Goal: Information Seeking & Learning: Learn about a topic

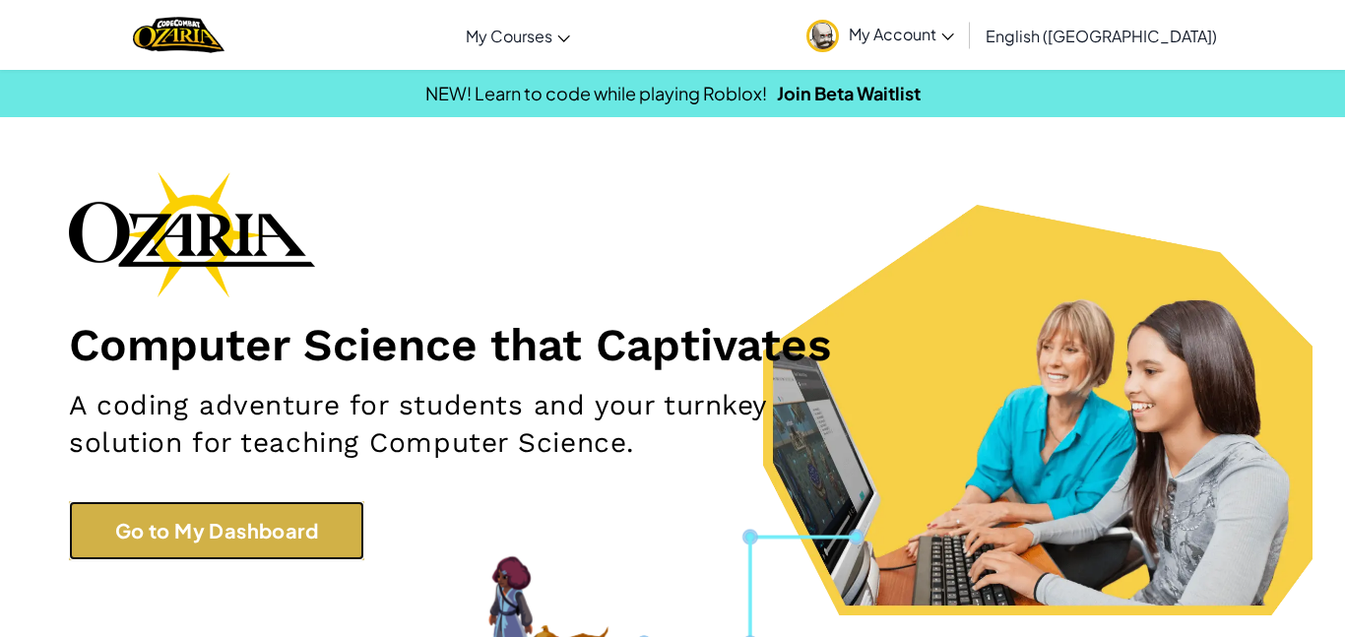
click at [166, 543] on link "Go to My Dashboard" at bounding box center [216, 530] width 295 height 59
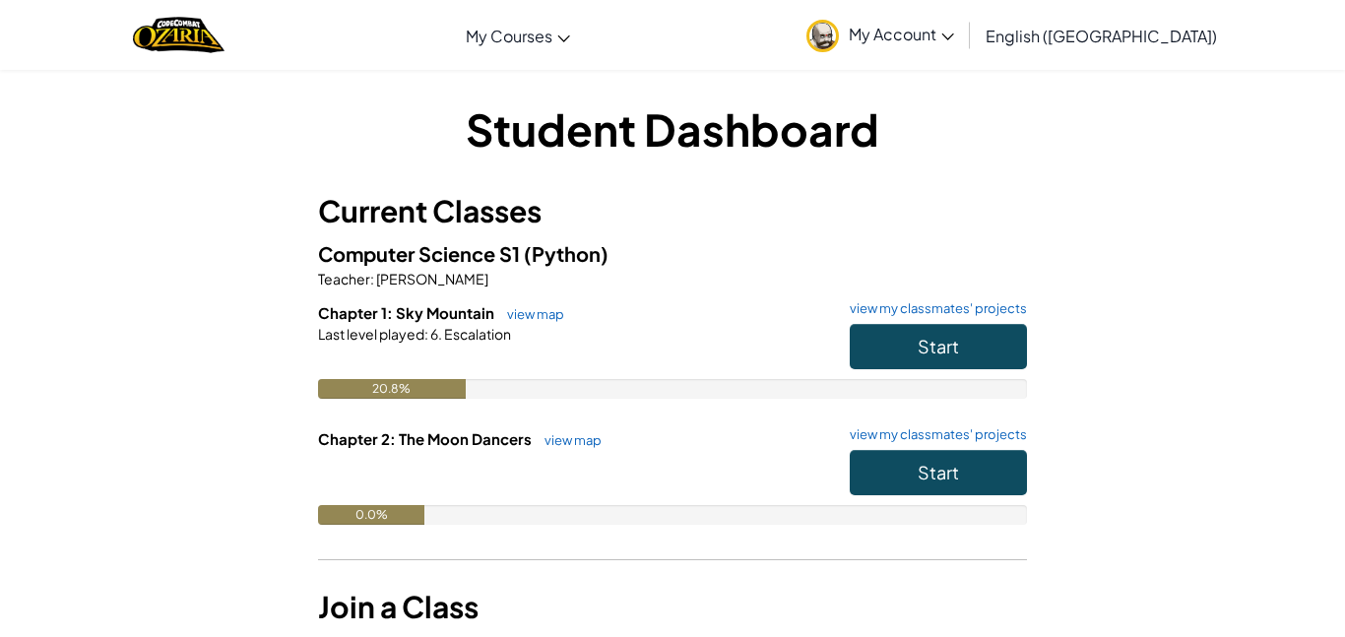
click at [809, 374] on div at bounding box center [672, 361] width 709 height 35
click at [895, 343] on button "Start" at bounding box center [937, 346] width 177 height 45
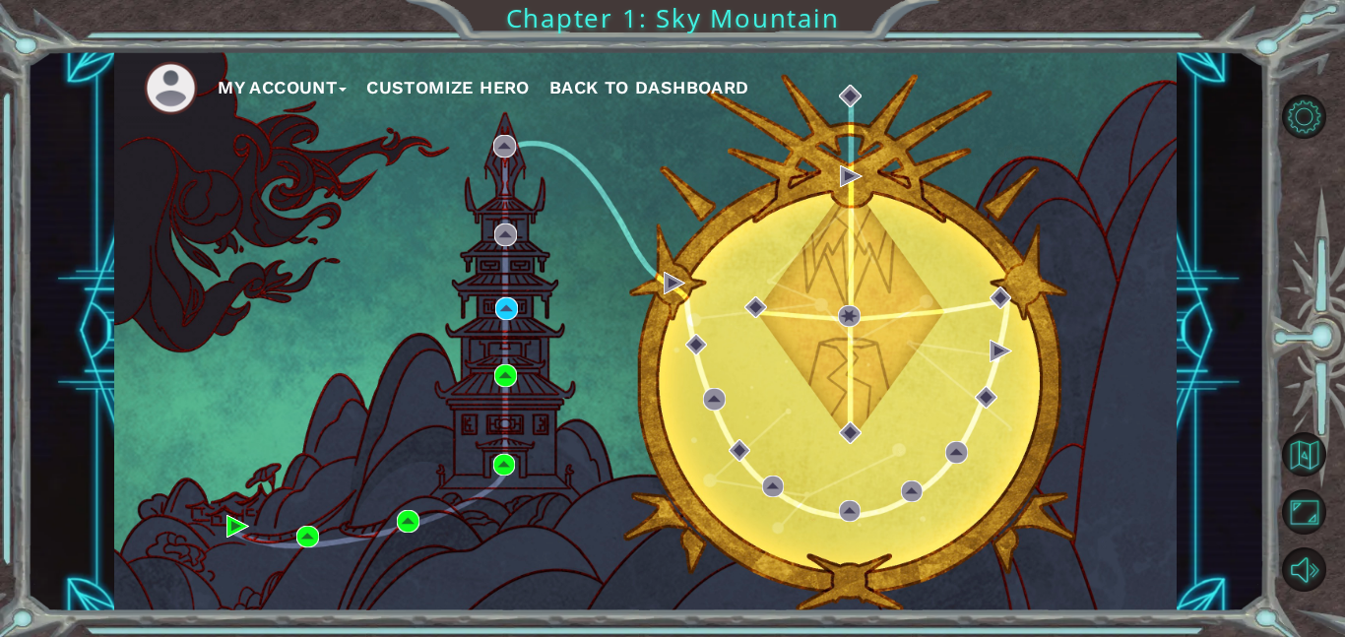
click at [891, 319] on div "My Account Customize Hero Back to Dashboard" at bounding box center [645, 331] width 1062 height 560
click at [502, 312] on img at bounding box center [506, 308] width 23 height 23
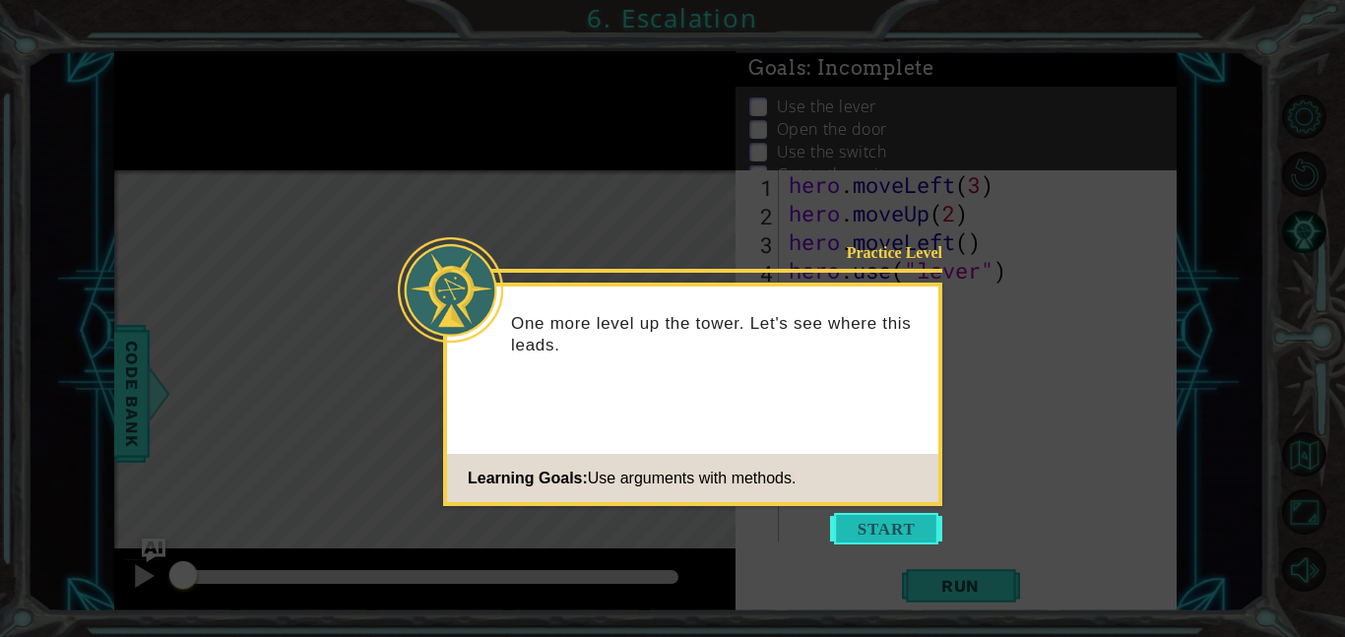
click at [905, 541] on button "Start" at bounding box center [886, 528] width 112 height 31
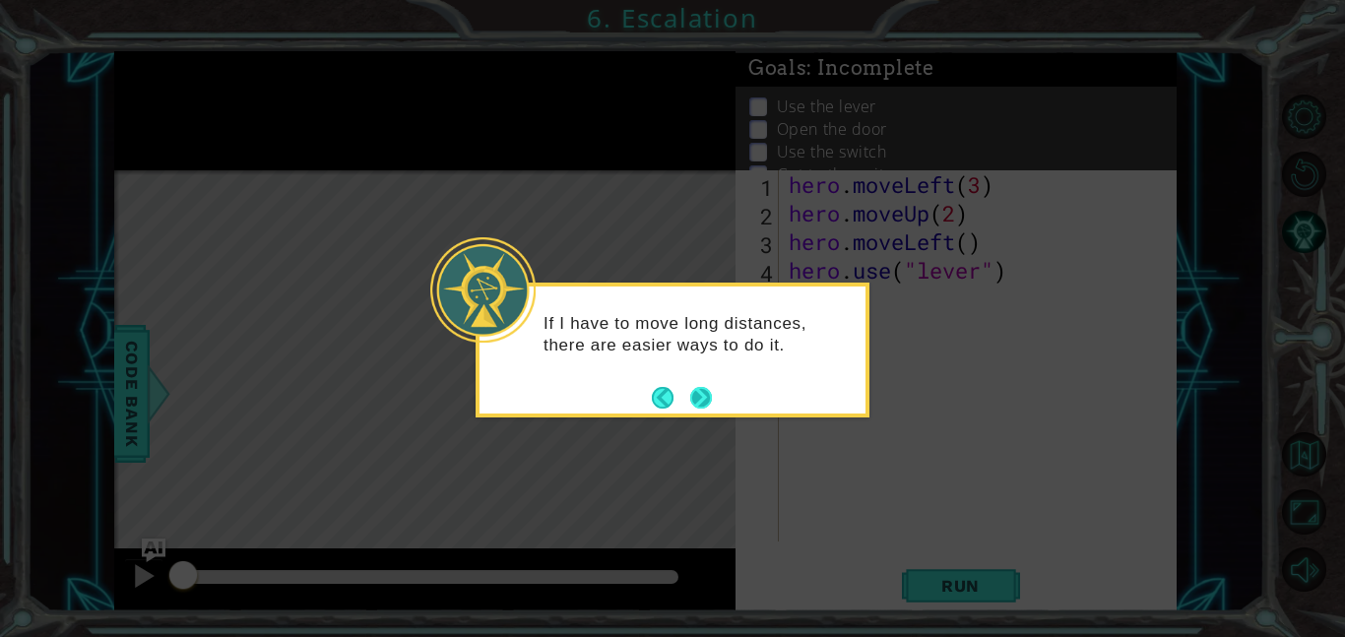
click at [708, 408] on button "Next" at bounding box center [701, 398] width 22 height 22
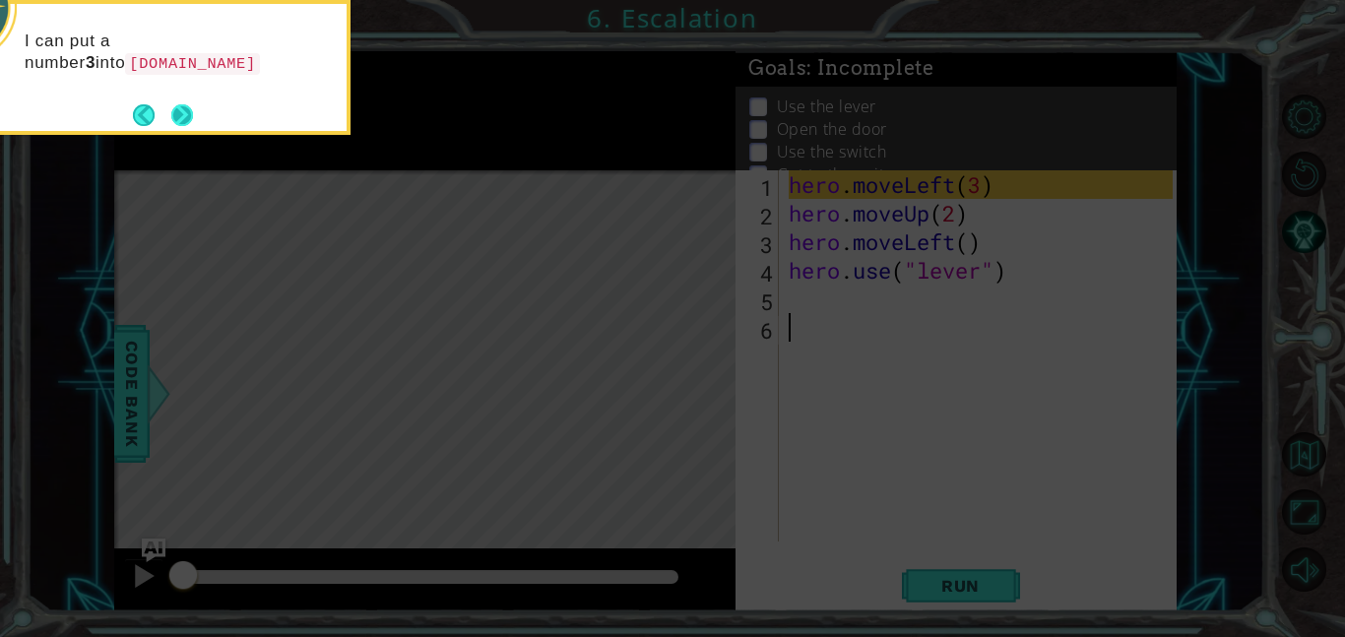
click at [184, 123] on button "Next" at bounding box center [182, 115] width 22 height 22
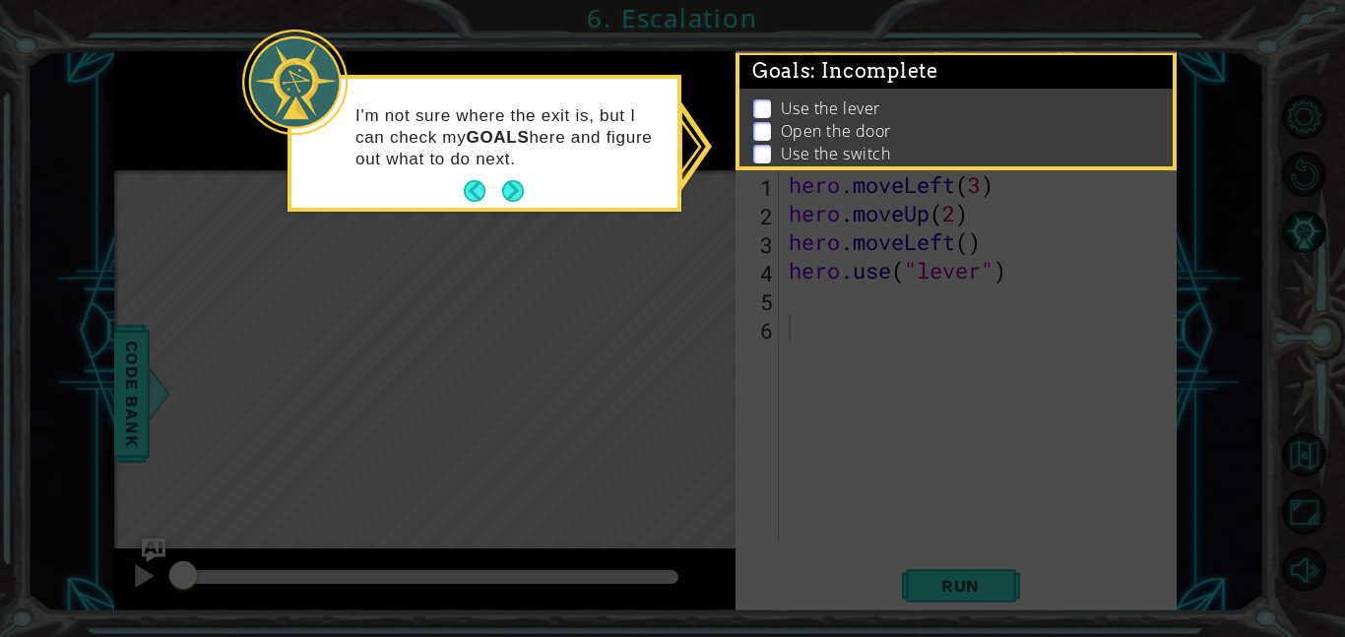
click at [531, 175] on div "I'm not sure where the exit is, but I can check my GOALS here and figure out wh…" at bounding box center [484, 147] width 386 height 121
click at [520, 185] on button "Next" at bounding box center [513, 191] width 22 height 22
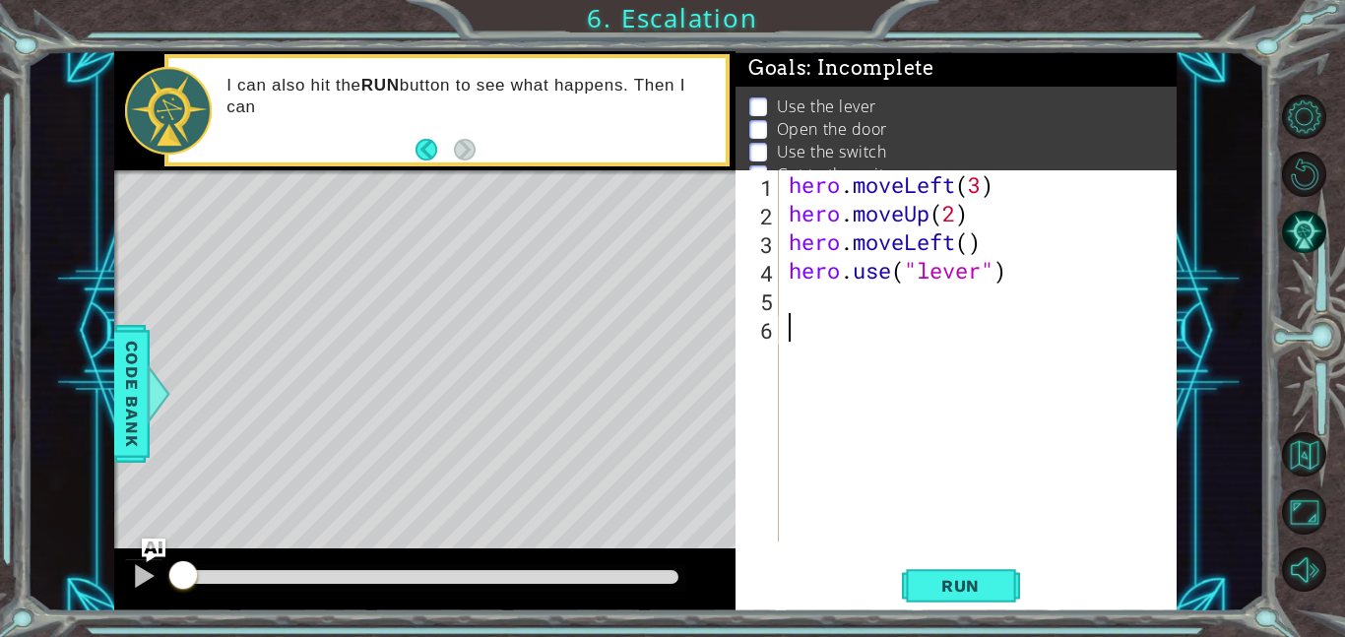
click at [949, 549] on div "1 2 3 4 5 6 hero . moveLeft ( 3 ) hero . moveUp ( 2 ) hero . moveLeft ( ) hero …" at bounding box center [955, 390] width 441 height 441
click at [956, 183] on div "hero . moveLeft ( 3 ) hero . moveUp ( 2 ) hero . moveLeft ( ) hero . use ( "lev…" at bounding box center [983, 384] width 398 height 428
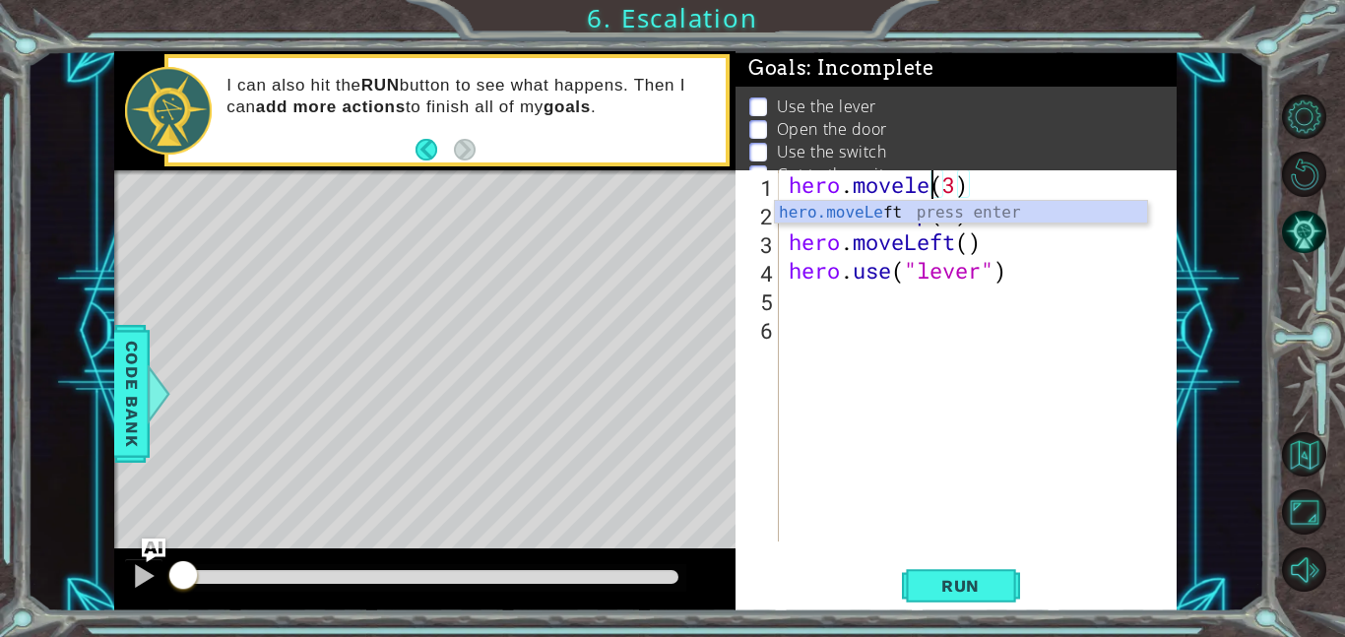
scroll to position [0, 7]
click at [775, 263] on div "4" at bounding box center [758, 273] width 39 height 29
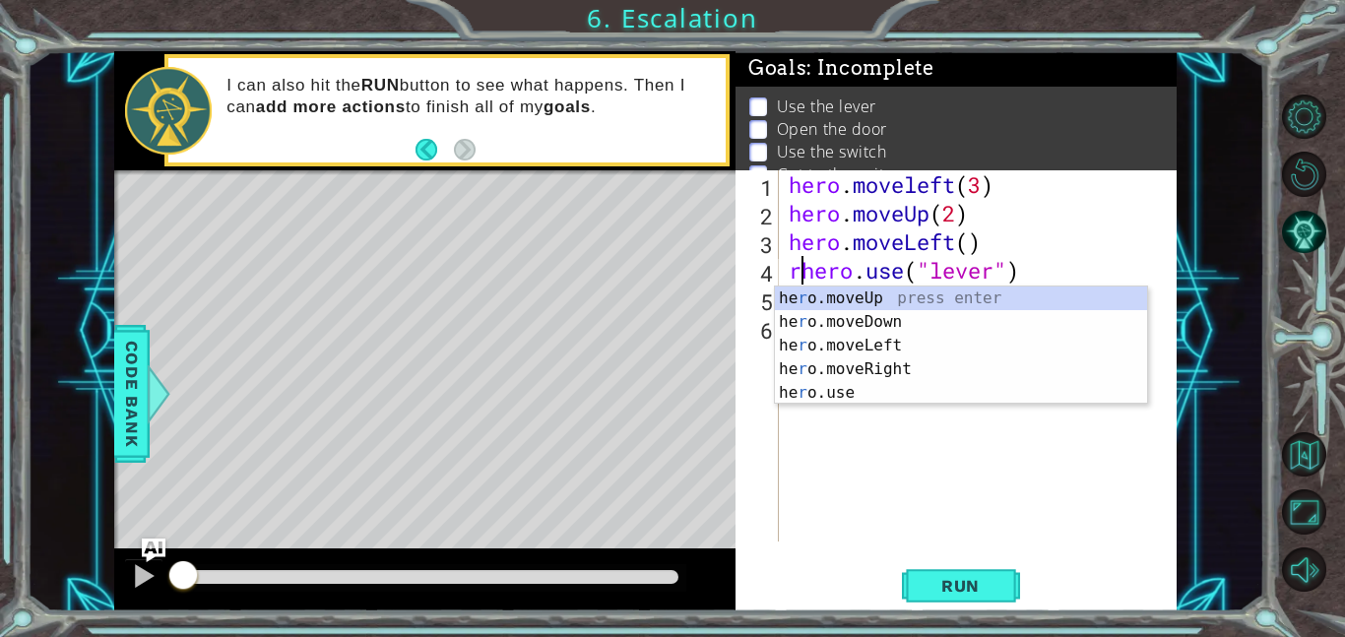
scroll to position [0, 0]
click at [895, 378] on div "he r o.moveUp press enter he r o.moveDown press enter he r o.moveLeft press ent…" at bounding box center [961, 368] width 372 height 165
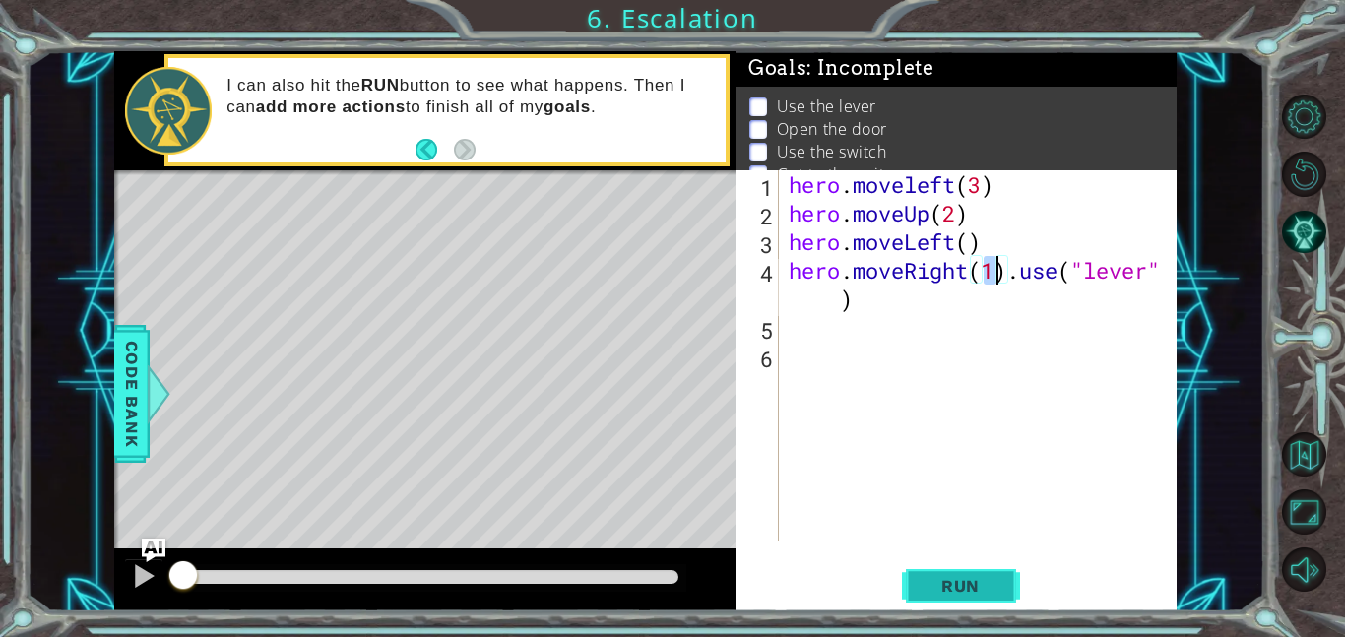
type textarea "hero.moveRight(1).use("lever")"
click at [935, 583] on span "Run" at bounding box center [960, 586] width 78 height 20
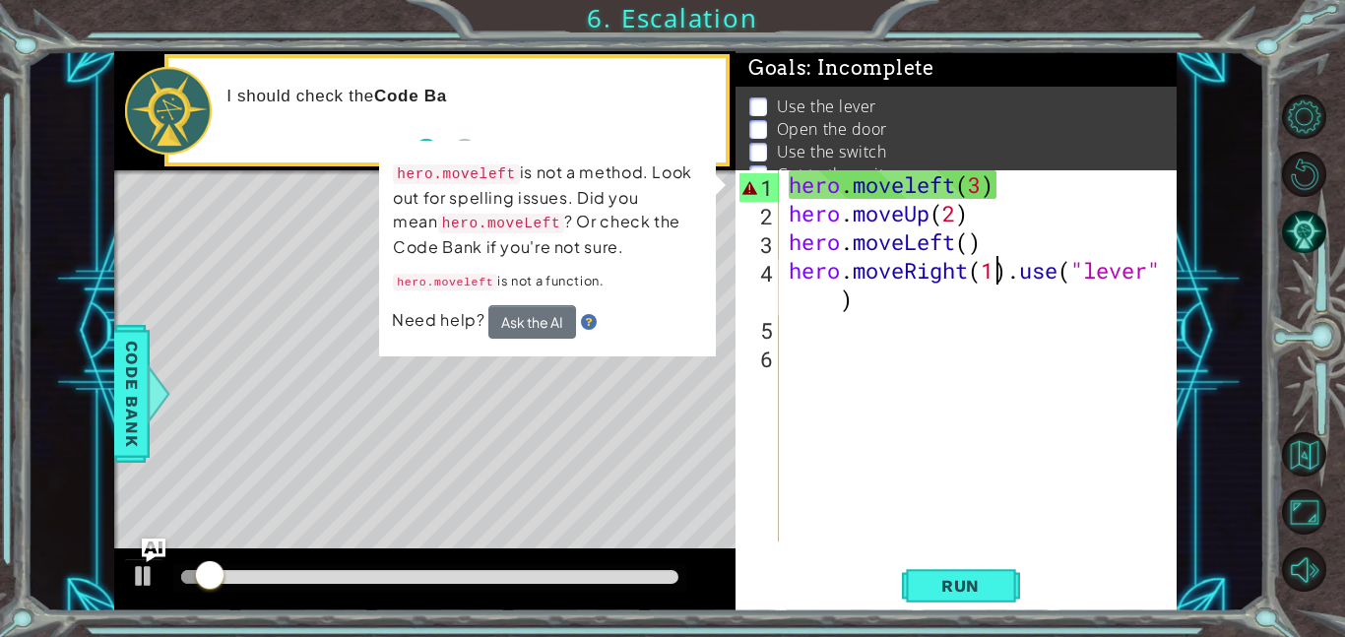
click at [1031, 452] on div "hero . moveleft ( 3 ) hero . moveUp ( 2 ) hero . moveLeft ( ) hero . moveRight …" at bounding box center [983, 384] width 398 height 428
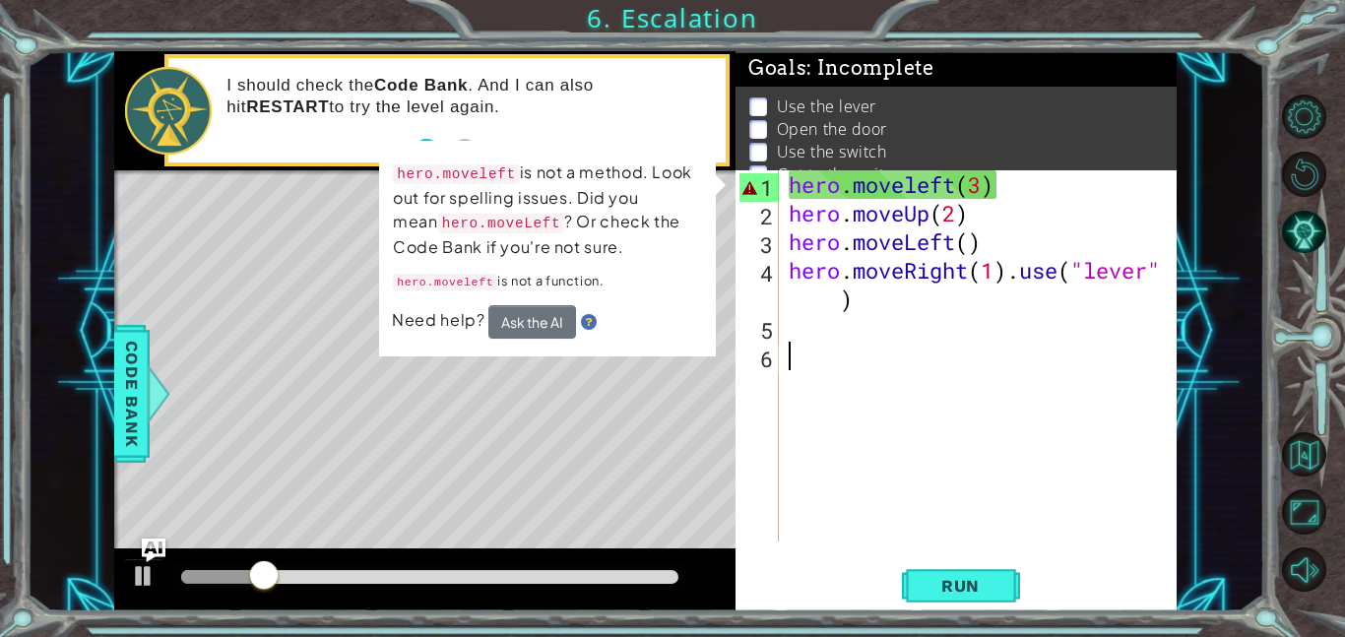
click at [957, 185] on div "hero . moveleft ( 3 ) hero . moveUp ( 2 ) hero . moveLeft ( ) hero . moveRight …" at bounding box center [983, 384] width 398 height 428
click at [982, 185] on div "hero . moveleft ( 3 ) hero . moveUp ( 2 ) hero . moveLeft ( ) hero . moveRight …" at bounding box center [983, 384] width 398 height 428
click at [1085, 201] on div "hero . moveleft ( 3 ) hero . moveUp ( 2 ) hero . moveLeft ( ) hero . moveRight …" at bounding box center [983, 384] width 398 height 428
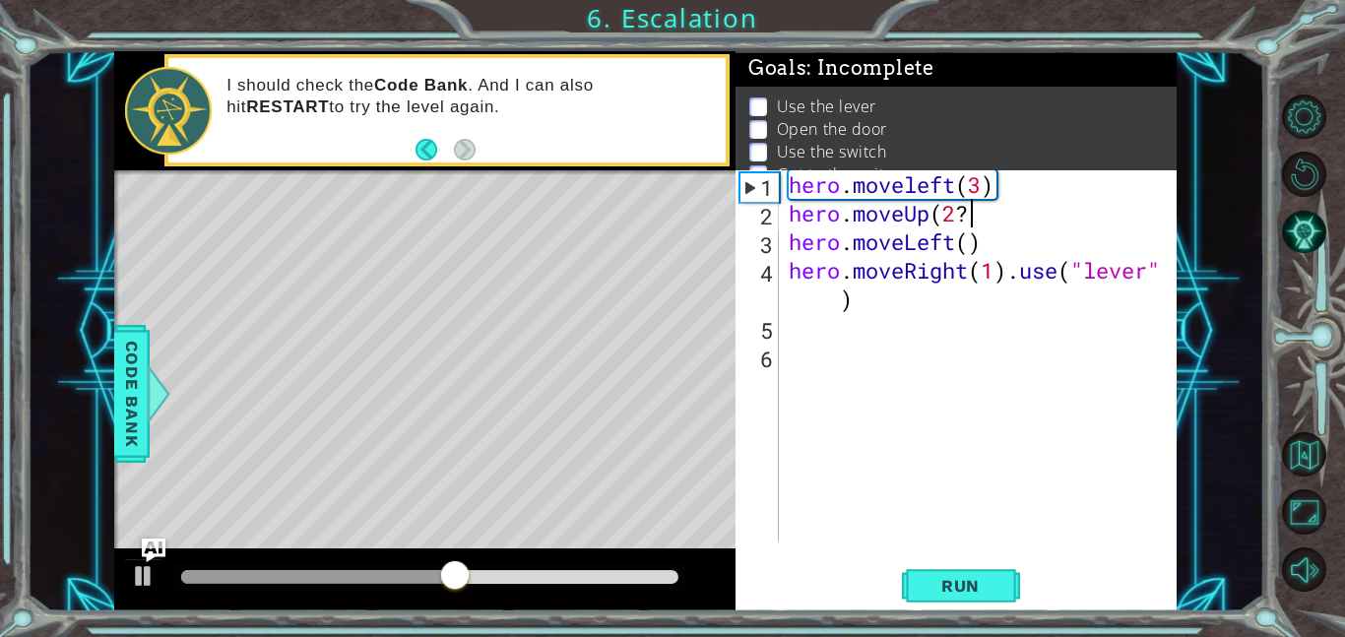
scroll to position [0, 7]
click at [974, 178] on div "hero . moveleft ( 3 ) hero . moveUp ( 2 ) hero . moveLeft ( ) hero . moveRight …" at bounding box center [983, 384] width 398 height 428
click at [974, 603] on button "Run" at bounding box center [961, 585] width 118 height 44
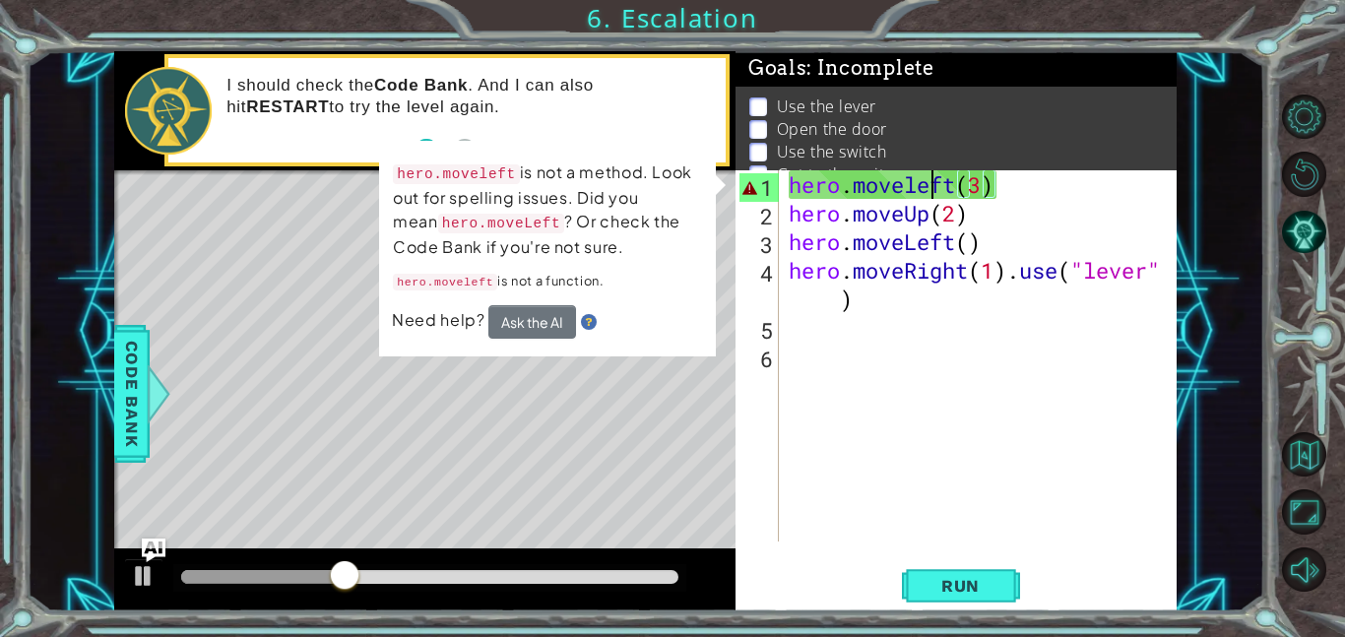
click at [927, 181] on div "hero . moveleft ( 3 ) hero . moveUp ( 2 ) hero . moveLeft ( ) hero . moveRight …" at bounding box center [983, 384] width 398 height 428
click at [915, 182] on div "hero . moveleft ( 3 ) hero . moveUp ( 2 ) hero . moveLeft ( ) hero . moveRight …" at bounding box center [983, 384] width 398 height 428
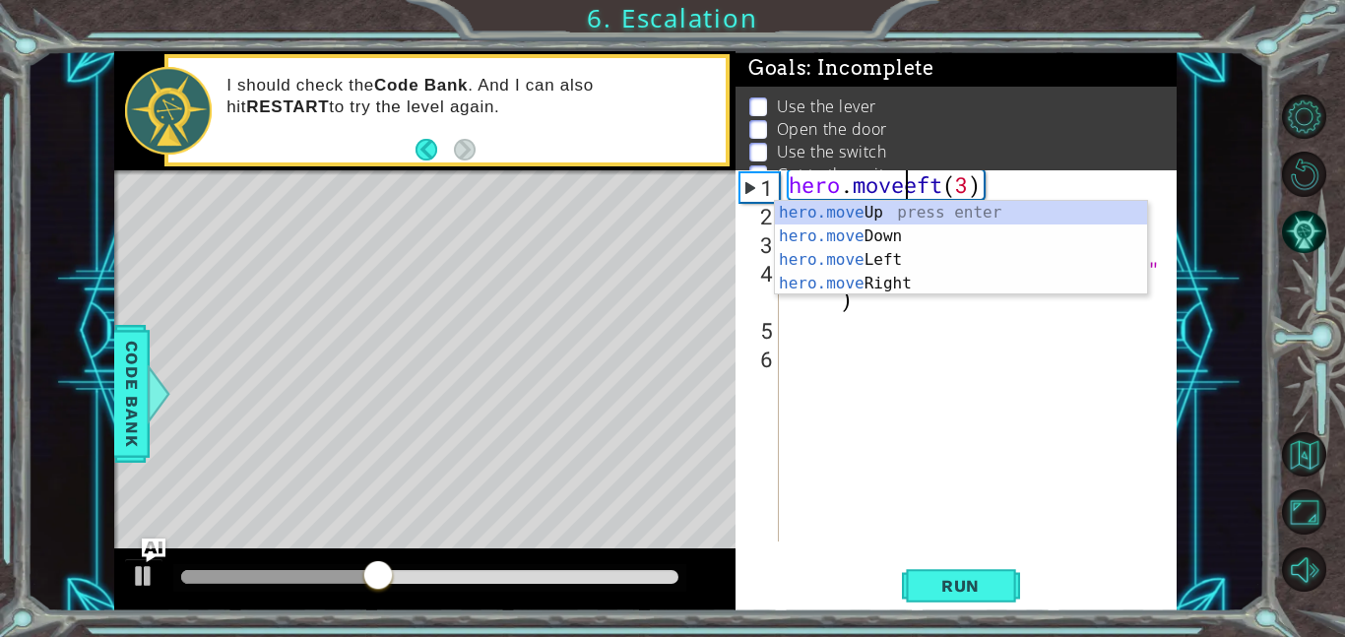
scroll to position [0, 6]
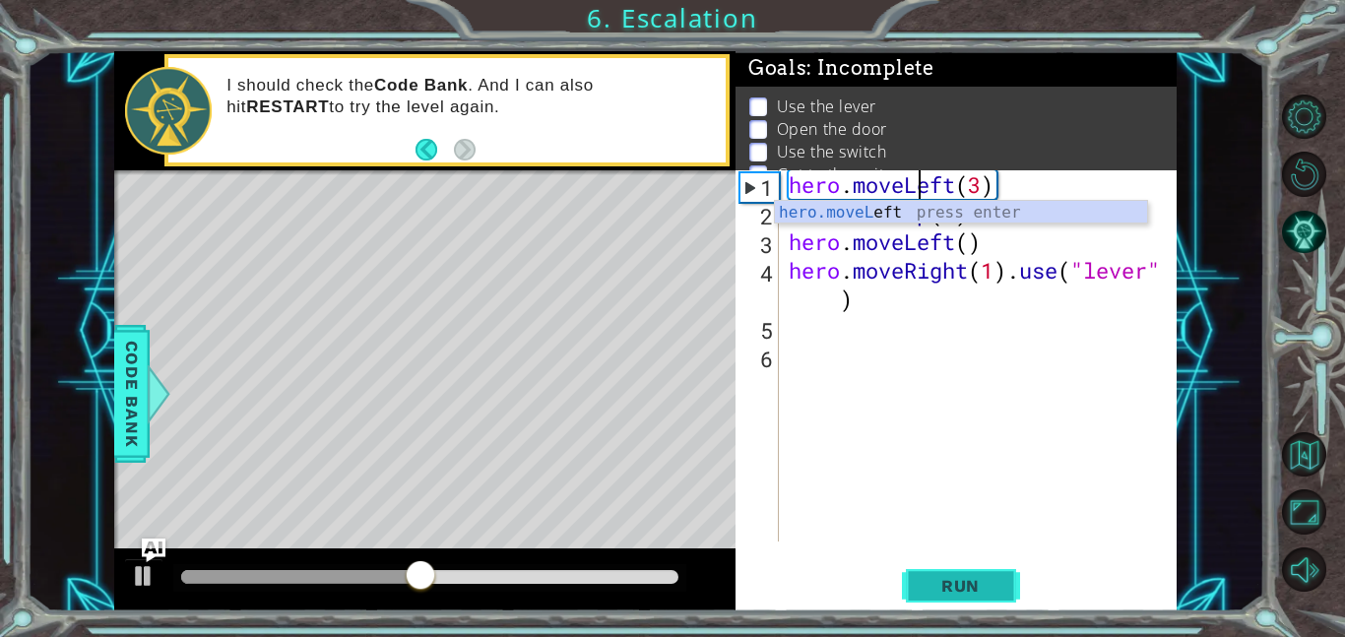
click at [970, 579] on span "Run" at bounding box center [960, 586] width 78 height 20
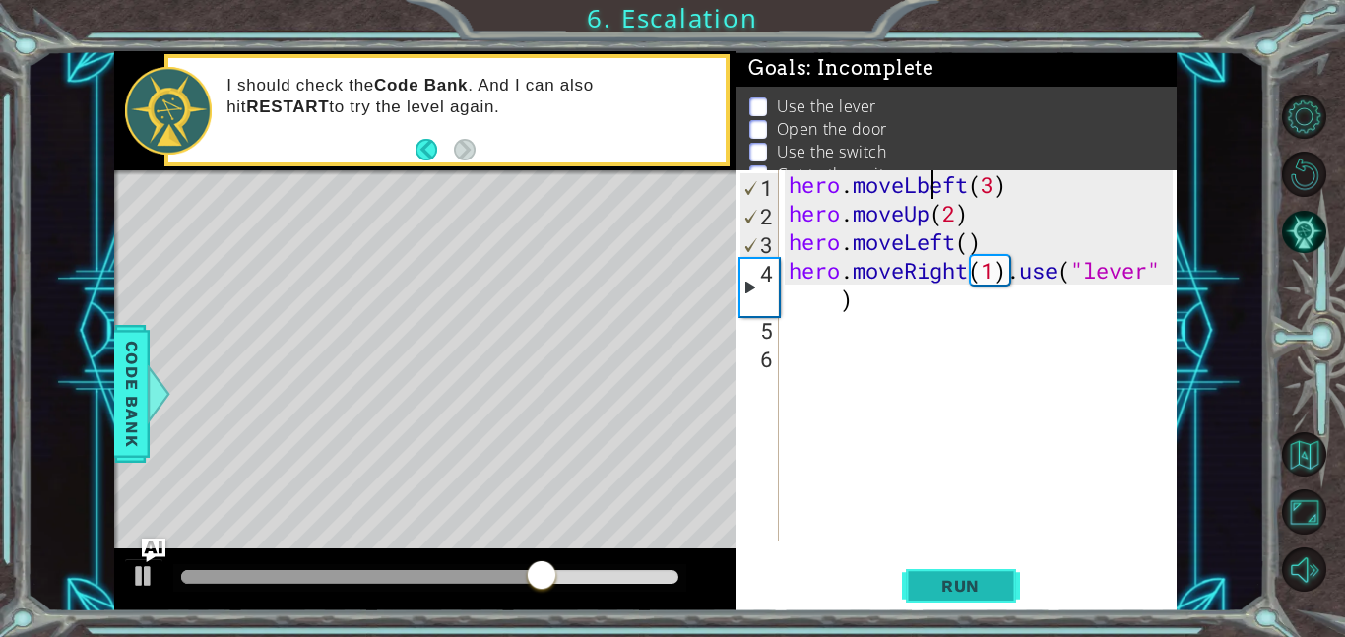
click at [972, 602] on button "Run" at bounding box center [961, 585] width 118 height 44
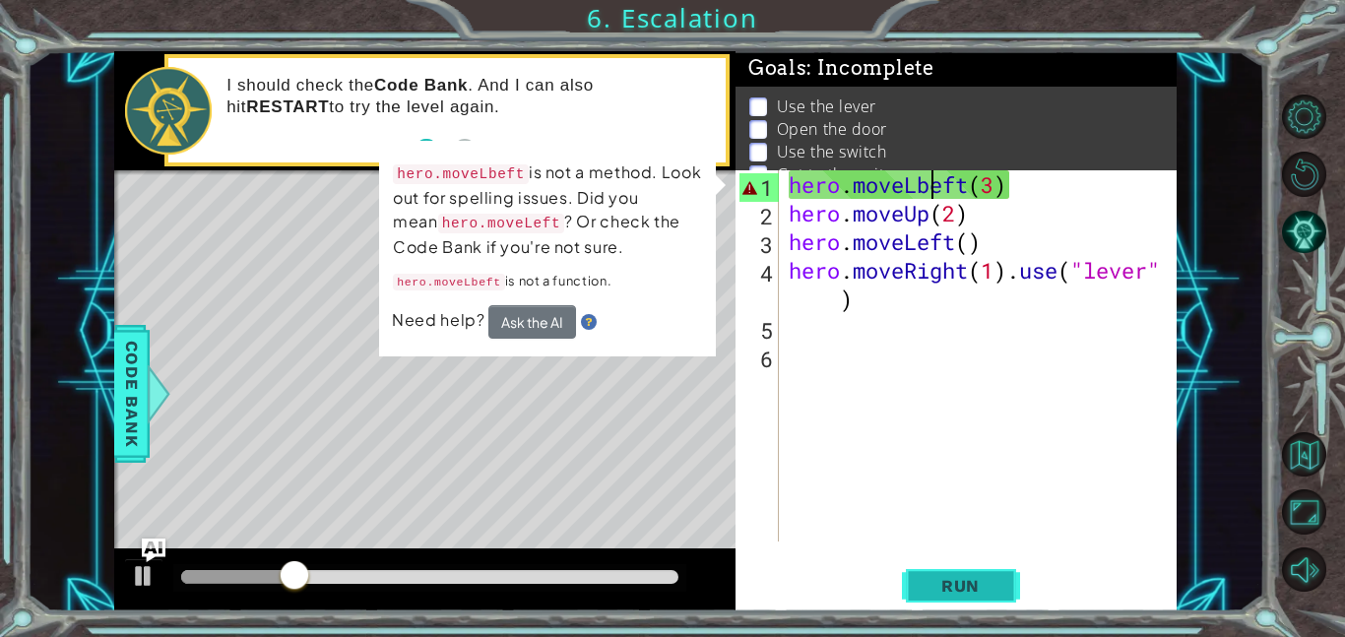
click at [972, 602] on button "Run" at bounding box center [961, 585] width 118 height 44
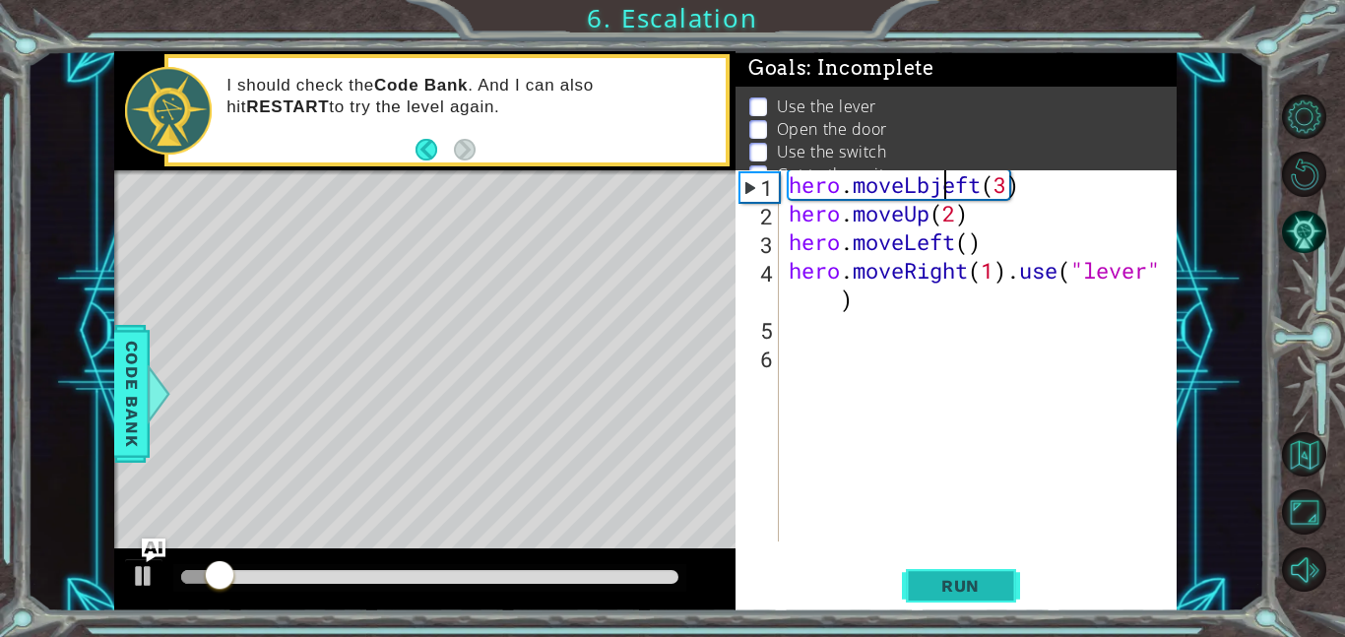
scroll to position [0, 7]
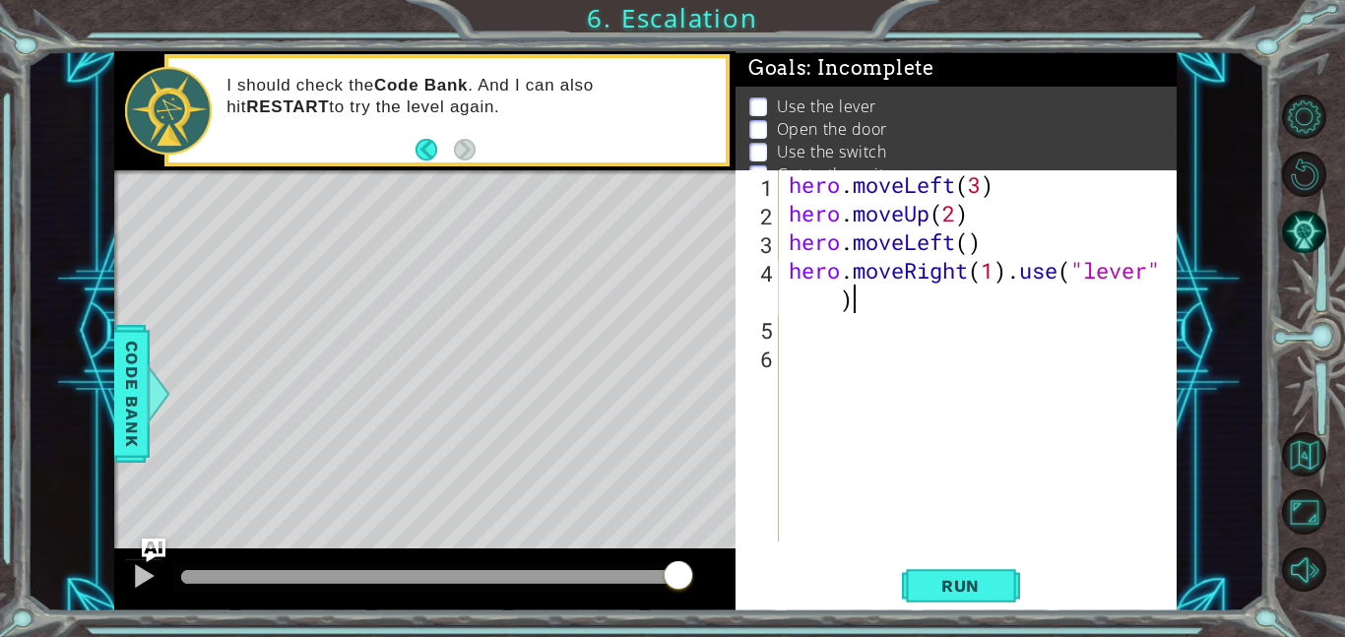
click at [1010, 306] on div "hero . moveLeft ( 3 ) hero . moveUp ( 2 ) hero . moveLeft ( ) hero . moveRight …" at bounding box center [983, 384] width 398 height 428
click at [967, 241] on div "hero . moveLeft ( 3 ) hero . moveUp ( 2 ) hero . moveLeft ( ) hero . moveRight …" at bounding box center [983, 384] width 398 height 428
click at [958, 579] on span "Run" at bounding box center [960, 586] width 78 height 20
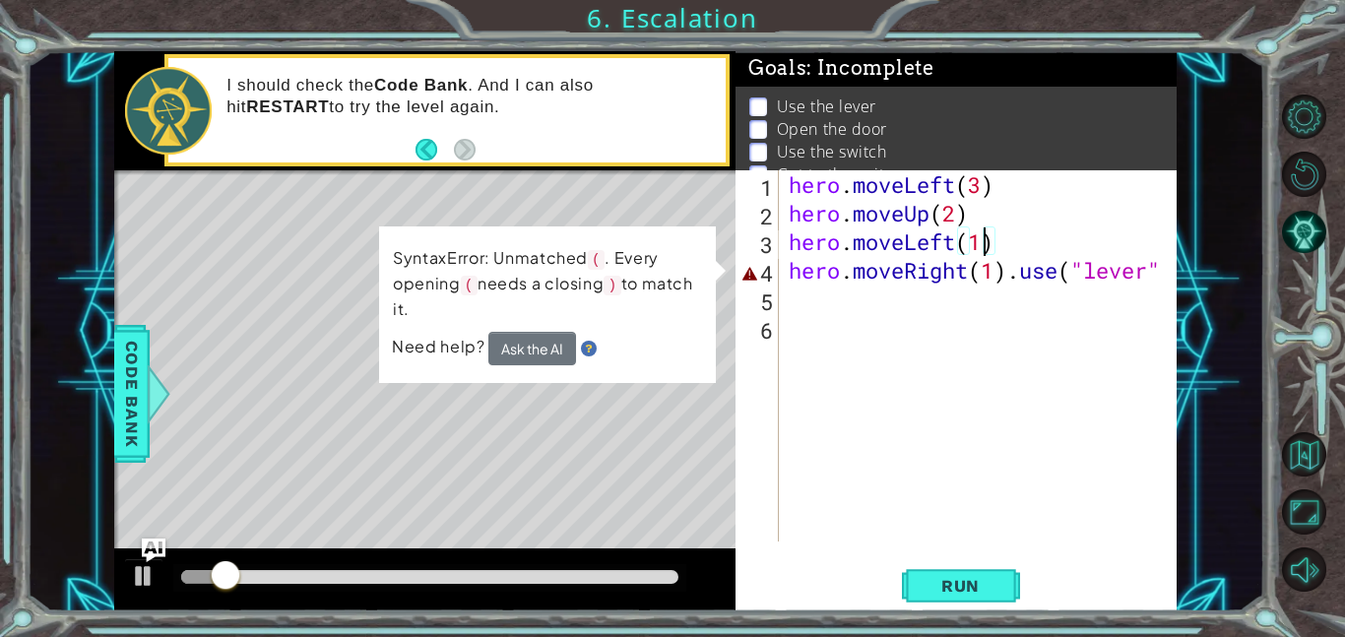
click at [1150, 275] on div "hero . moveLeft ( 3 ) hero . moveUp ( 2 ) hero . moveLeft ( 1 ) hero . moveRigh…" at bounding box center [983, 384] width 398 height 428
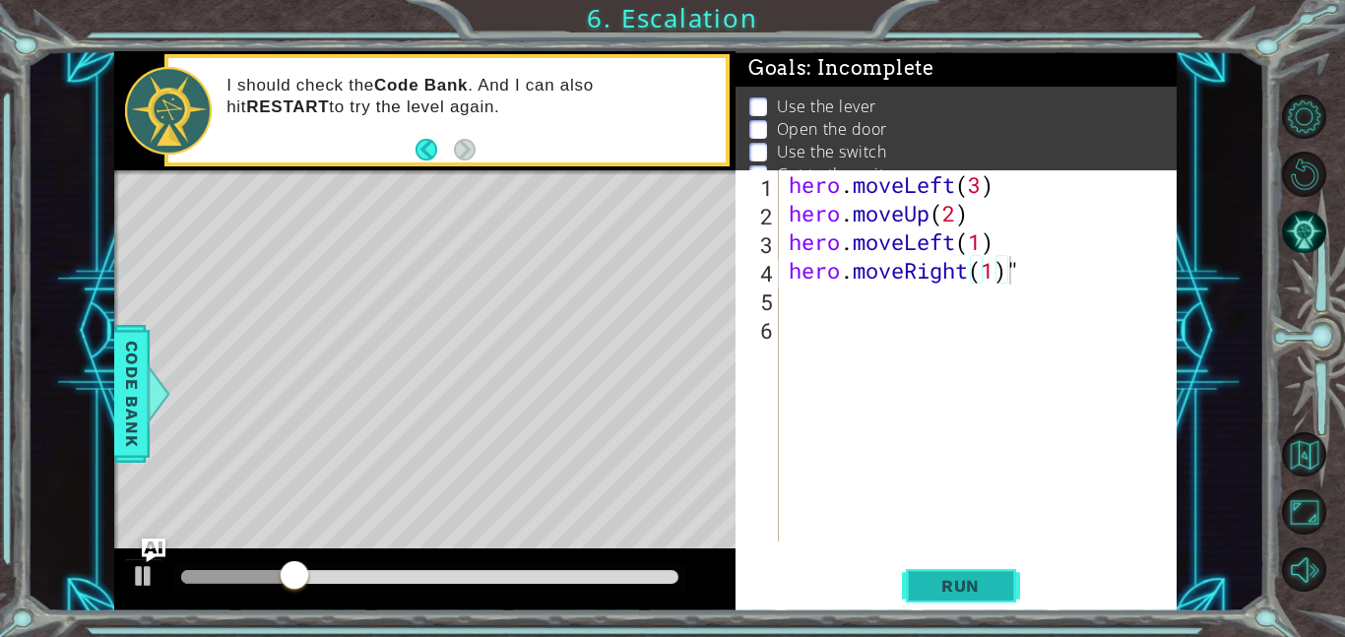
click at [968, 576] on span "Run" at bounding box center [960, 586] width 78 height 20
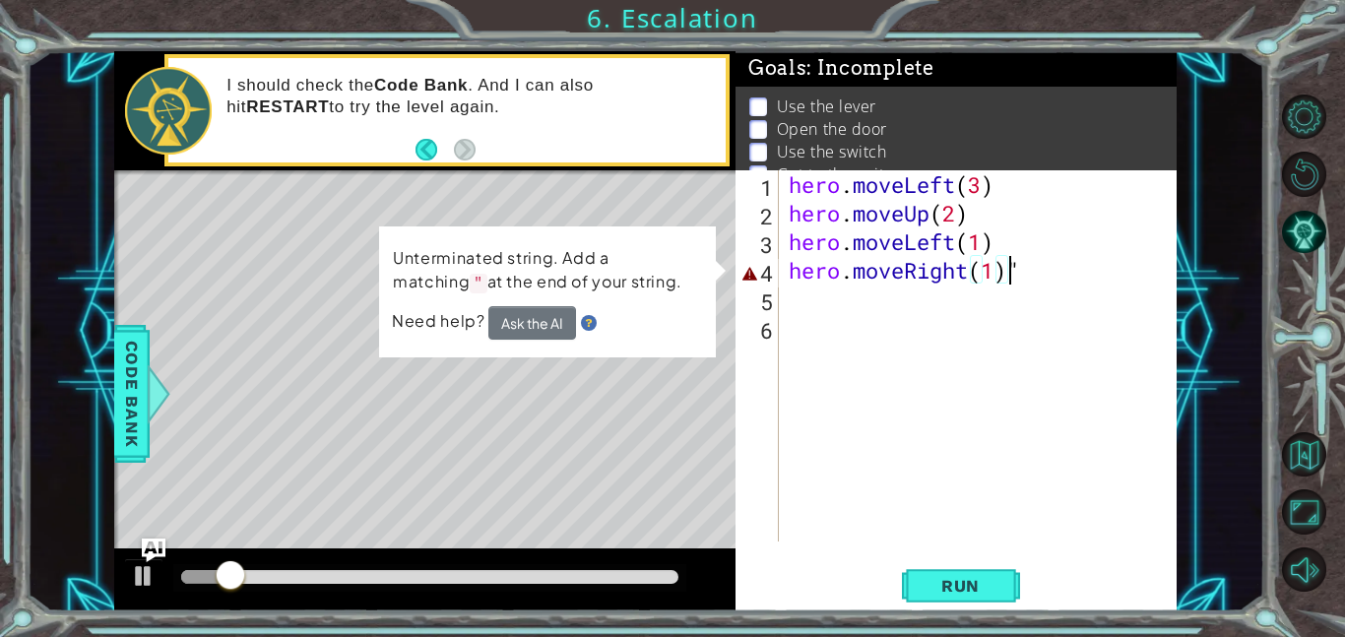
click at [1048, 260] on div "hero . moveLeft ( 3 ) hero . moveUp ( 2 ) hero . moveLeft ( 1 ) hero . moveRigh…" at bounding box center [983, 384] width 398 height 428
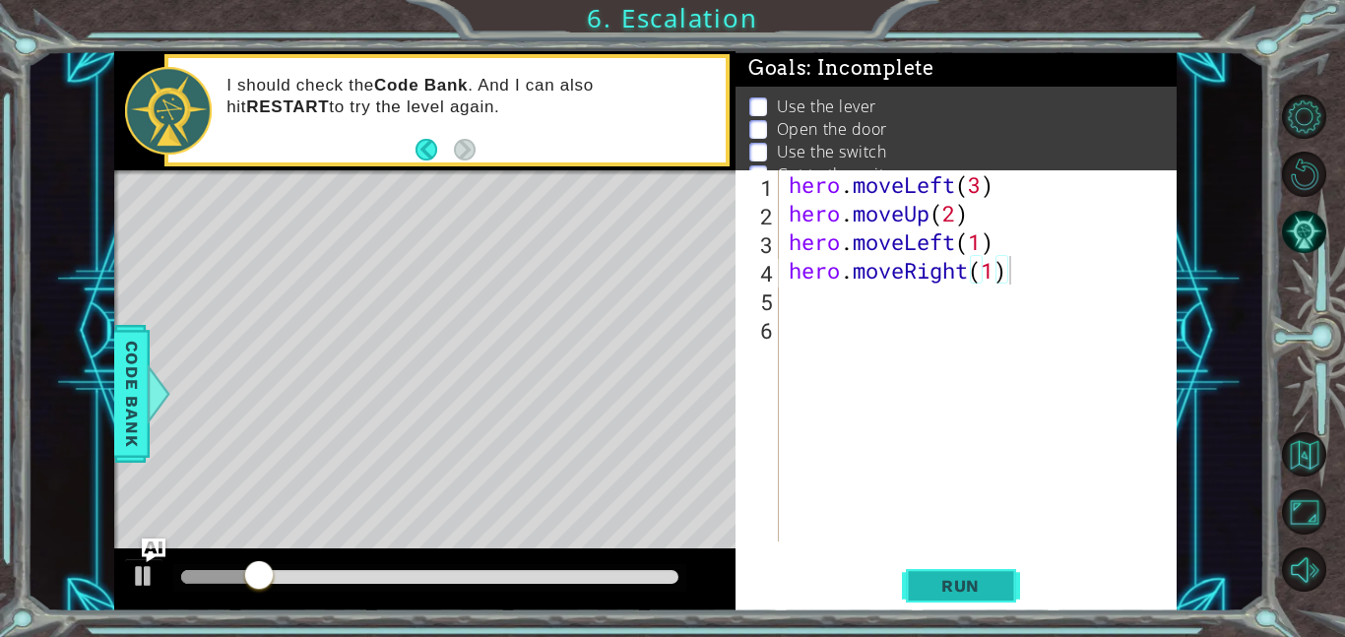
click at [985, 564] on button "Run" at bounding box center [961, 585] width 118 height 44
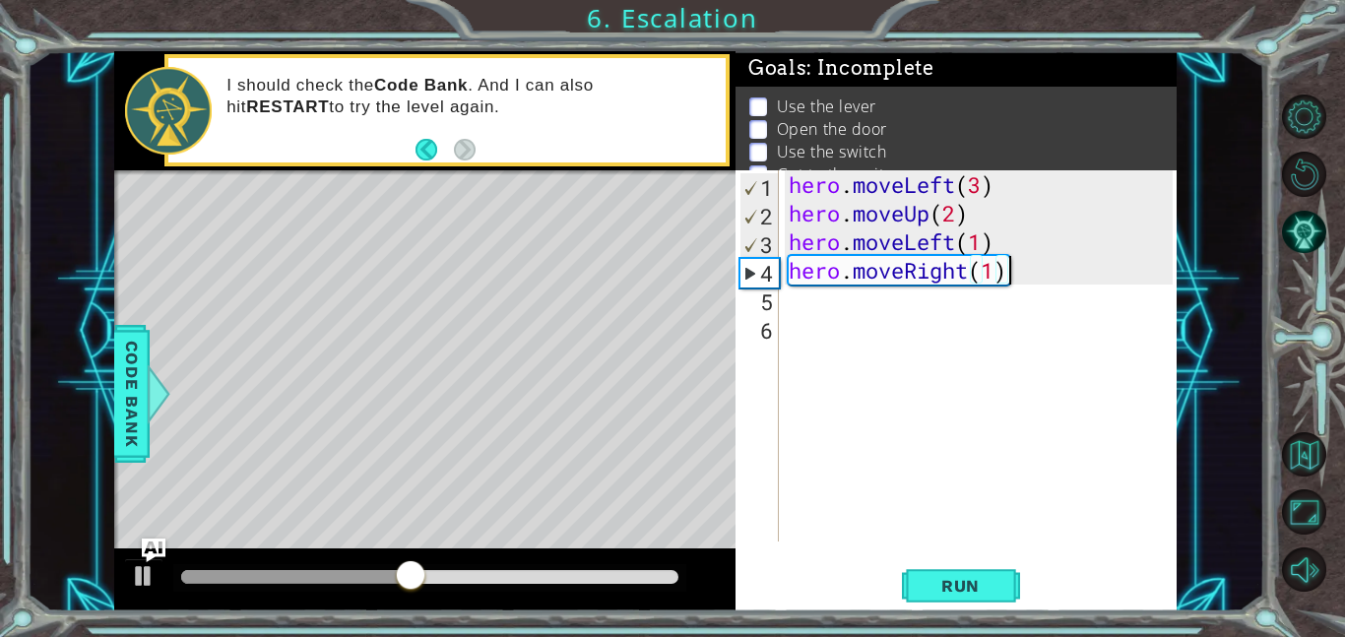
type textarea "hero.moveRight(1)h"
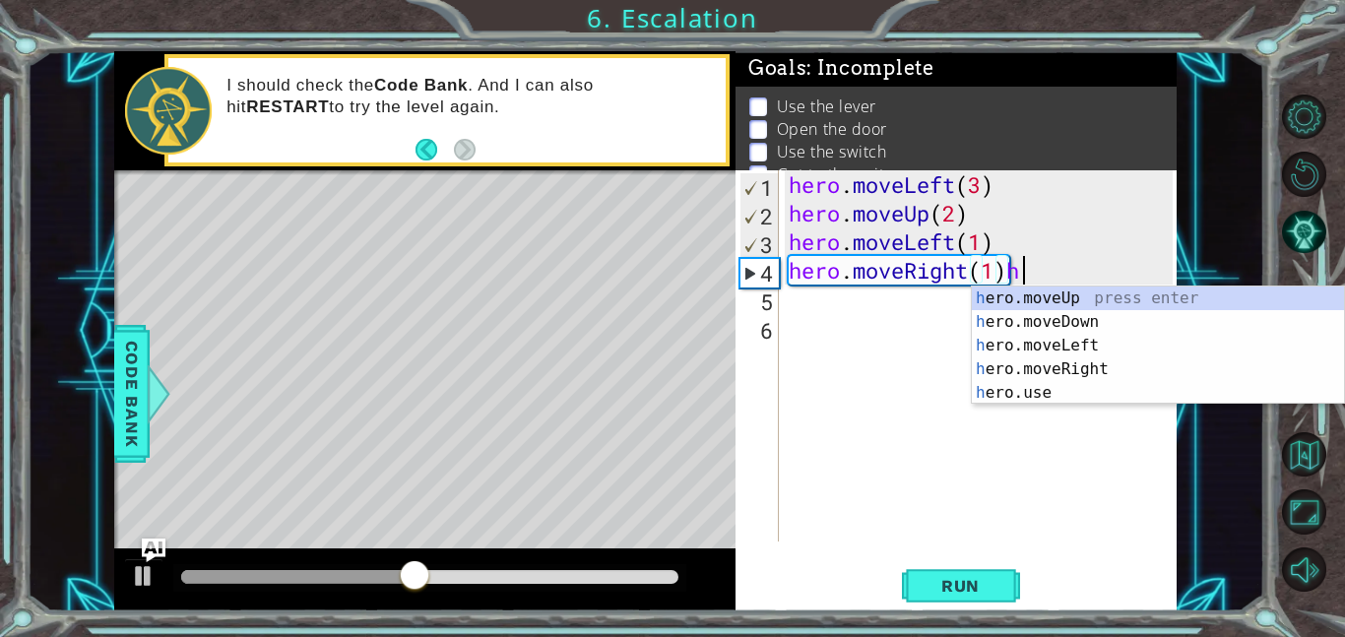
scroll to position [0, 9]
click at [869, 298] on div "hero . moveLeft ( 3 ) hero . moveUp ( 2 ) hero . moveLeft ( 1 ) hero . moveRigh…" at bounding box center [983, 384] width 398 height 428
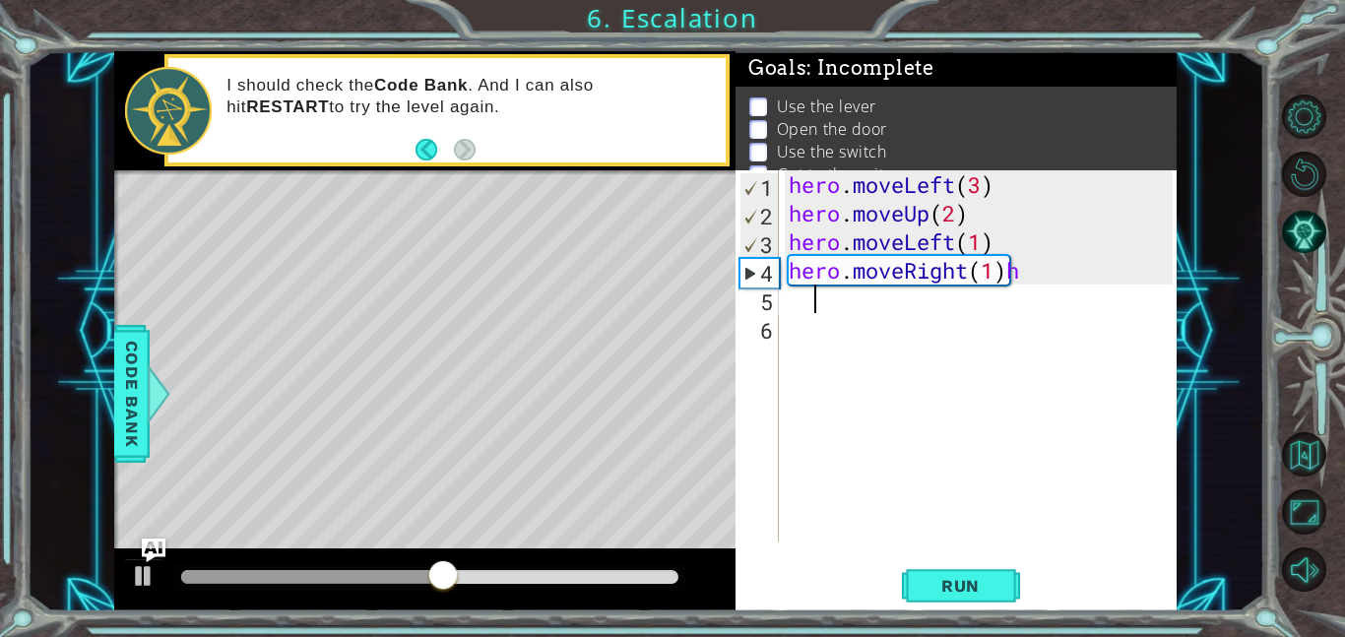
scroll to position [0, 0]
click at [1033, 271] on div "hero . moveLeft ( 3 ) hero . moveUp ( 2 ) hero . moveLeft ( 1 ) hero . moveRigh…" at bounding box center [983, 384] width 398 height 428
type textarea "hero.moveRight(1)"
click at [832, 314] on div "hero . moveLeft ( 3 ) hero . moveUp ( 2 ) hero . moveLeft ( 1 ) hero . moveRigh…" at bounding box center [983, 384] width 398 height 428
click at [797, 299] on div "hero . moveLeft ( 3 ) hero . moveUp ( 2 ) hero . moveLeft ( 1 ) hero . moveRigh…" at bounding box center [983, 384] width 398 height 428
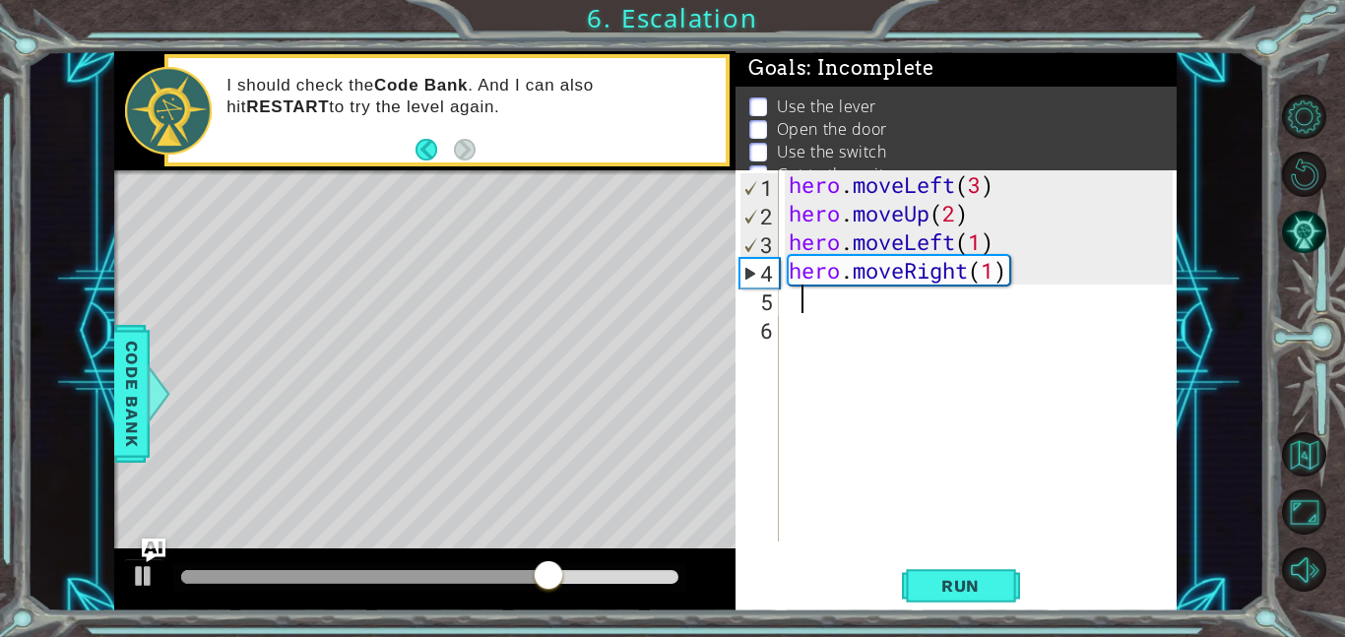
type textarea "m"
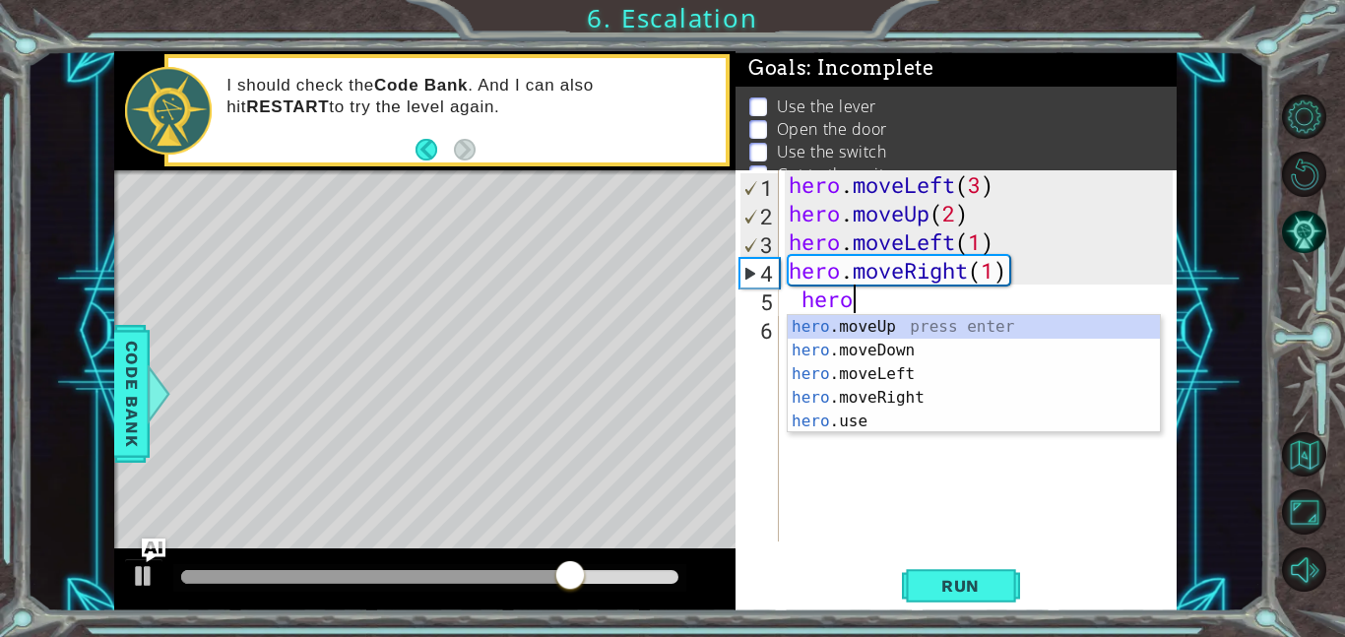
scroll to position [0, 2]
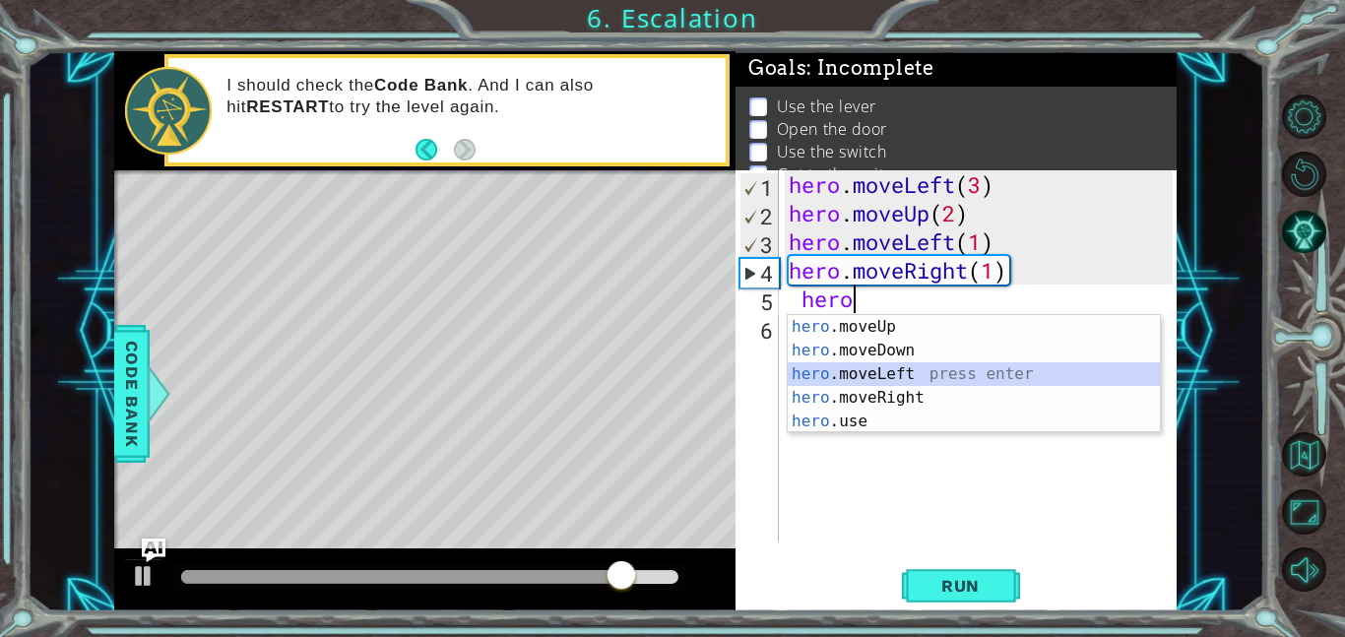
click at [889, 370] on div "hero .moveUp press enter hero .moveDown press enter hero .moveLeft press enter …" at bounding box center [973, 397] width 372 height 165
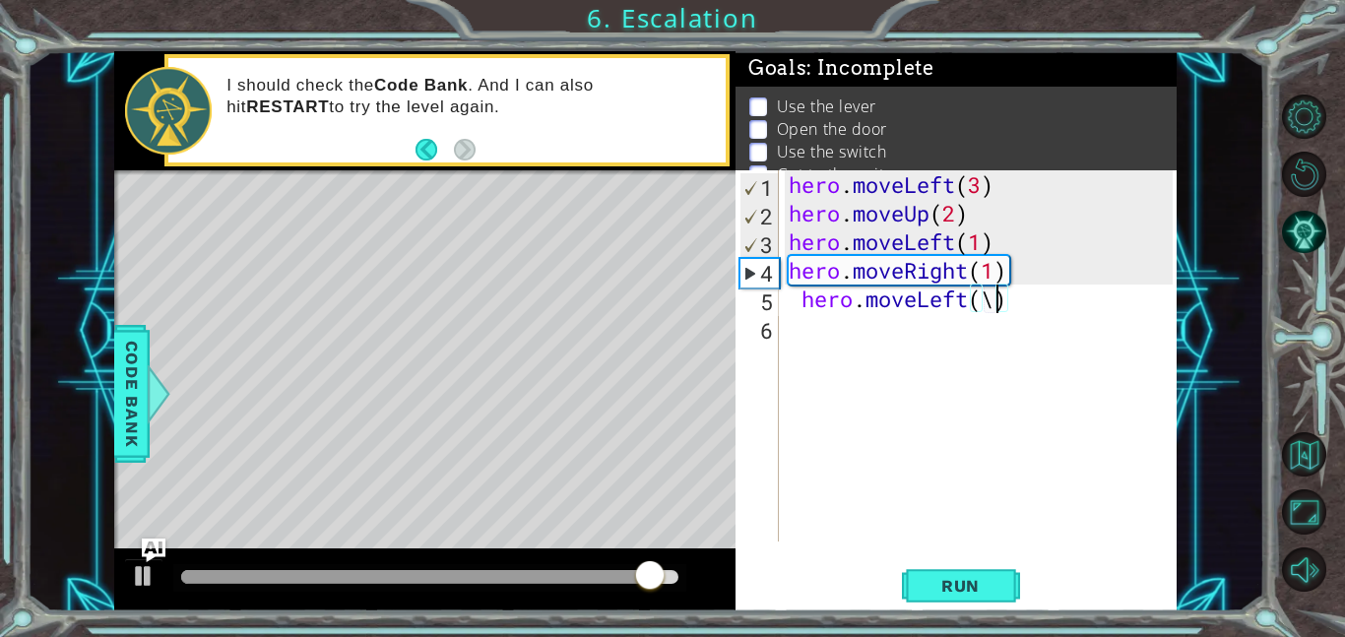
scroll to position [0, 9]
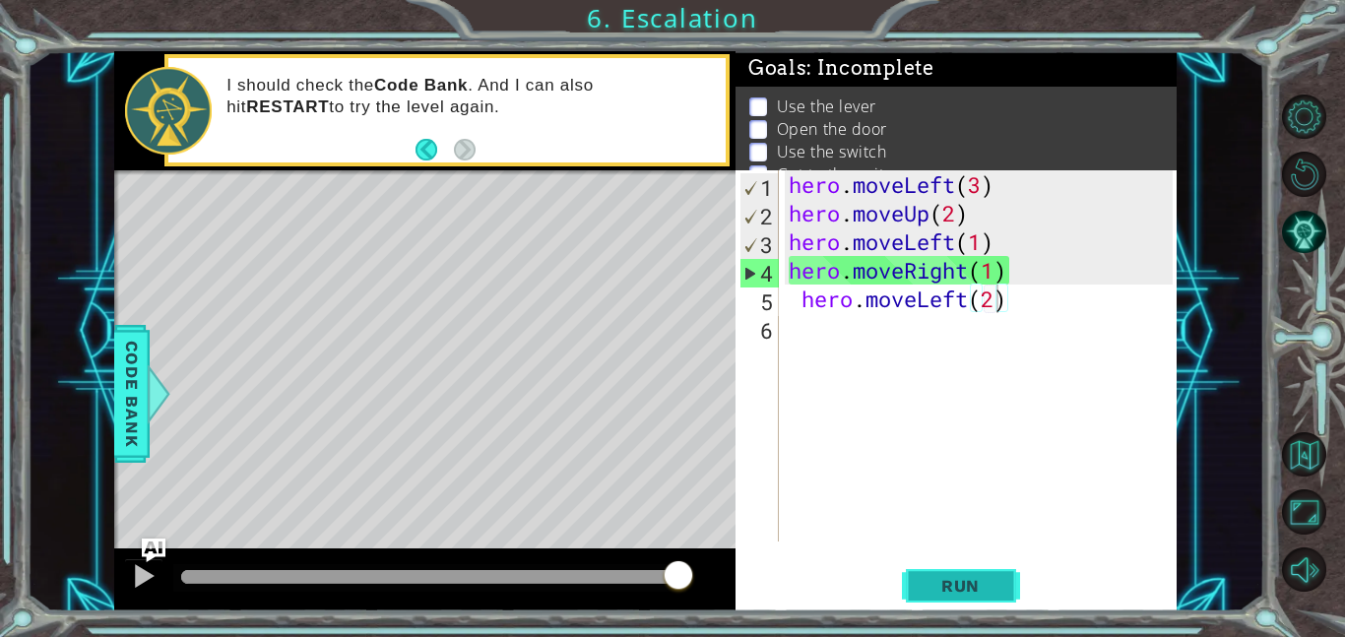
click at [950, 565] on button "Run" at bounding box center [961, 585] width 118 height 44
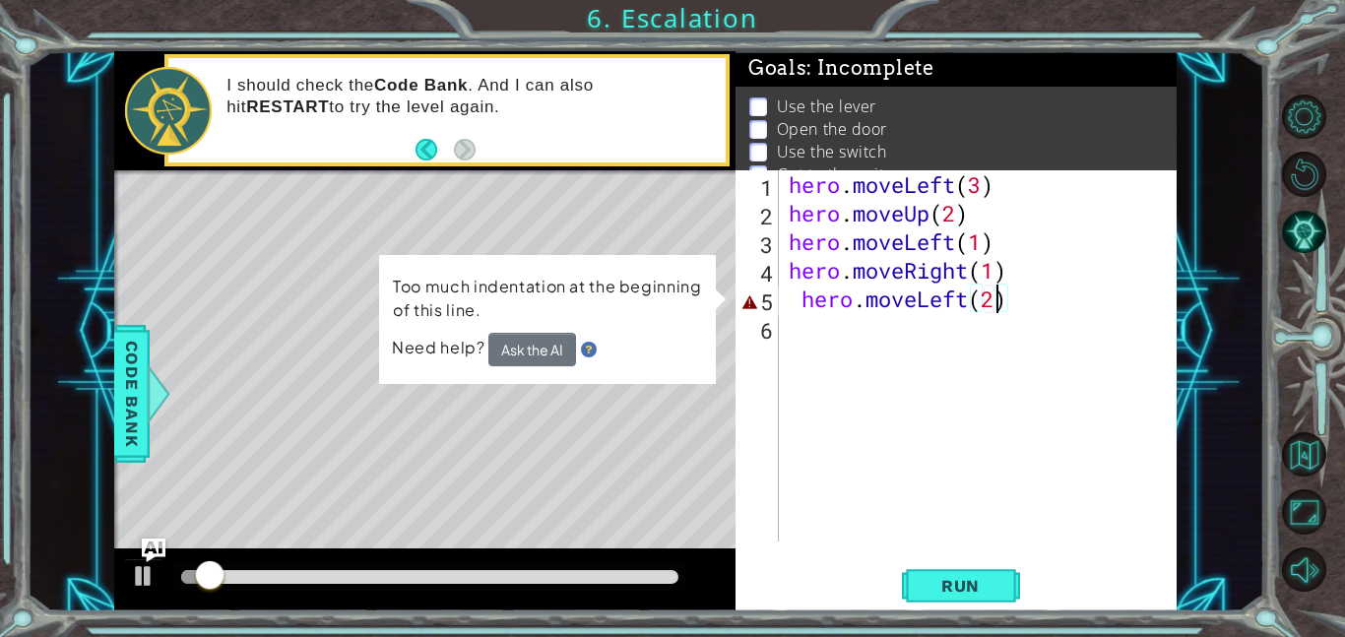
click at [971, 299] on div "hero . moveLeft ( 3 ) hero . moveUp ( 2 ) hero . moveLeft ( 1 ) hero . moveRigh…" at bounding box center [983, 384] width 398 height 428
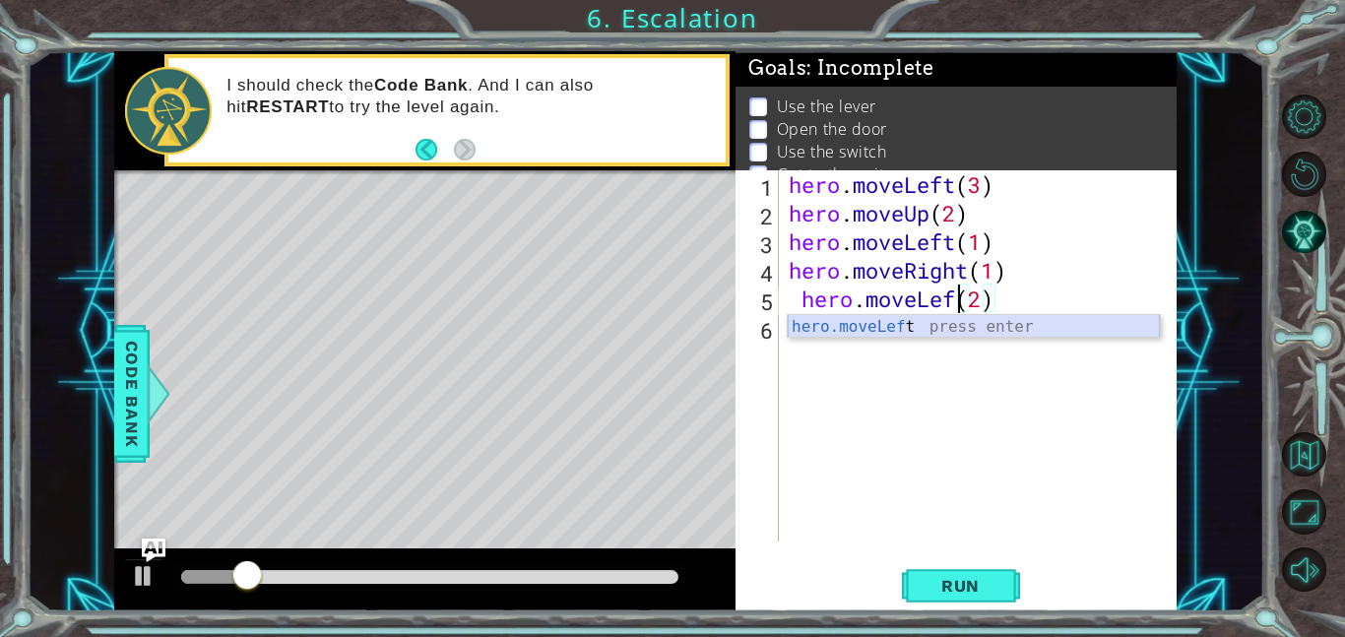
scroll to position [0, 8]
click at [1012, 319] on div "hero.moveLeft press enter" at bounding box center [973, 350] width 372 height 71
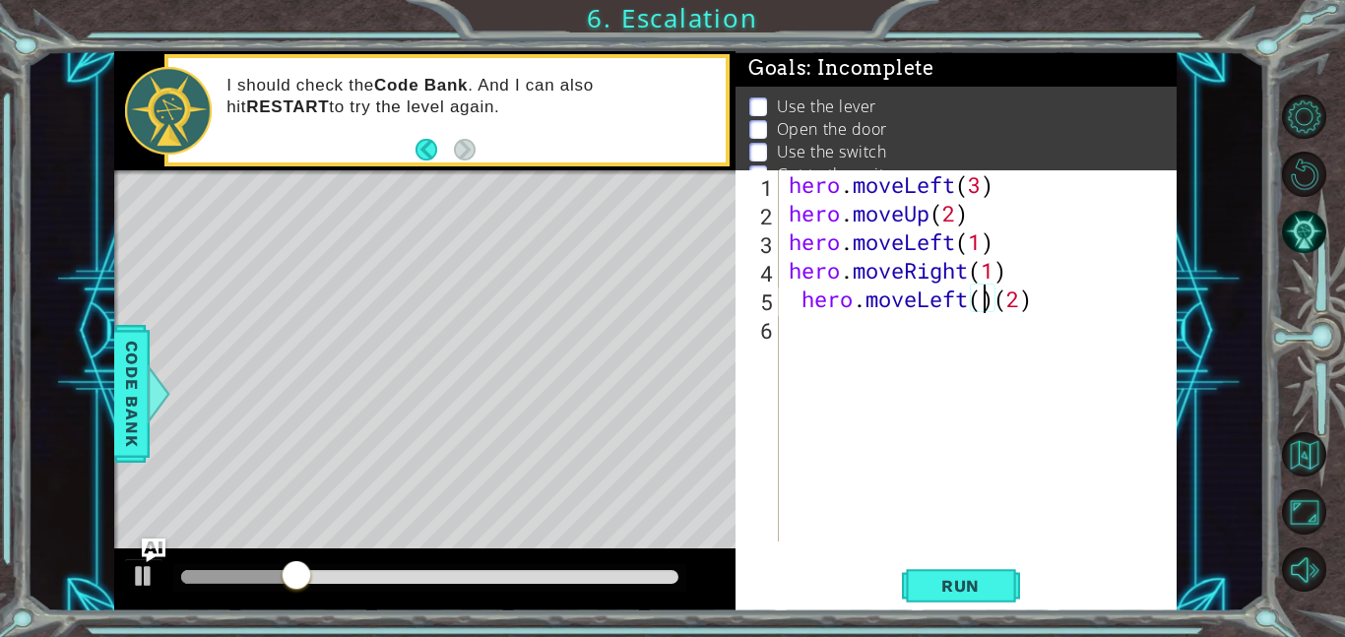
click at [991, 299] on div "hero . moveLeft ( 3 ) hero . moveUp ( 2 ) hero . moveLeft ( 1 ) hero . moveRigh…" at bounding box center [983, 384] width 398 height 428
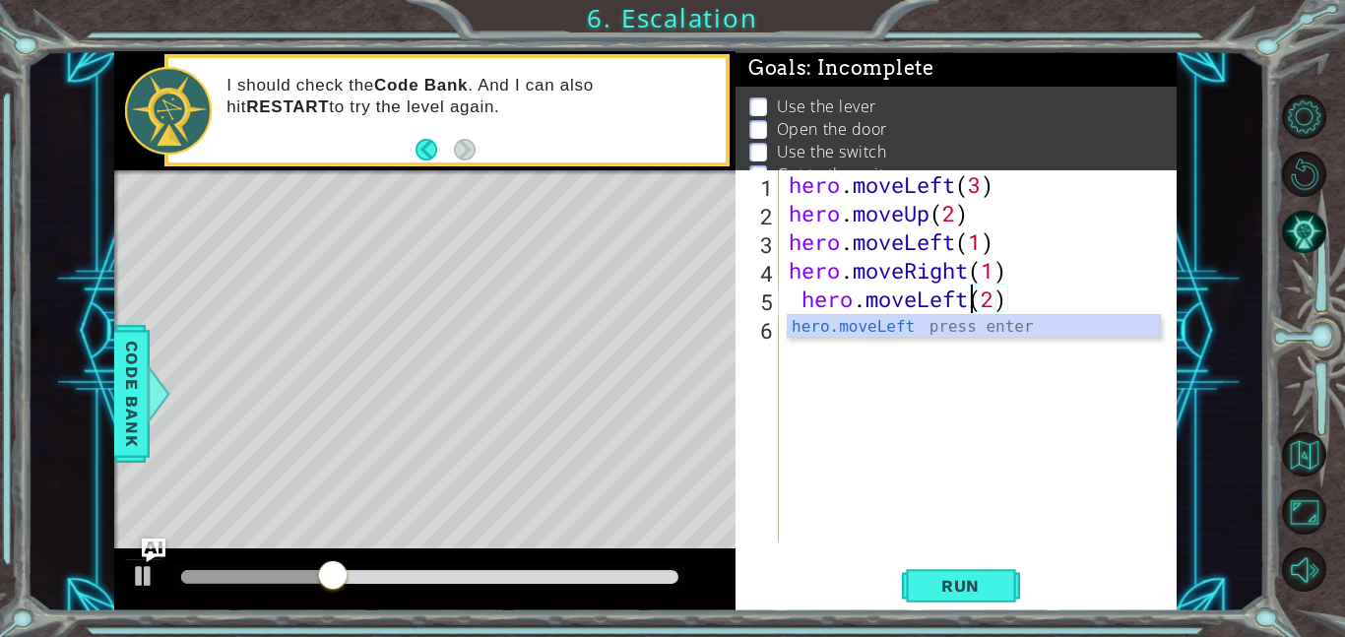
click at [951, 562] on div "hero.moveLeft(2) 1 2 3 4 5 6 hero . moveLeft ( 3 ) hero . moveUp ( 2 ) hero . m…" at bounding box center [955, 390] width 441 height 441
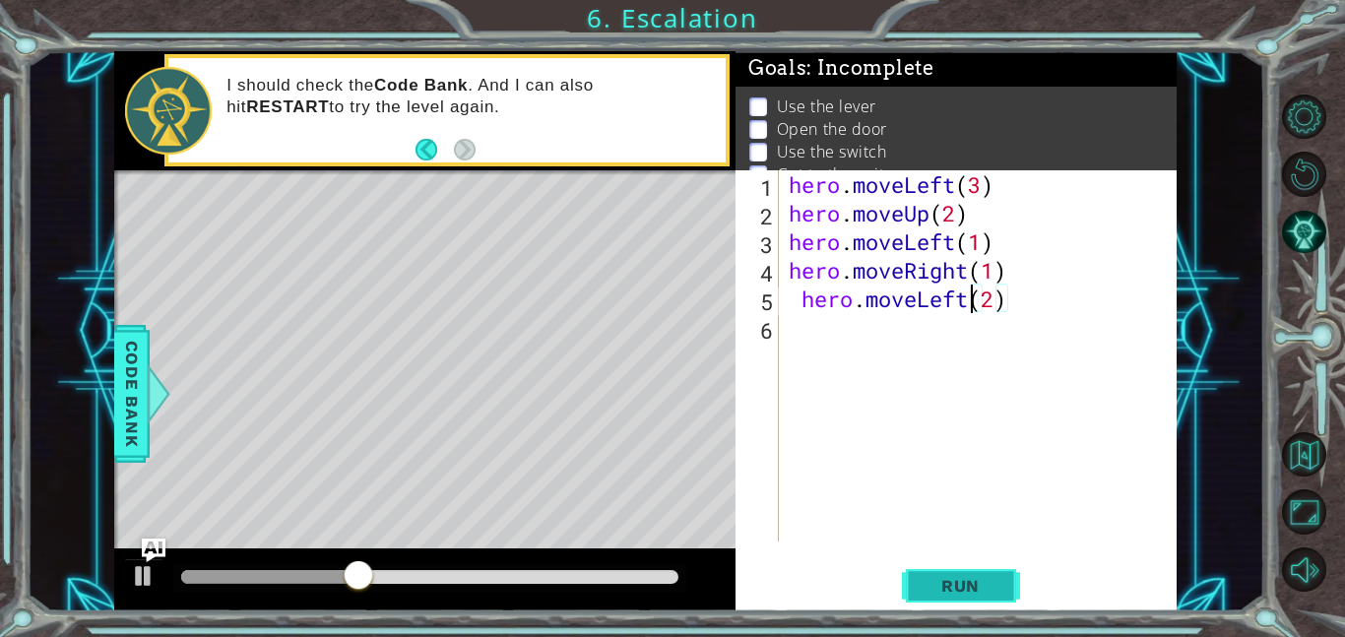
click at [976, 601] on button "Run" at bounding box center [961, 585] width 118 height 44
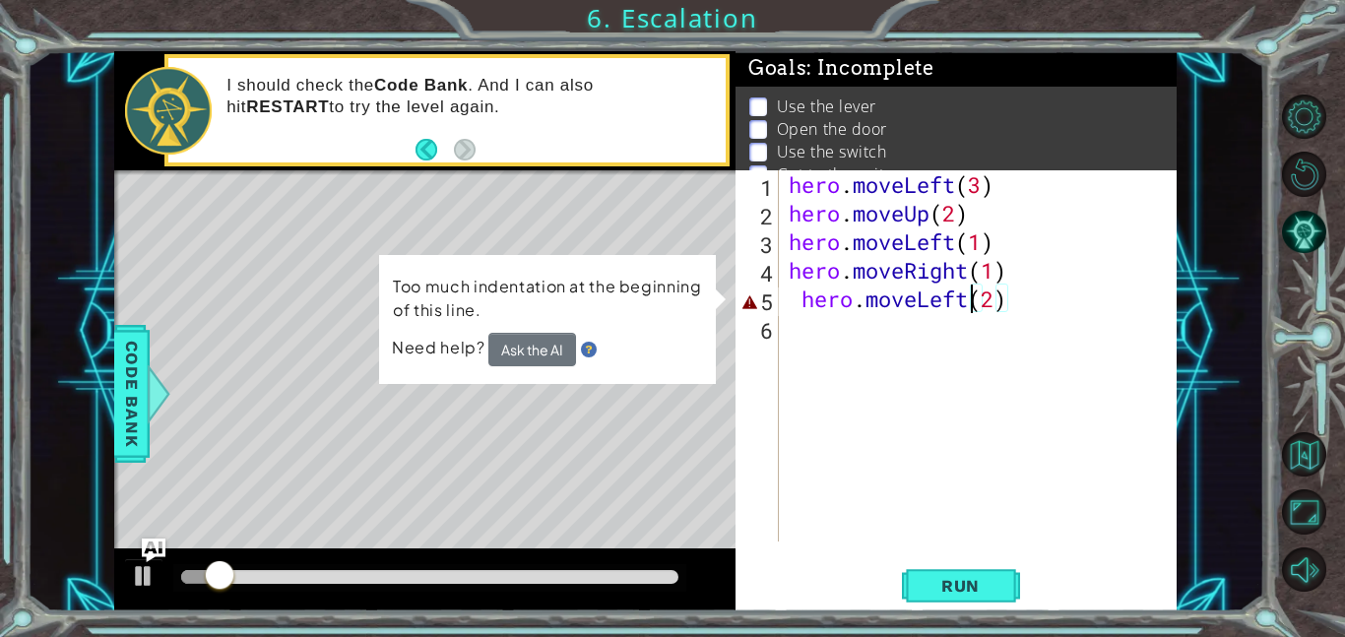
click at [791, 298] on div "hero . moveLeft ( 3 ) hero . moveUp ( 2 ) hero . moveLeft ( 1 ) hero . moveRigh…" at bounding box center [983, 384] width 398 height 428
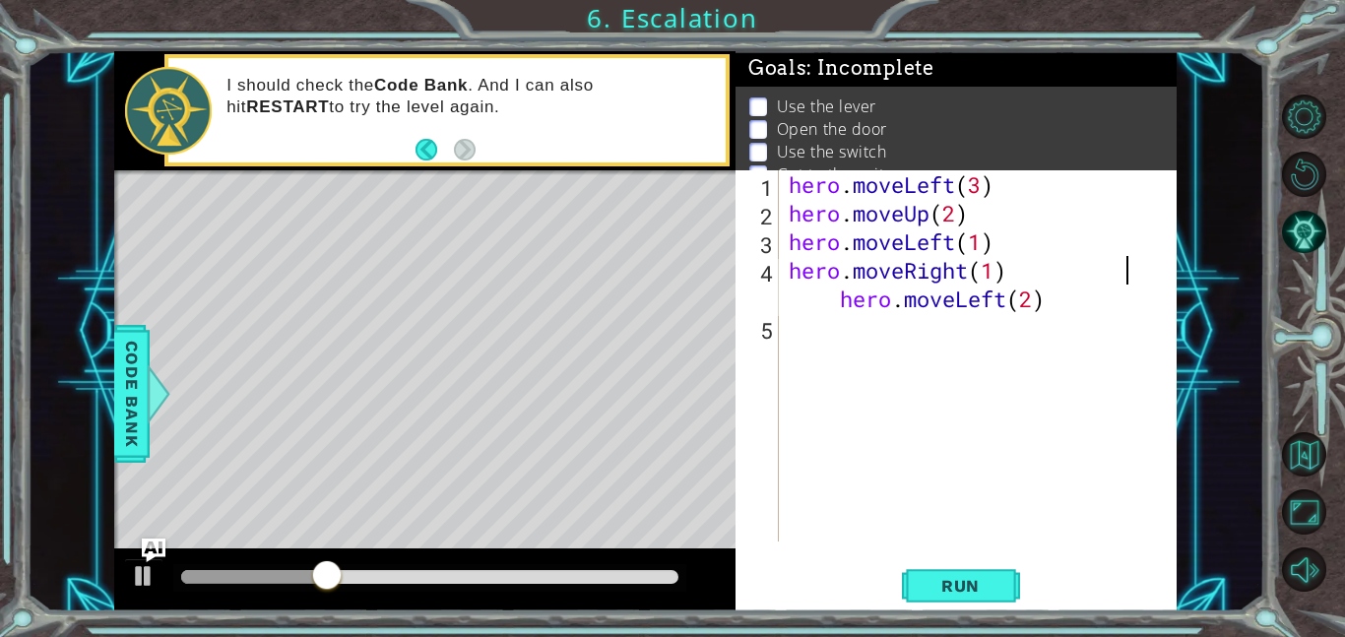
click at [837, 295] on div "hero . moveLeft ( 3 ) hero . moveUp ( 2 ) hero . moveLeft ( 1 ) hero . moveRigh…" at bounding box center [983, 384] width 398 height 428
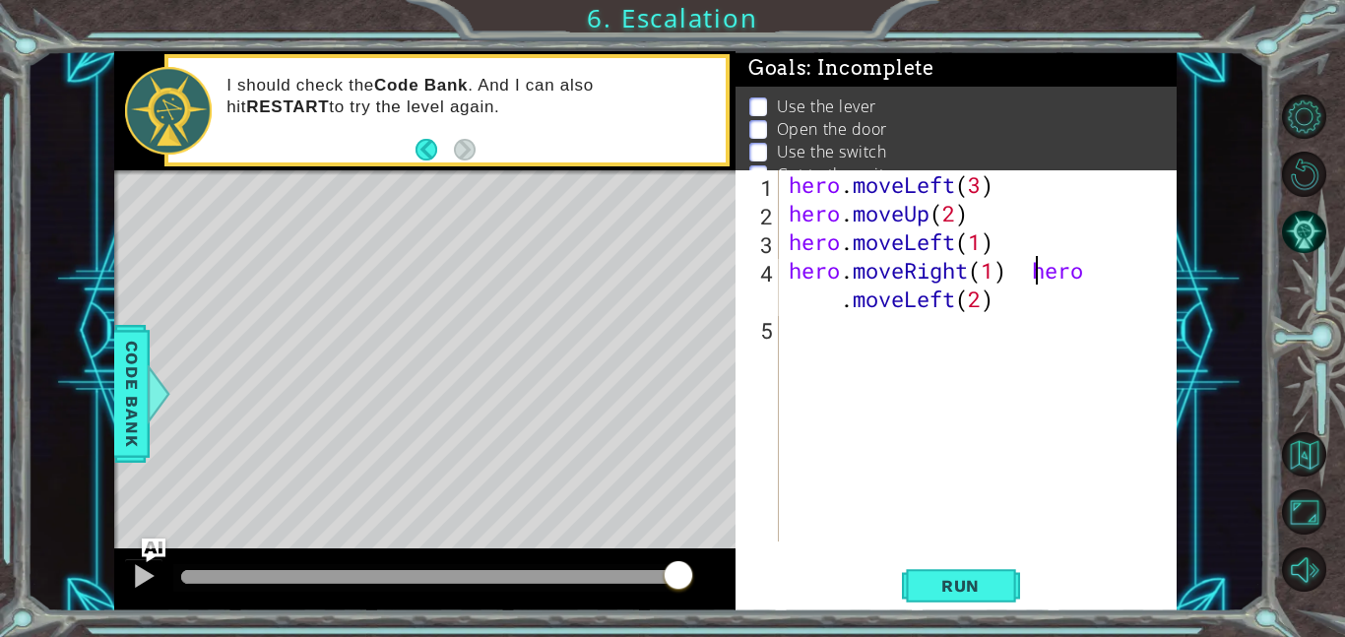
click at [989, 262] on div "hero . moveLeft ( 3 ) hero . moveUp ( 2 ) hero . moveLeft ( 1 ) hero . moveRigh…" at bounding box center [983, 384] width 398 height 428
click at [1133, 291] on div "hero . moveLeft ( 3 ) hero . moveUp ( 2 ) hero . moveLeft ( 1 ) hero . moveRigh…" at bounding box center [983, 384] width 398 height 428
type textarea "hero.moveRight(1)"
click at [847, 306] on div "hero . moveLeft ( 3 ) hero . moveUp ( 2 ) hero . moveLeft ( 1 ) hero . moveRigh…" at bounding box center [983, 384] width 398 height 428
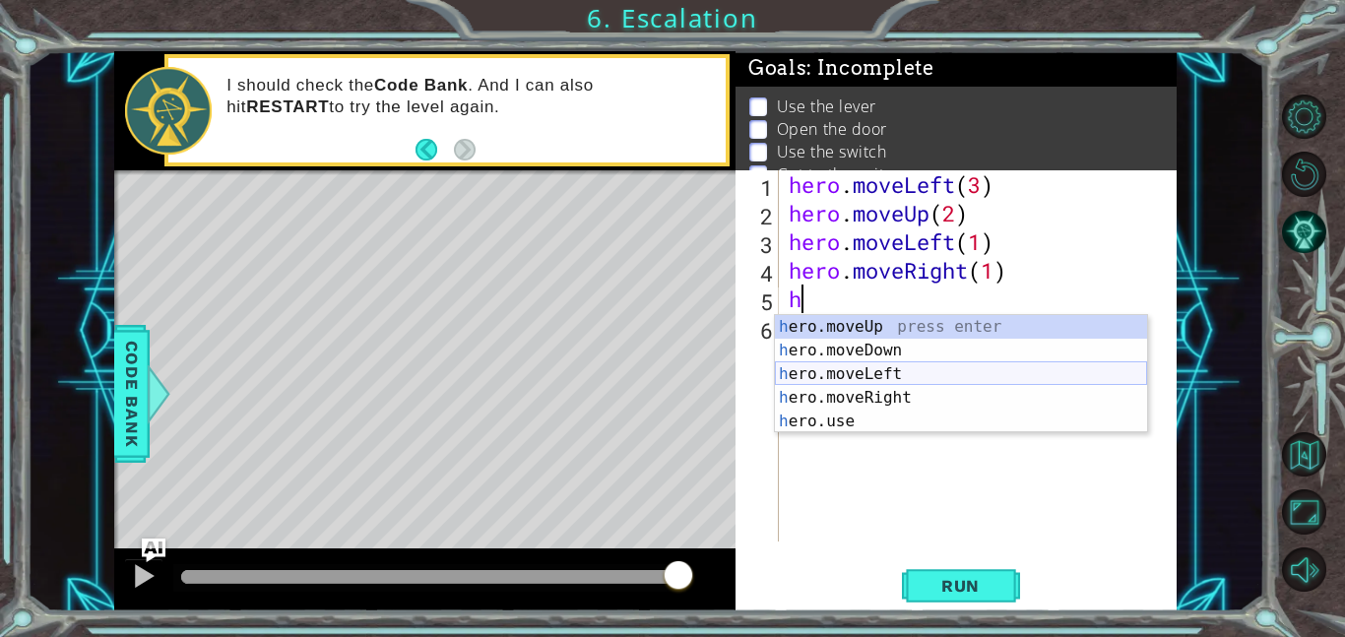
click at [916, 373] on div "h ero.moveUp press enter h ero.moveDown press enter h ero.moveLeft press enter …" at bounding box center [961, 397] width 372 height 165
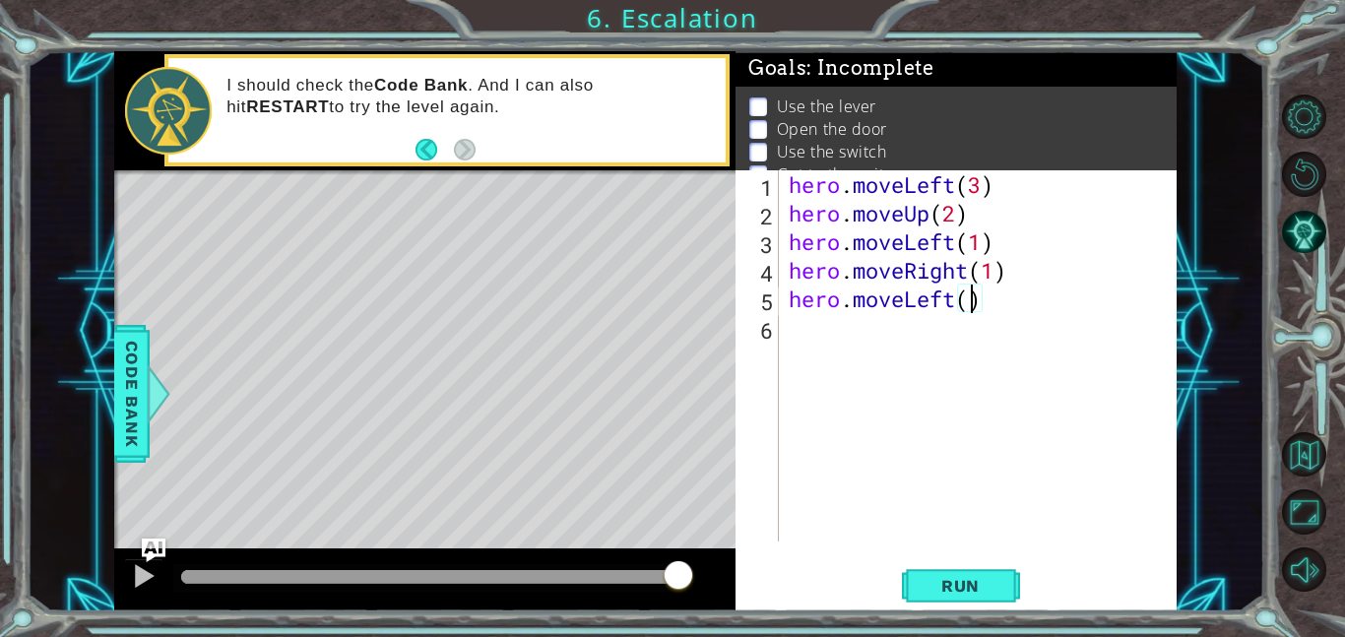
type textarea "hero.moveLeft(2)"
click at [833, 319] on div "hero . moveLeft ( 3 ) hero . moveUp ( 2 ) hero . moveLeft ( 1 ) hero . moveRigh…" at bounding box center [983, 384] width 398 height 428
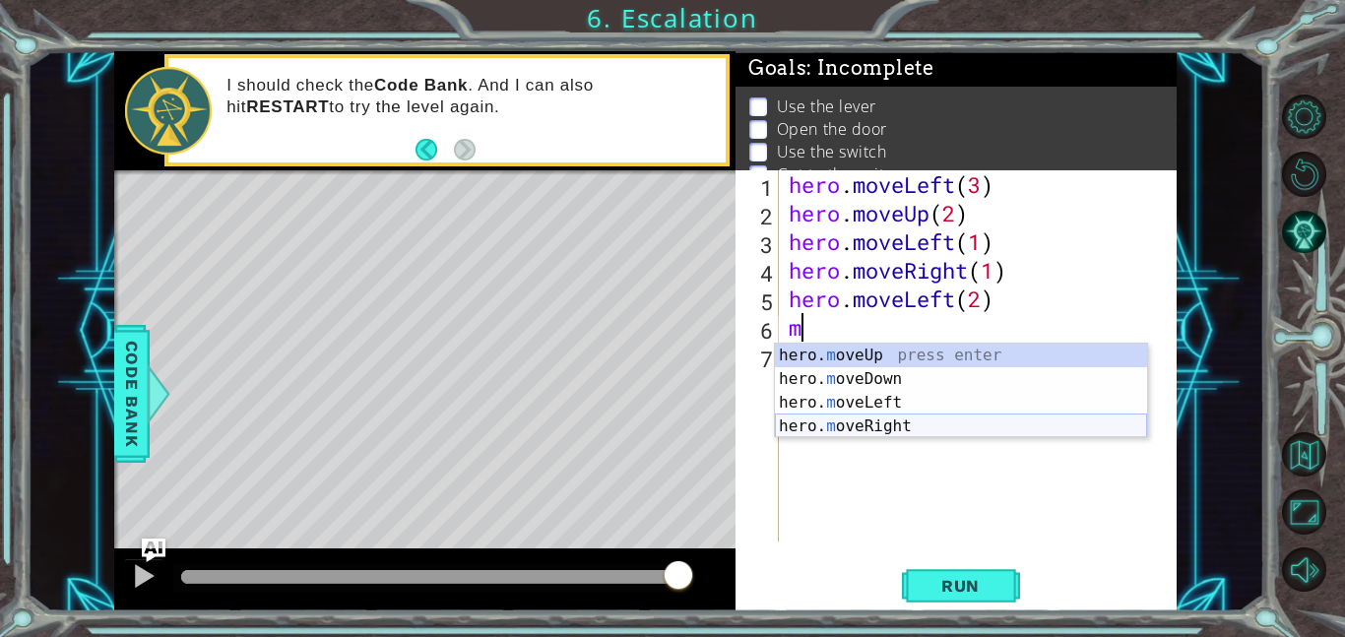
click at [890, 415] on div "hero. m oveUp press enter hero. m oveDown press enter hero. m oveLeft press ent…" at bounding box center [961, 415] width 372 height 142
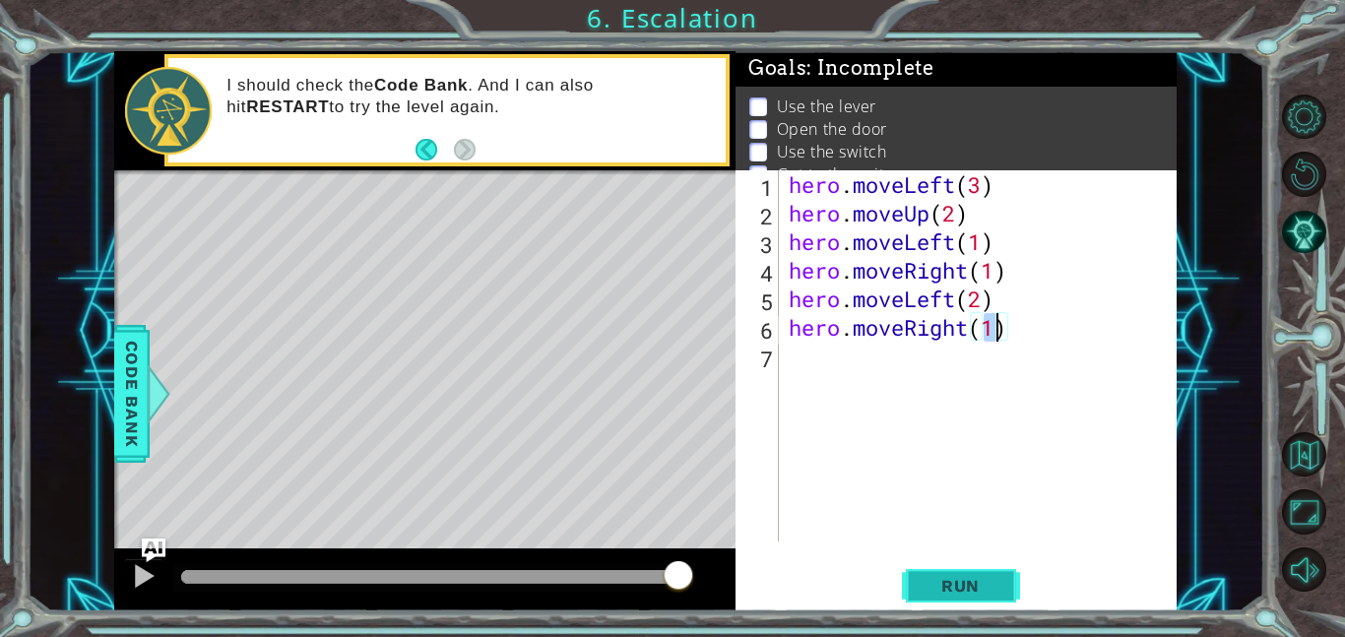
type textarea "hero.moveRight(1)"
click at [960, 570] on button "Run" at bounding box center [961, 585] width 118 height 44
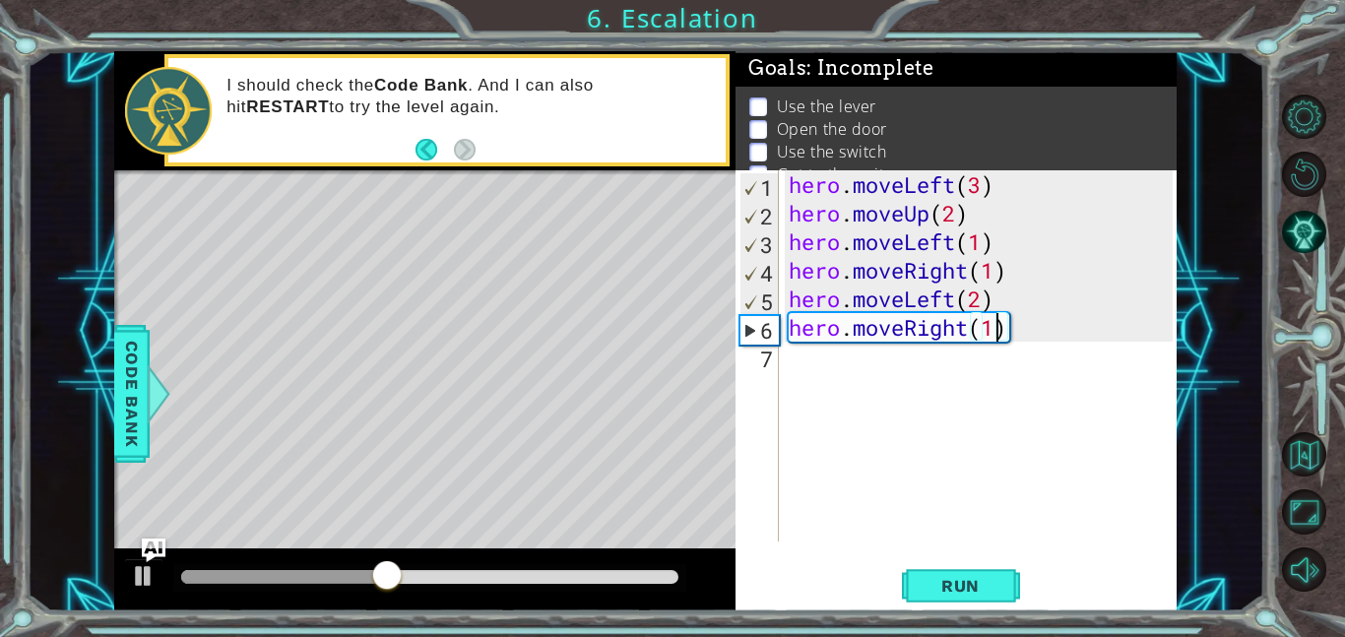
click at [902, 394] on div "hero . moveLeft ( 3 ) hero . moveUp ( 2 ) hero . moveLeft ( 1 ) hero . moveRigh…" at bounding box center [983, 384] width 398 height 428
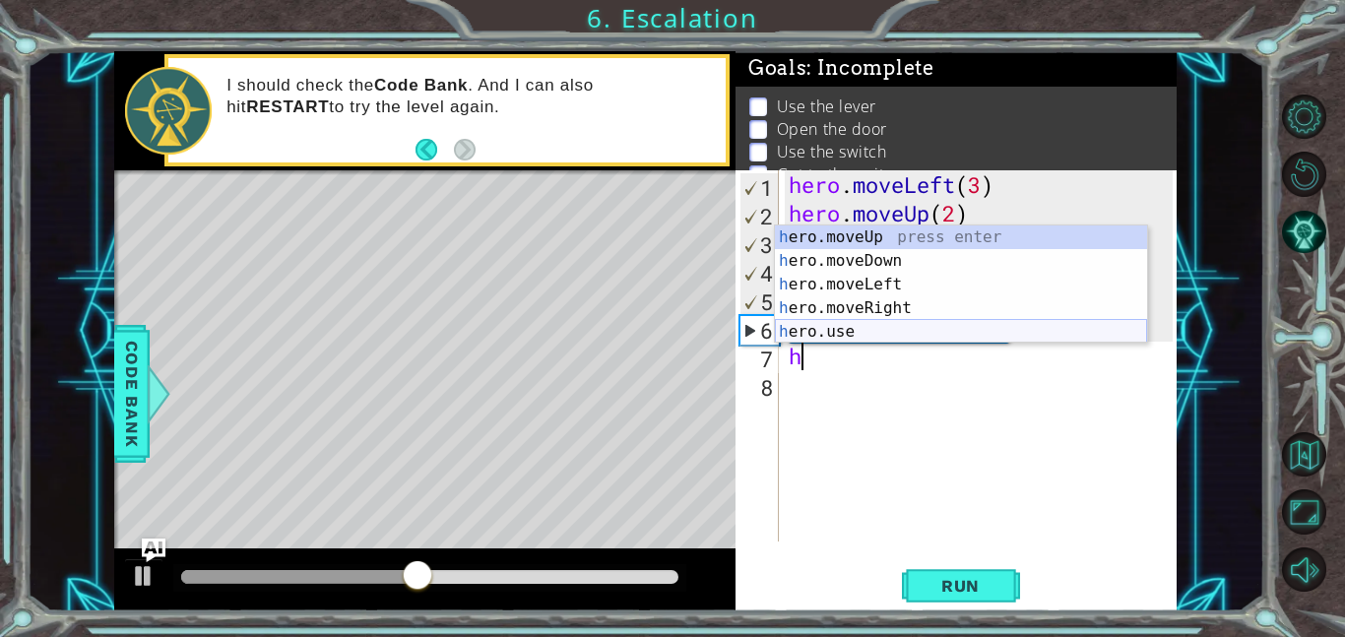
click at [841, 327] on div "h ero.moveUp press enter h ero.moveDown press enter h ero.moveLeft press enter …" at bounding box center [961, 307] width 372 height 165
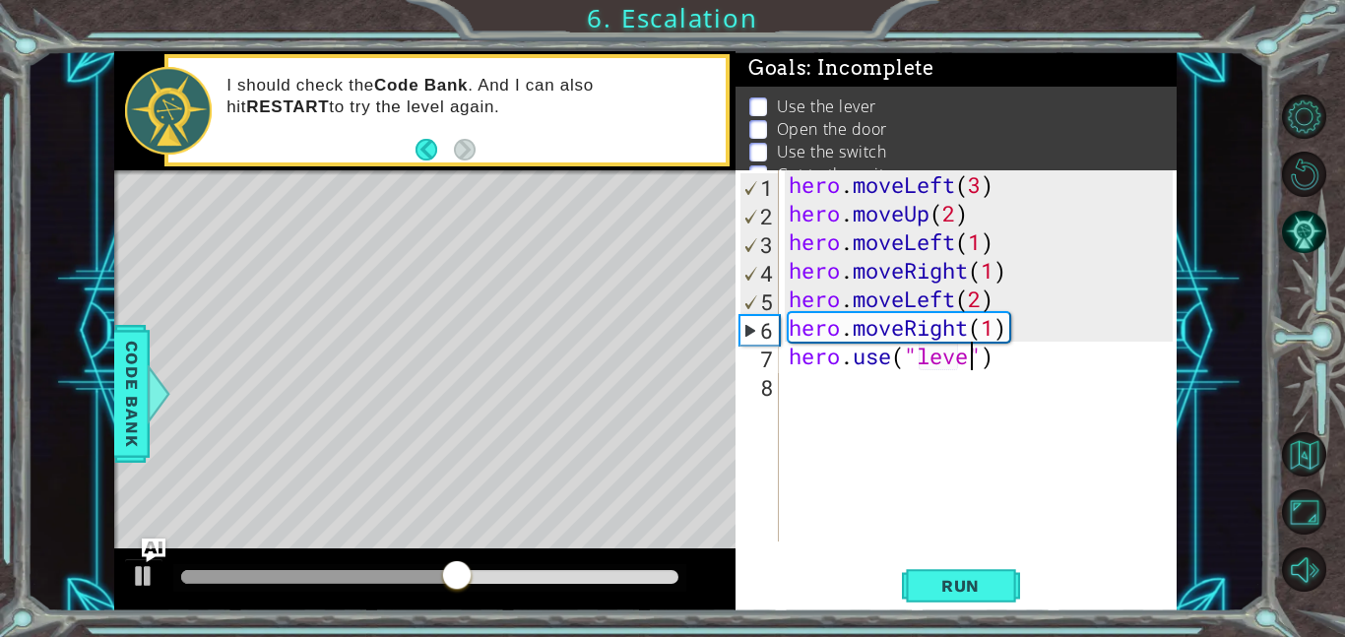
type textarea "hero.use("lever")"
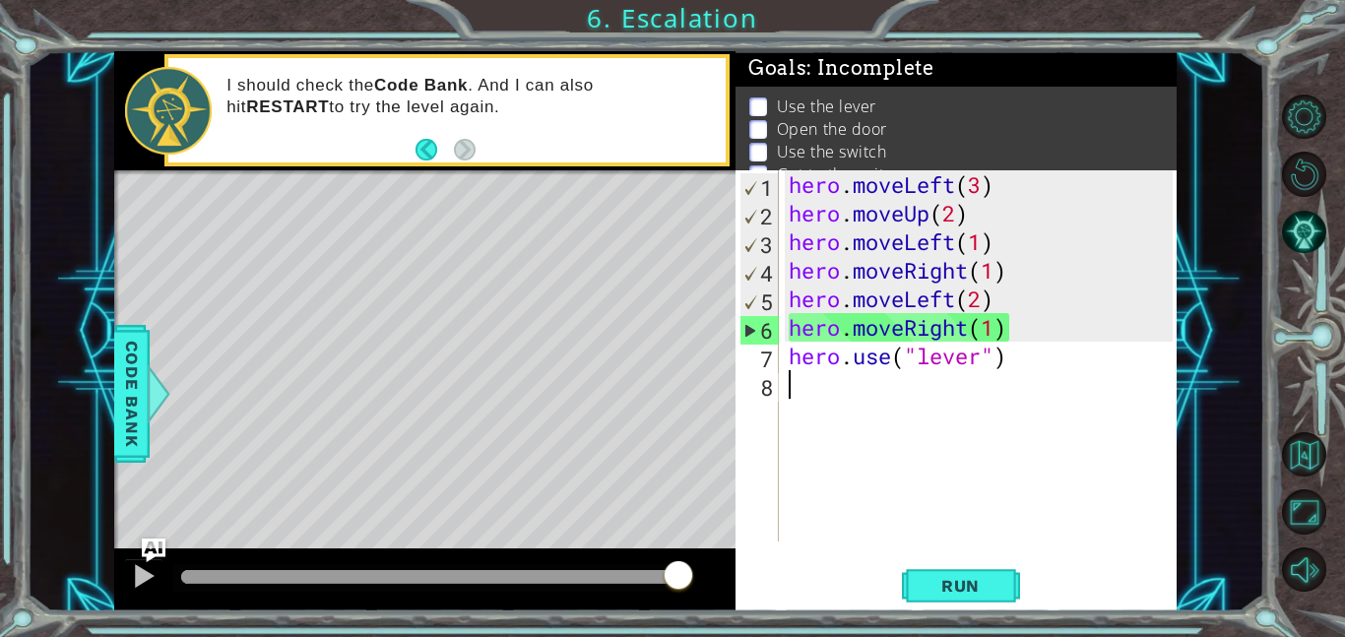
click at [927, 402] on div "hero . moveLeft ( 3 ) hero . moveUp ( 2 ) hero . moveLeft ( 1 ) hero . moveRigh…" at bounding box center [983, 384] width 398 height 428
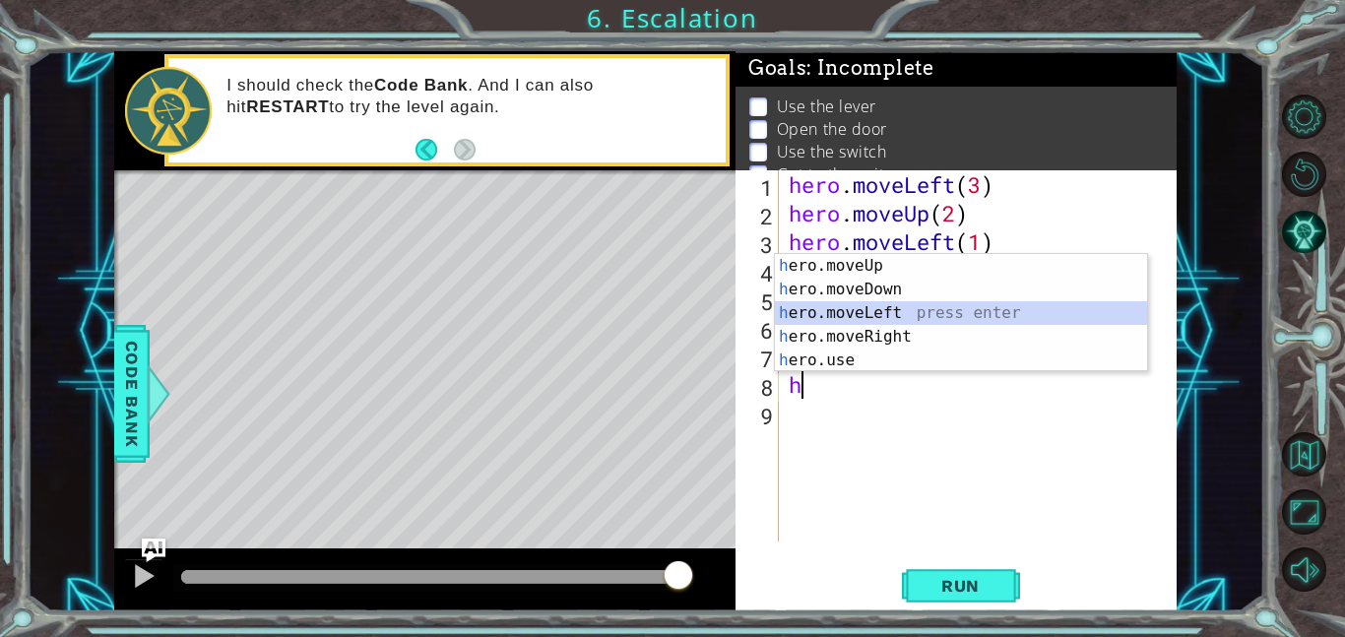
click at [897, 310] on div "h ero.moveUp press enter h ero.moveDown press enter h ero.moveLeft press enter …" at bounding box center [961, 336] width 372 height 165
type textarea "hero.moveLeft(1)"
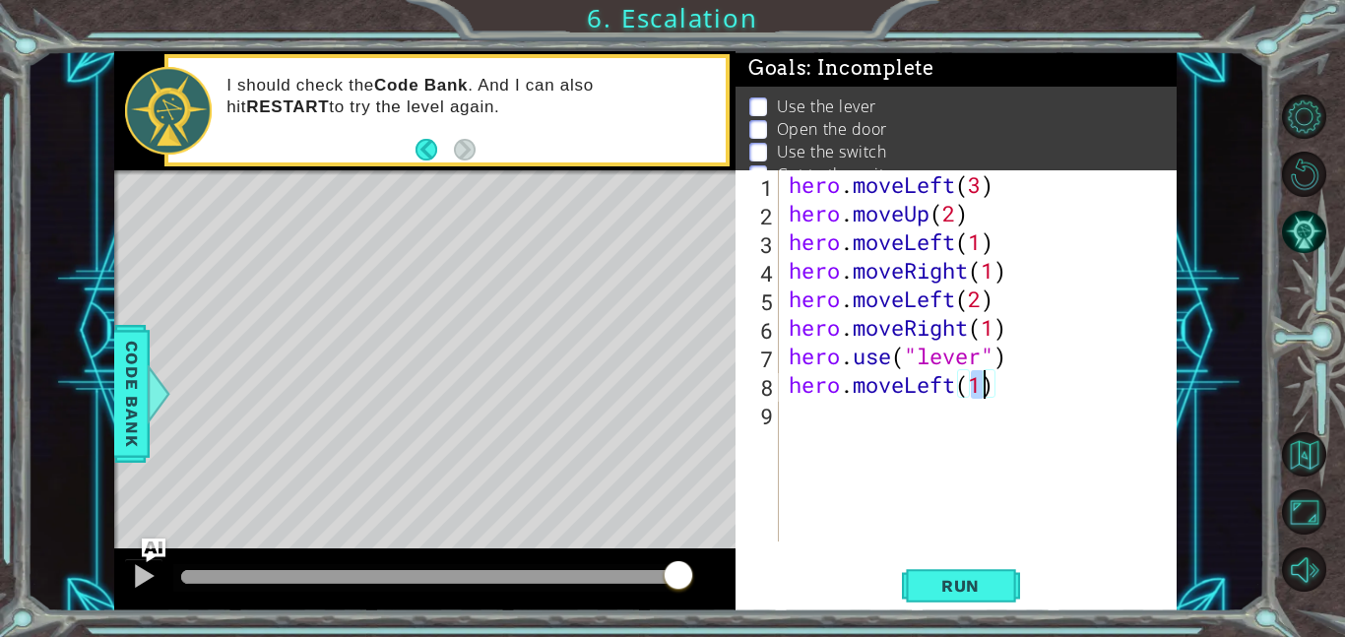
click at [824, 421] on div "hero . moveLeft ( 3 ) hero . moveUp ( 2 ) hero . moveLeft ( 1 ) hero . moveRigh…" at bounding box center [983, 384] width 398 height 428
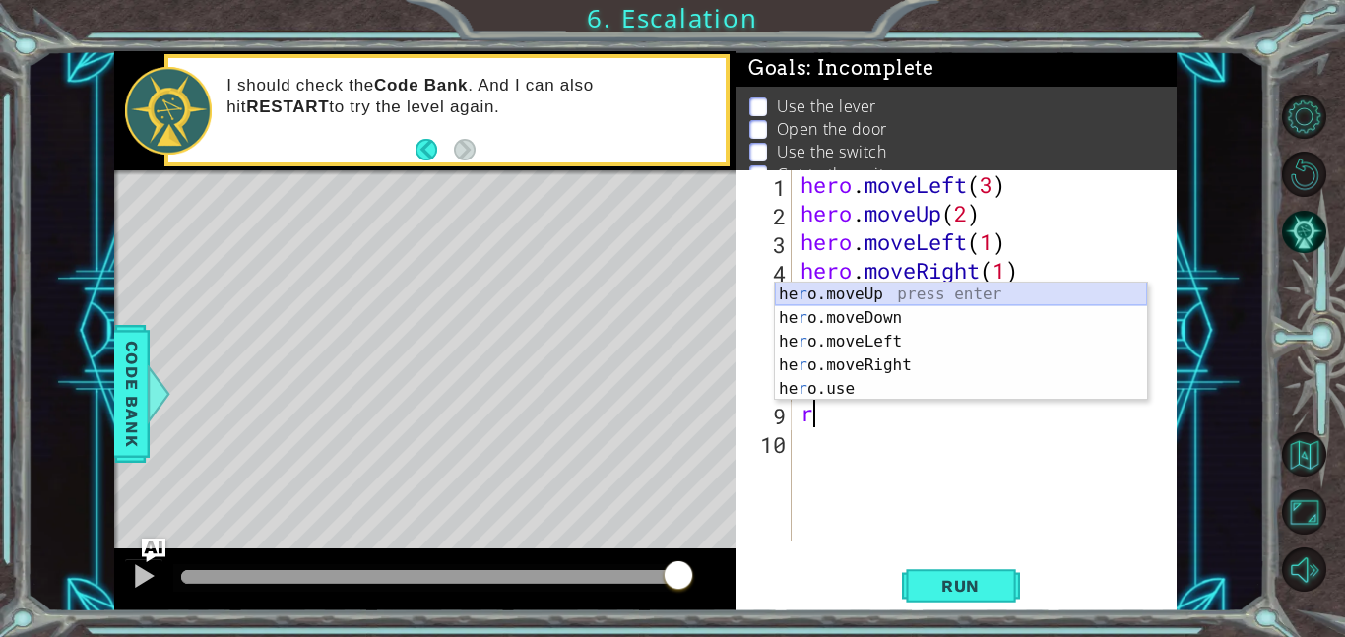
click at [879, 300] on div "he r o.moveUp press enter he r o.moveDown press enter he r o.moveLeft press ent…" at bounding box center [961, 364] width 372 height 165
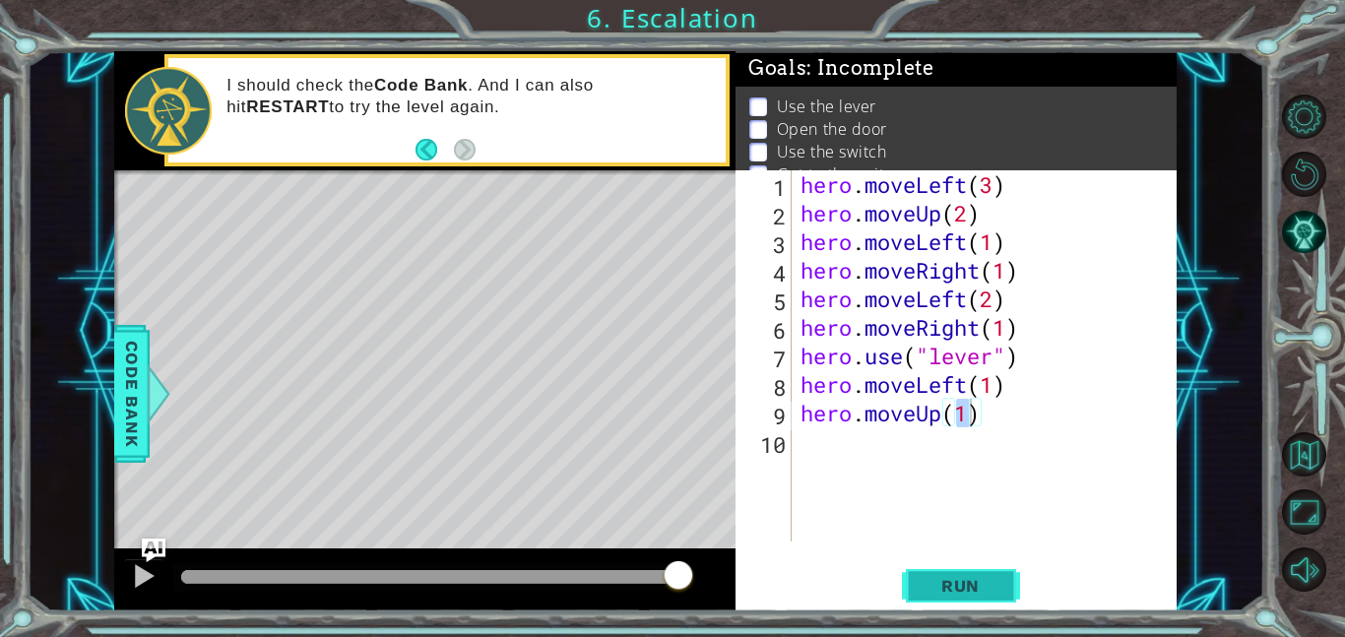
click at [964, 578] on span "Run" at bounding box center [960, 586] width 78 height 20
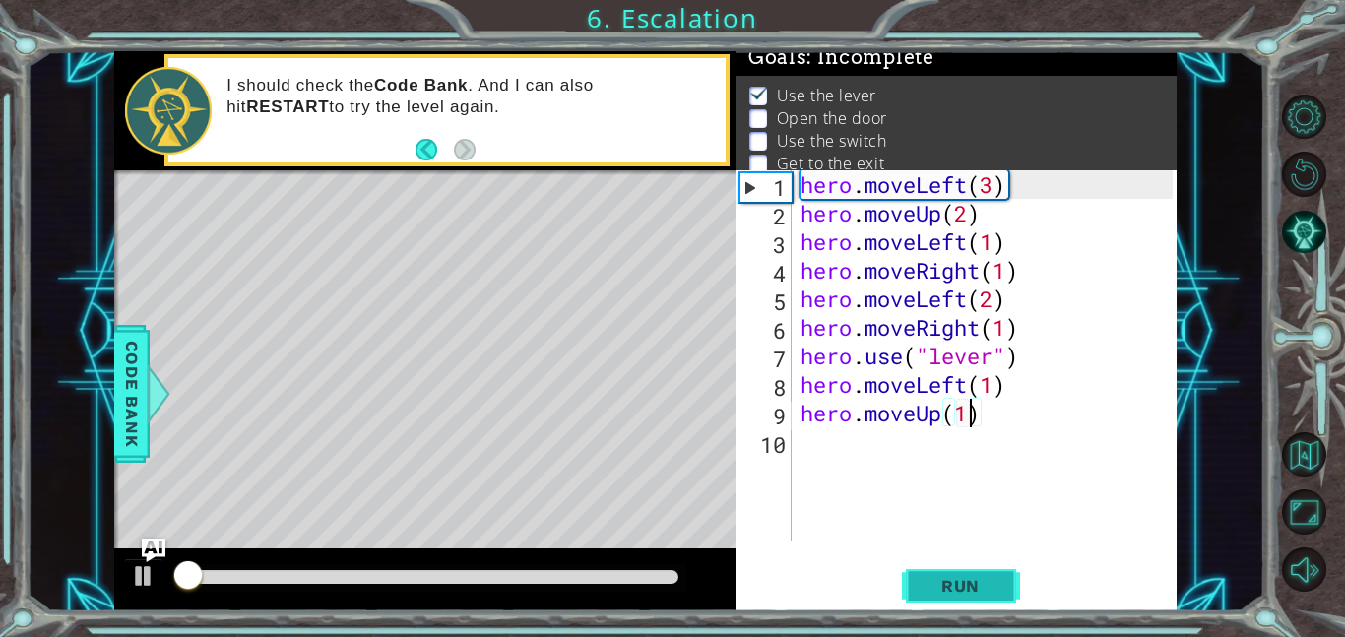
scroll to position [13, 0]
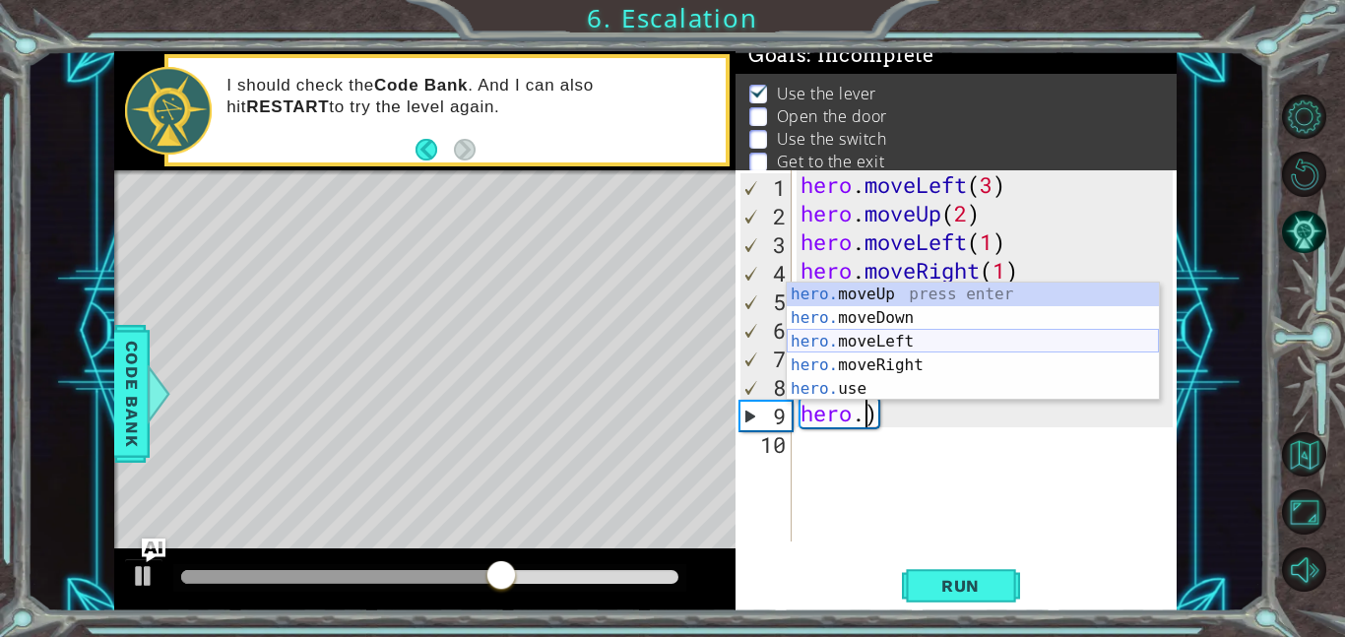
click at [932, 337] on div "hero. moveUp press enter hero. moveDown press enter hero. moveLeft press enter …" at bounding box center [972, 364] width 372 height 165
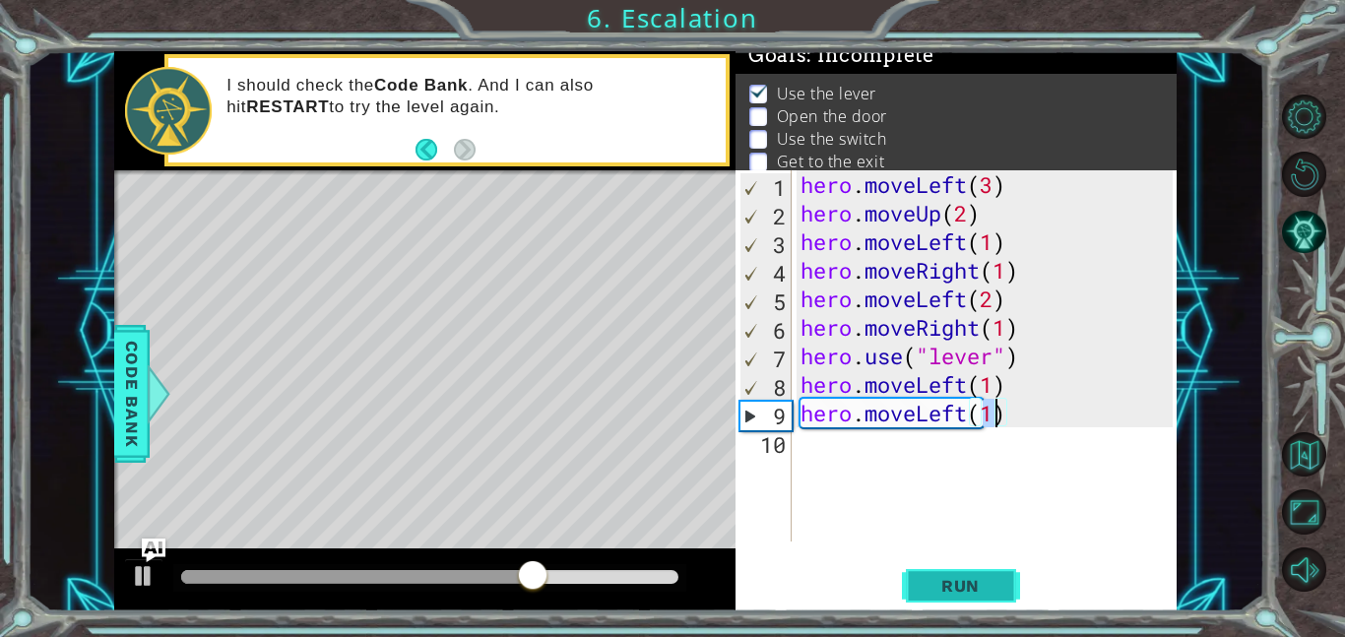
click at [985, 572] on button "Run" at bounding box center [961, 585] width 118 height 44
click at [970, 404] on div "hero . moveLeft ( 3 ) hero . moveUp ( 2 ) hero . moveLeft ( 1 ) hero . moveRigh…" at bounding box center [989, 384] width 386 height 428
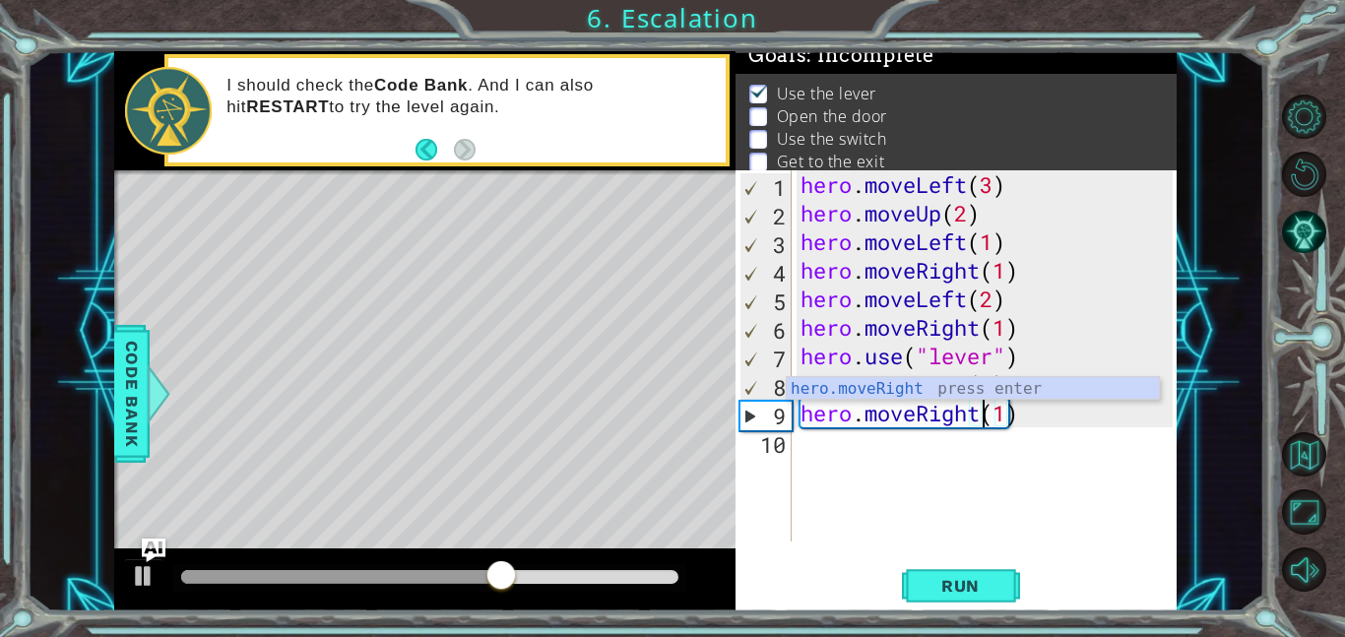
scroll to position [0, 8]
click at [997, 415] on div "hero . moveLeft ( 3 ) hero . moveUp ( 2 ) hero . moveLeft ( 1 ) hero . moveRigh…" at bounding box center [989, 384] width 386 height 428
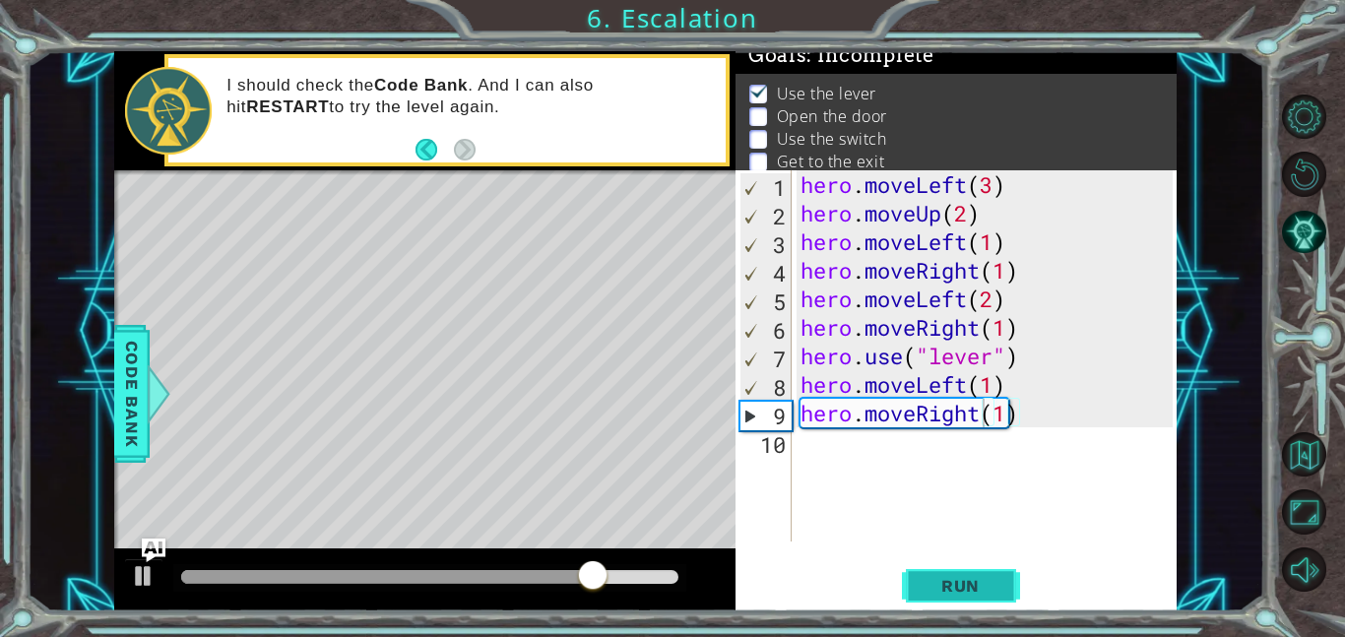
click at [941, 583] on span "Run" at bounding box center [960, 586] width 78 height 20
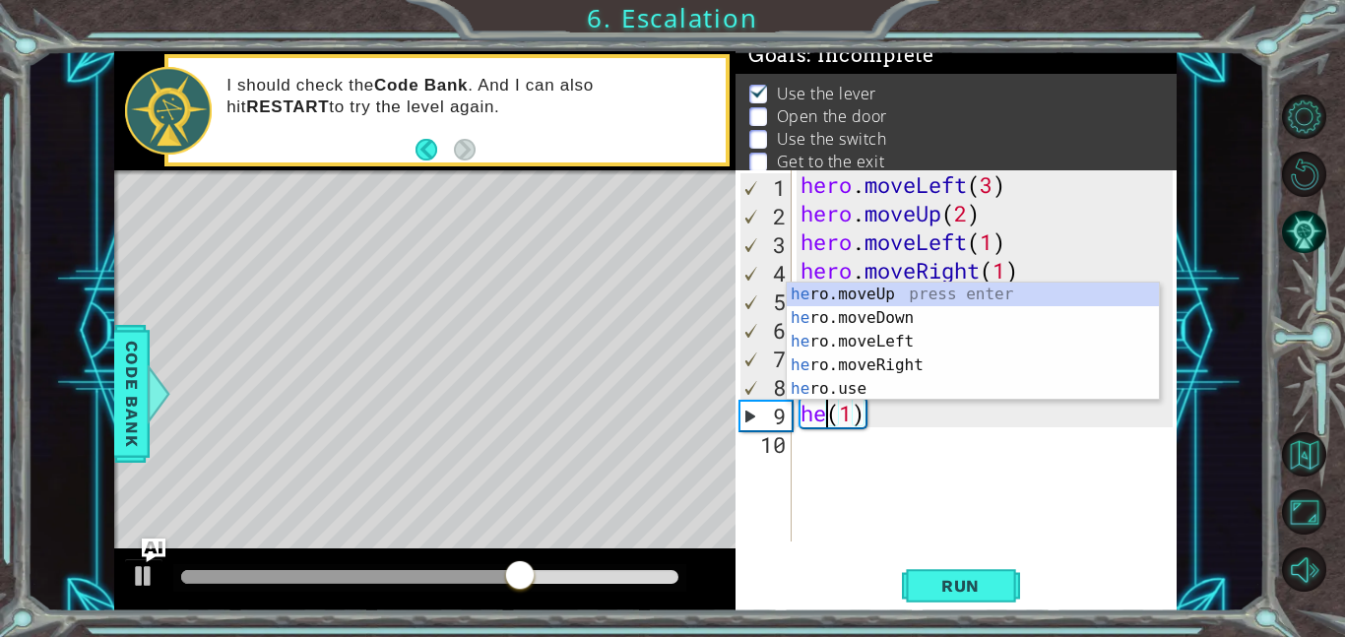
scroll to position [0, 1]
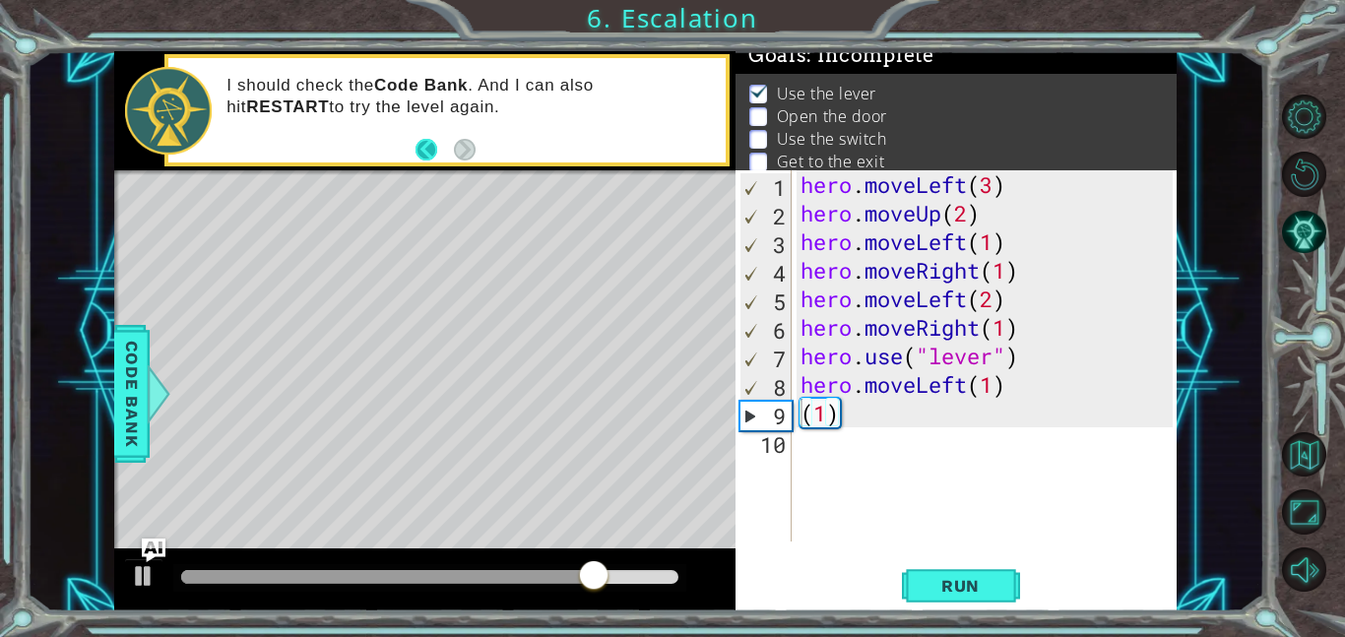
click at [426, 148] on button "Back" at bounding box center [434, 150] width 38 height 22
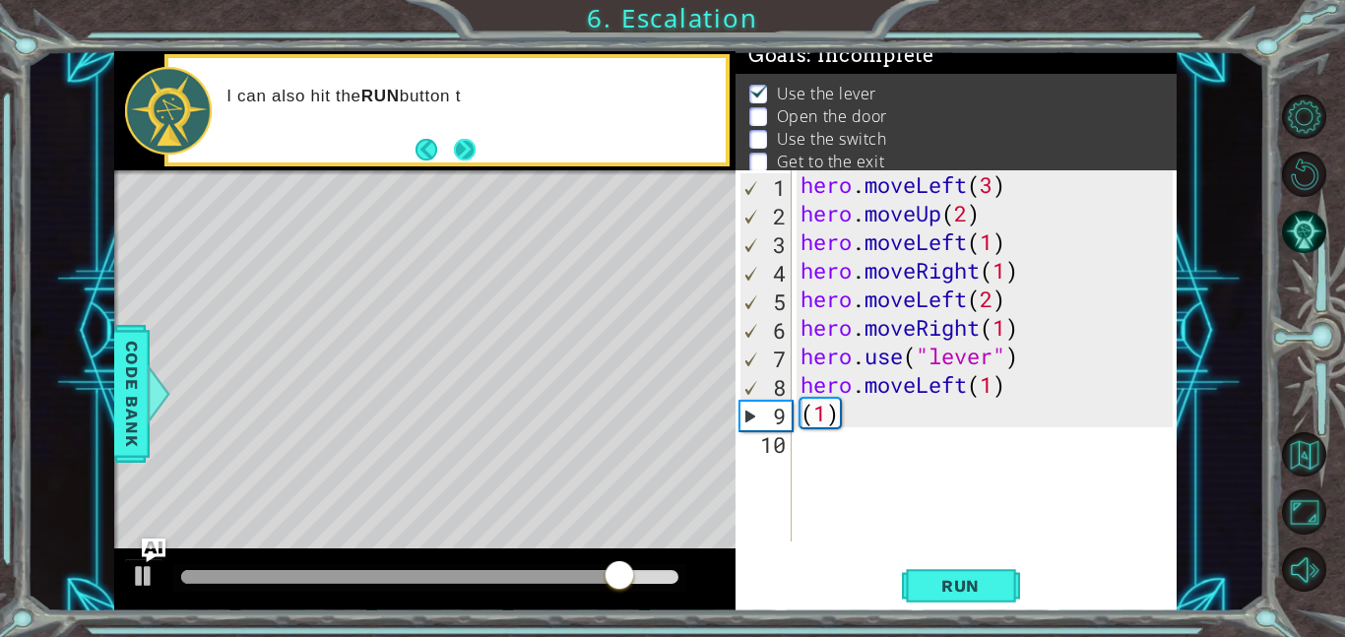
click at [460, 152] on button "Next" at bounding box center [465, 150] width 22 height 22
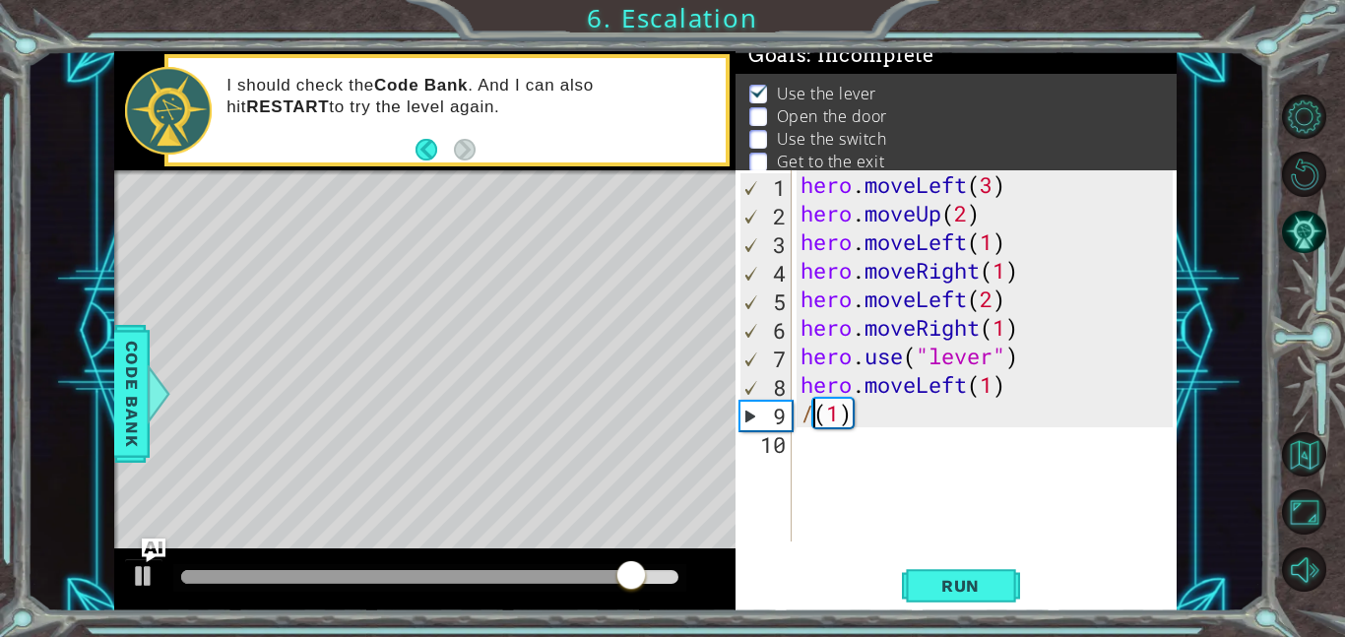
scroll to position [0, 0]
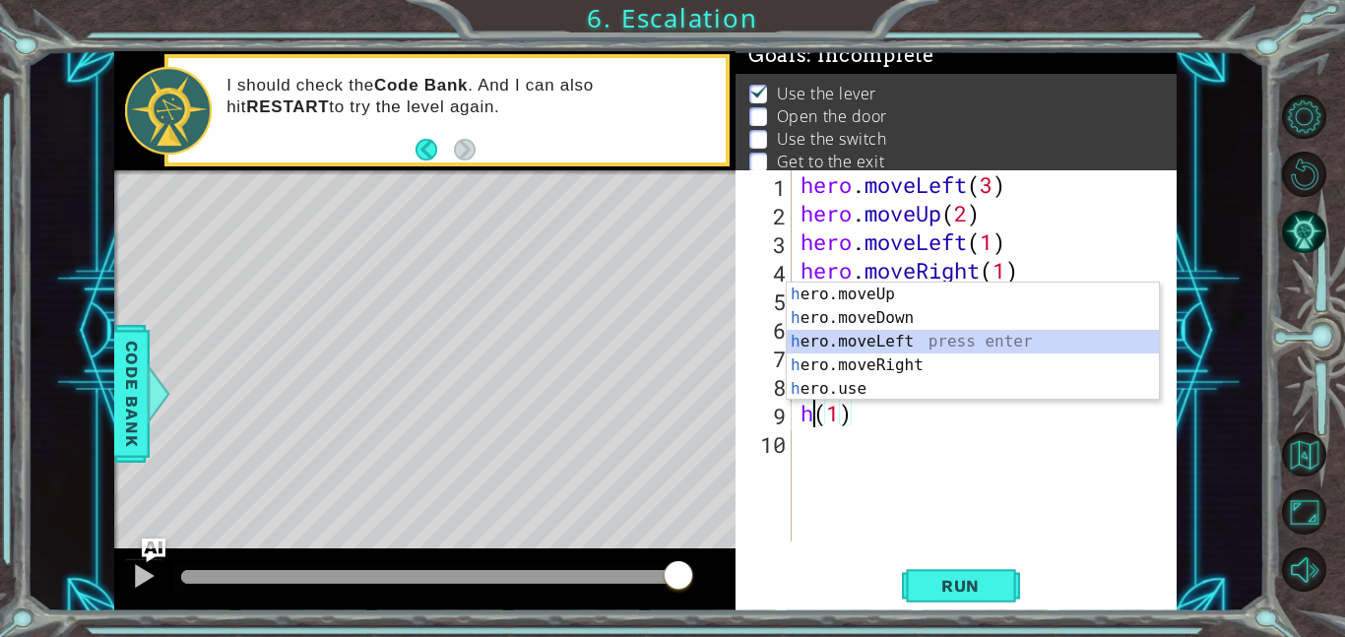
click at [857, 338] on div "h ero.moveUp press enter h ero.moveDown press enter h ero.moveLeft press enter …" at bounding box center [972, 364] width 372 height 165
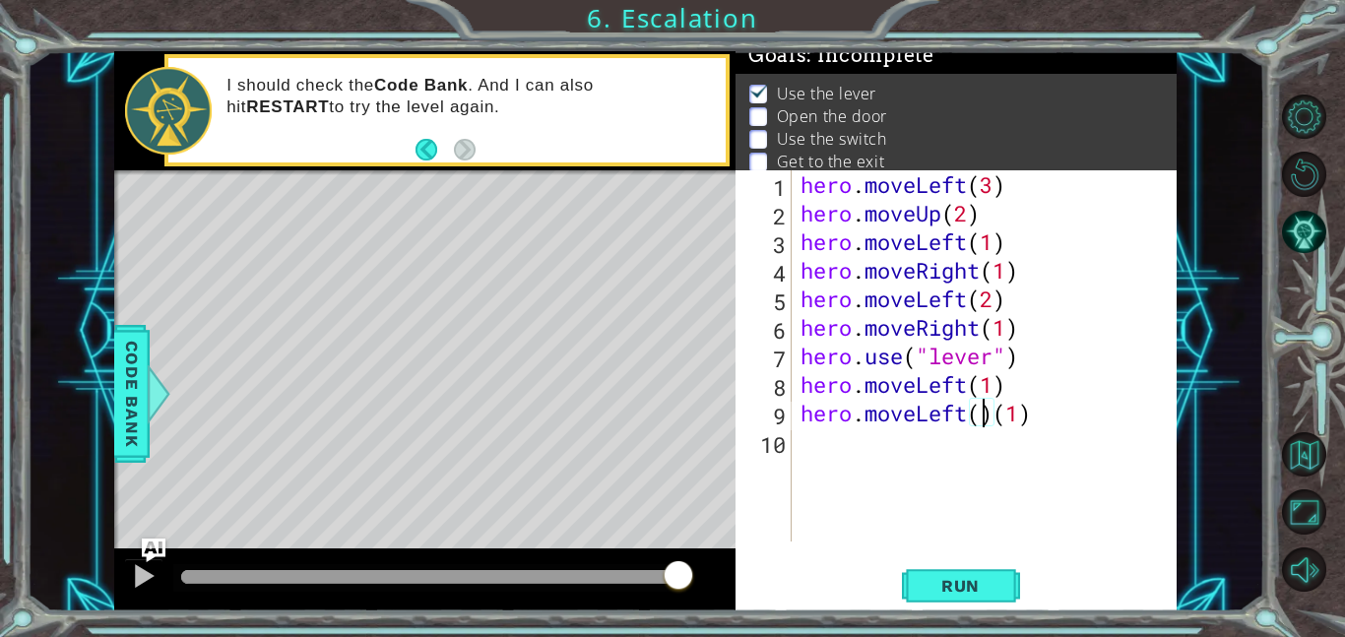
click at [991, 415] on div "hero . moveLeft ( 3 ) hero . moveUp ( 2 ) hero . moveLeft ( 1 ) hero . moveRigh…" at bounding box center [989, 384] width 386 height 428
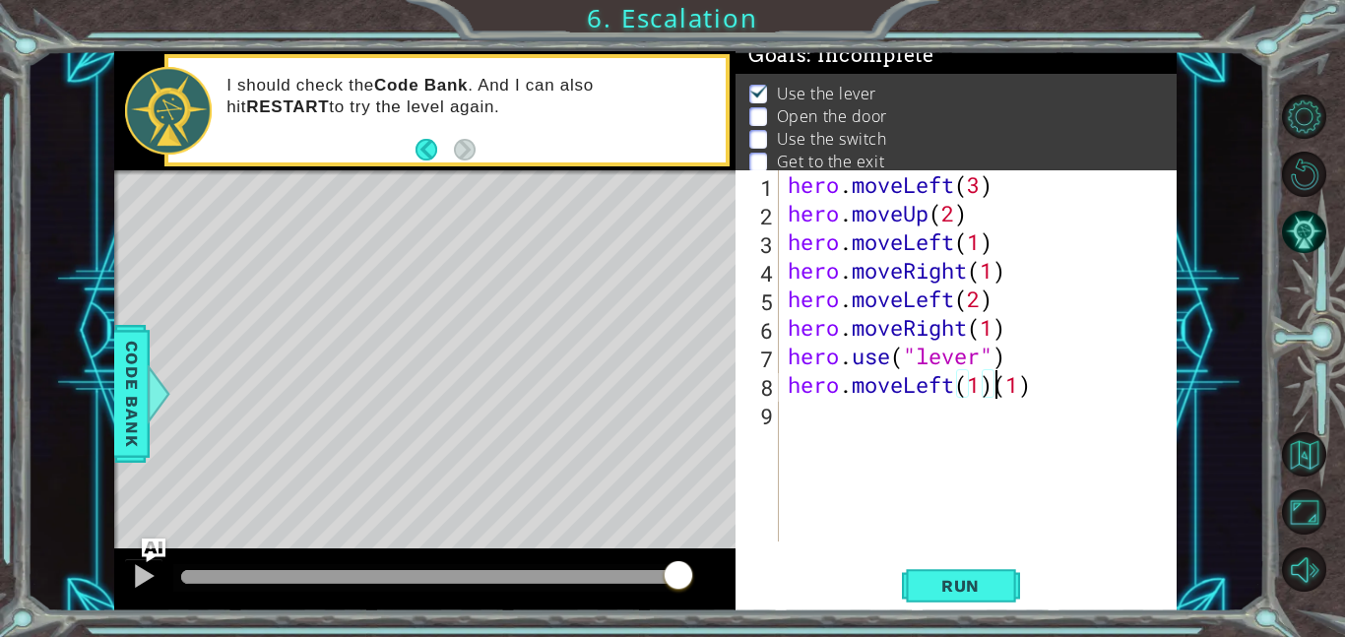
click at [1054, 372] on div "hero . moveLeft ( 3 ) hero . moveUp ( 2 ) hero . moveLeft ( 1 ) hero . moveRigh…" at bounding box center [983, 384] width 399 height 428
type textarea "hero.moveLeft(1)"
click at [426, 152] on button "Back" at bounding box center [434, 150] width 38 height 22
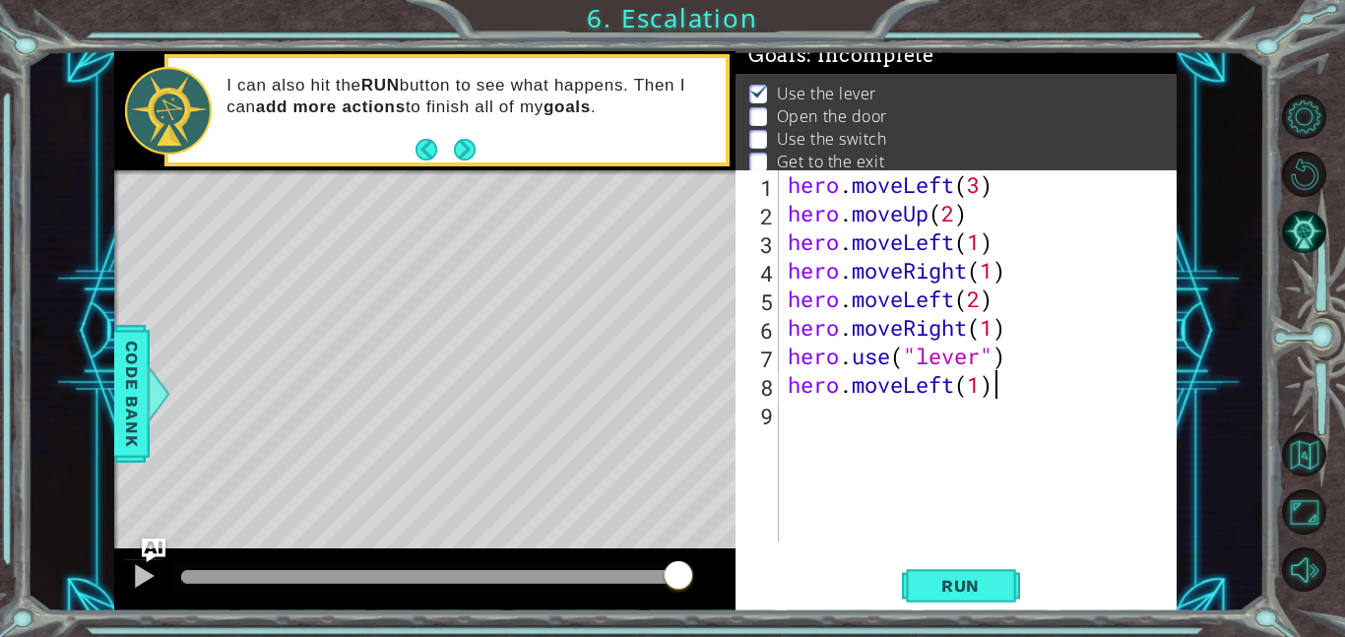
click at [792, 409] on div "hero . moveLeft ( 3 ) hero . moveUp ( 2 ) hero . moveLeft ( 1 ) hero . moveRigh…" at bounding box center [983, 384] width 399 height 428
type textarea "r"
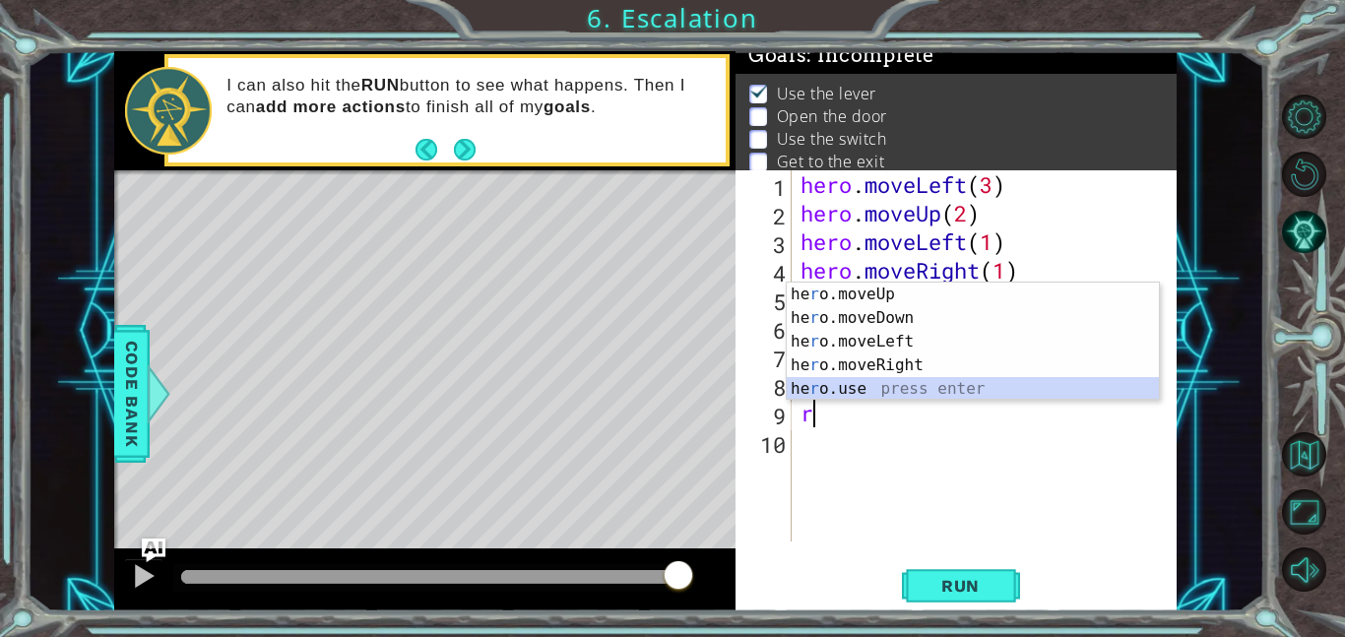
click at [878, 387] on div "he r o.moveUp press enter he r o.moveDown press enter he r o.moveLeft press ent…" at bounding box center [972, 364] width 372 height 165
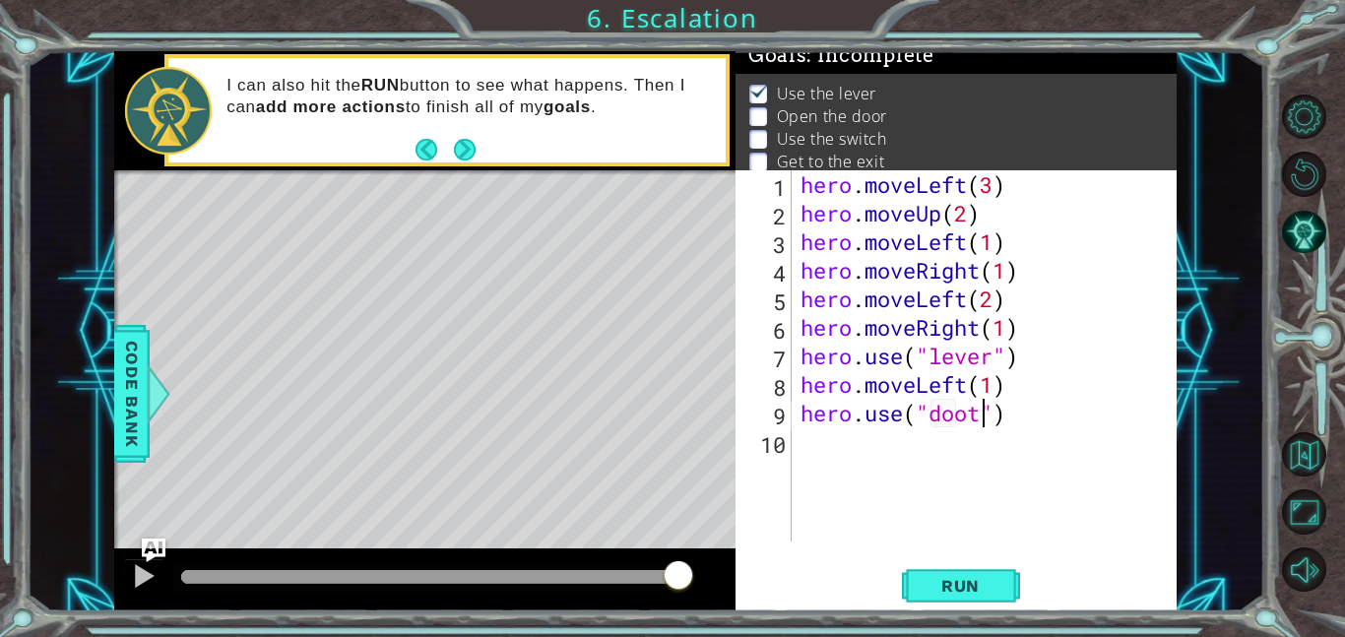
scroll to position [0, 8]
type textarea "hero.use("door")"
click at [956, 591] on span "Run" at bounding box center [960, 586] width 78 height 20
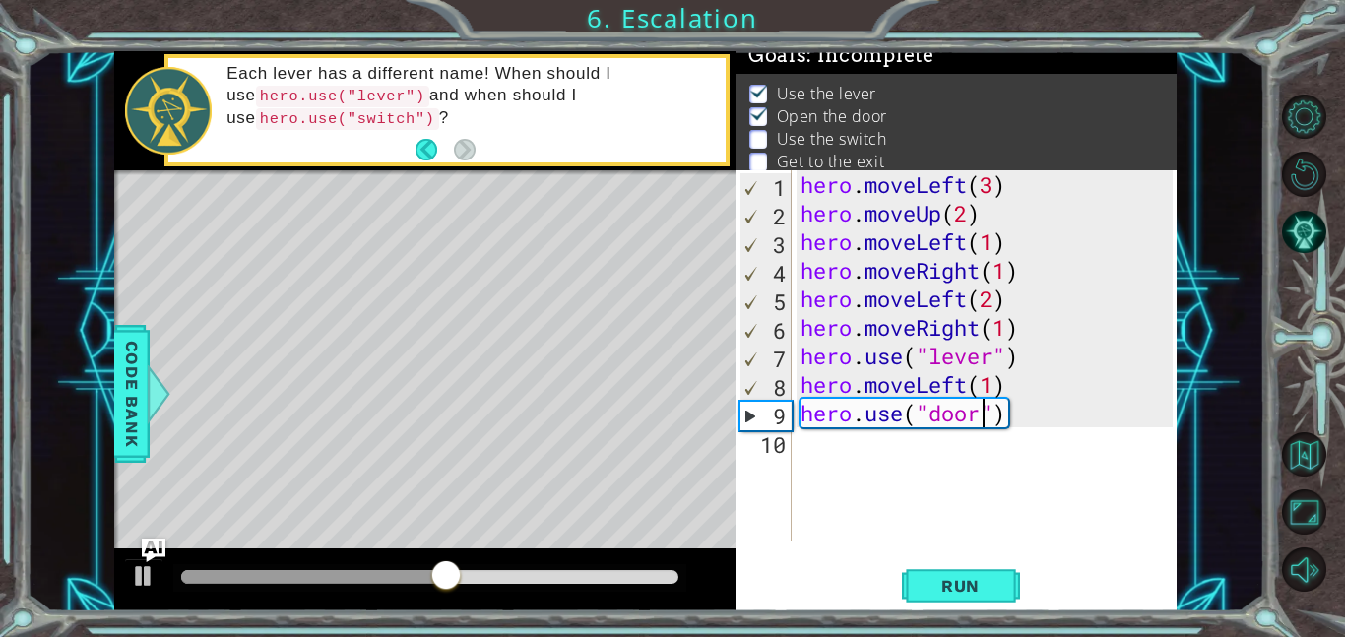
click at [789, 442] on div "10" at bounding box center [765, 444] width 52 height 29
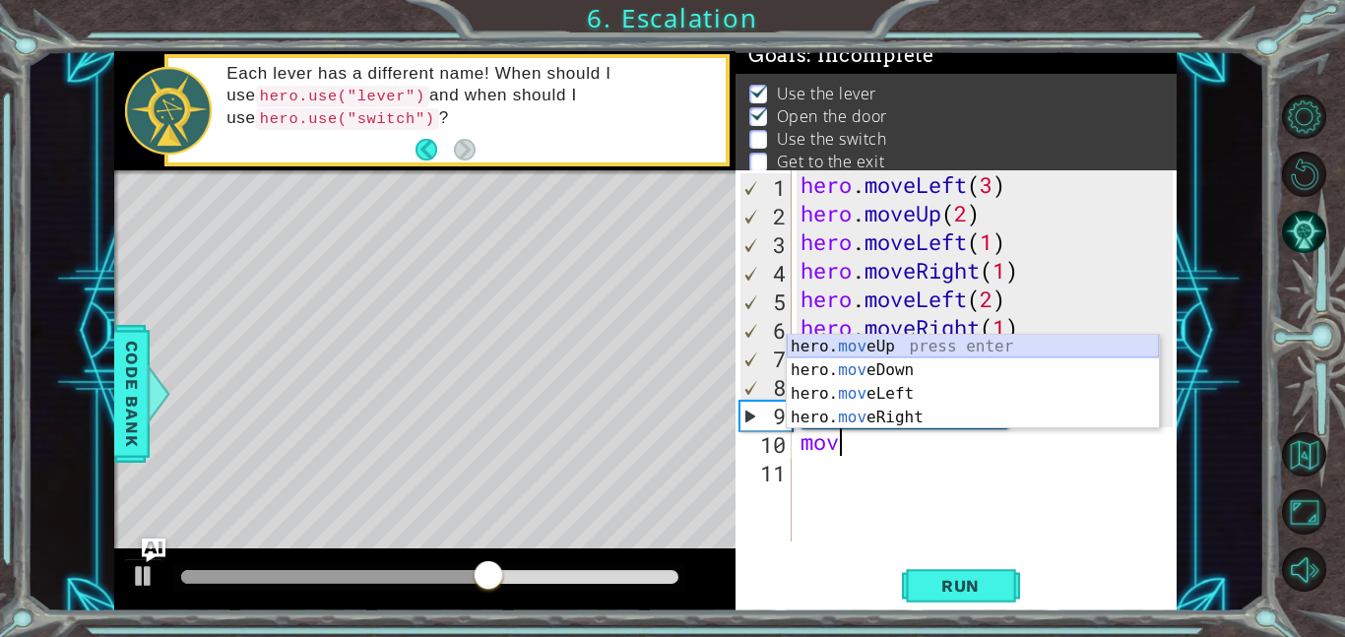
click at [852, 339] on div "hero. mov eUp press enter hero. mov eDown press enter hero. mov eLeft press ent…" at bounding box center [972, 406] width 372 height 142
type textarea "hero.moveUp(1)"
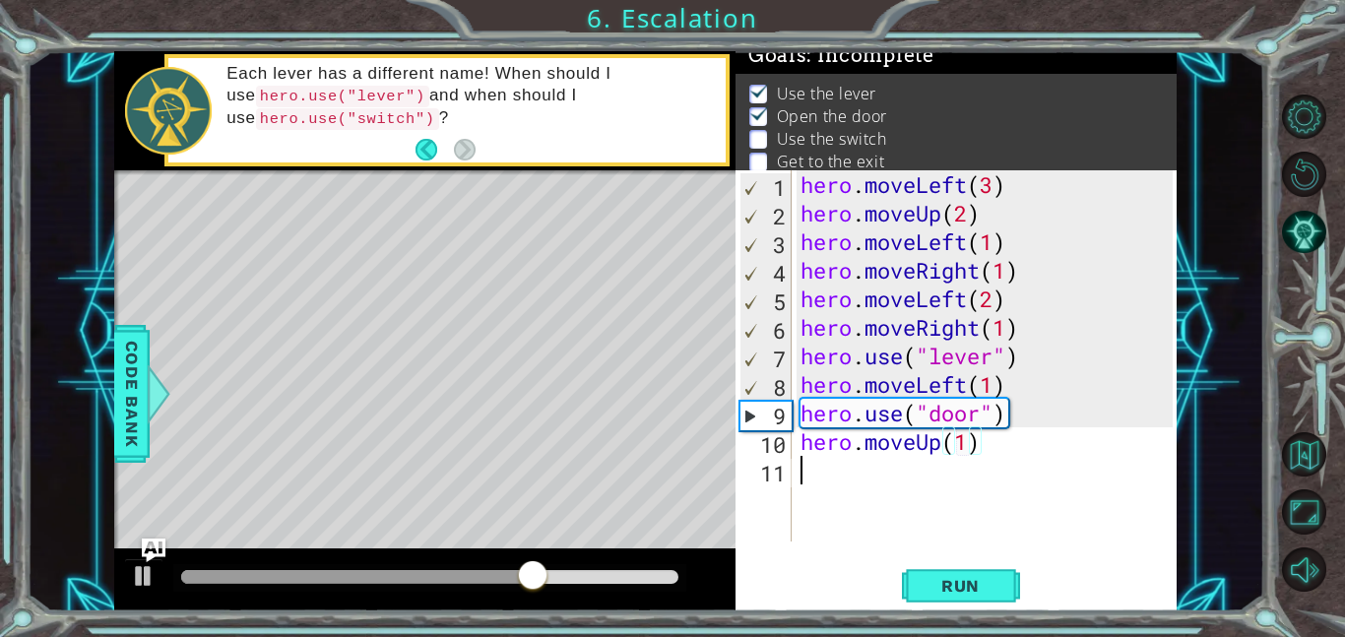
click at [809, 472] on div "hero . moveLeft ( 3 ) hero . moveUp ( 2 ) hero . moveLeft ( 1 ) hero . moveRigh…" at bounding box center [989, 384] width 386 height 428
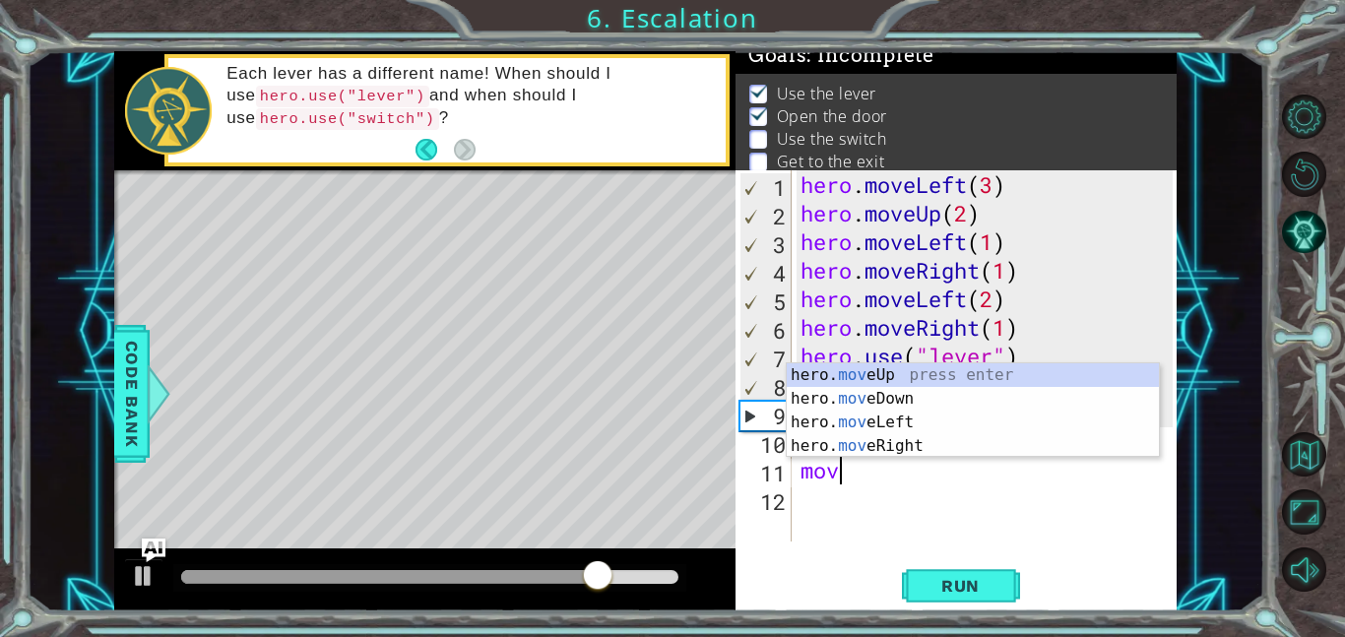
click at [903, 559] on div "mov 1 2 3 4 5 6 7 8 9 10 11 12 hero . moveLeft ( 3 ) hero . moveUp ( 2 ) hero .…" at bounding box center [955, 390] width 441 height 441
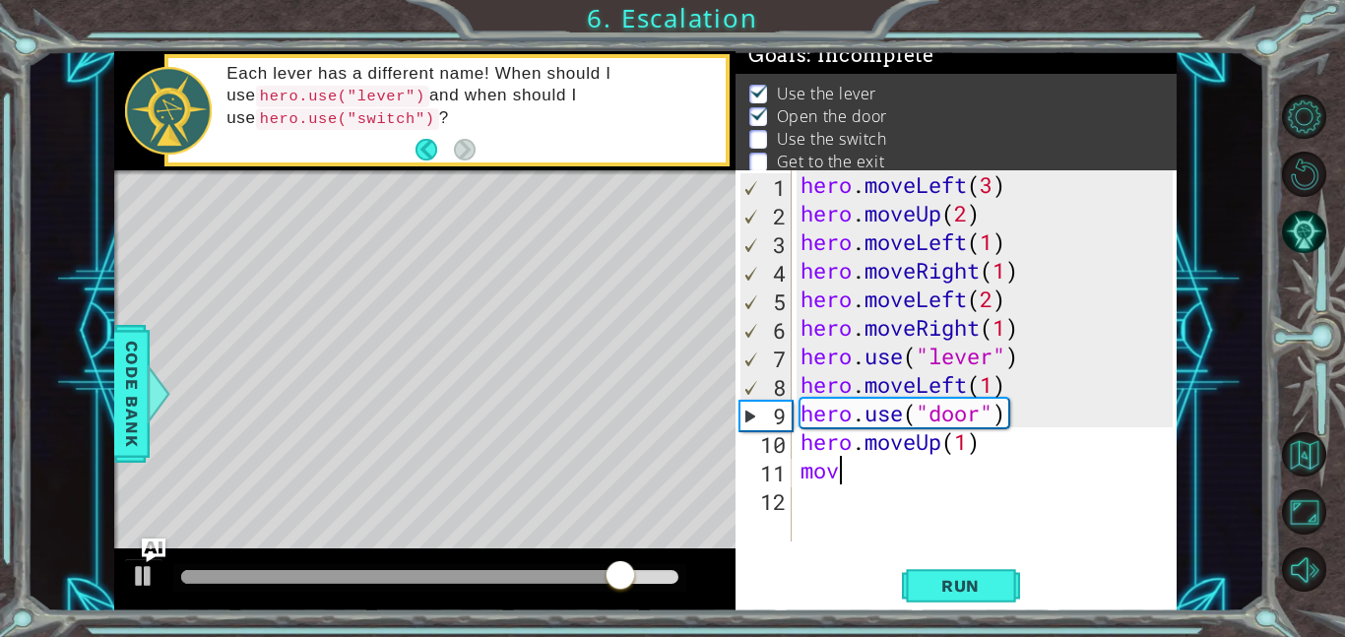
click at [970, 438] on div "hero . moveLeft ( 3 ) hero . moveUp ( 2 ) hero . moveLeft ( 1 ) hero . moveRigh…" at bounding box center [989, 384] width 386 height 428
click at [905, 473] on div "hero . moveLeft ( 3 ) hero . moveUp ( 2 ) hero . moveLeft ( 1 ) hero . moveRigh…" at bounding box center [989, 384] width 386 height 428
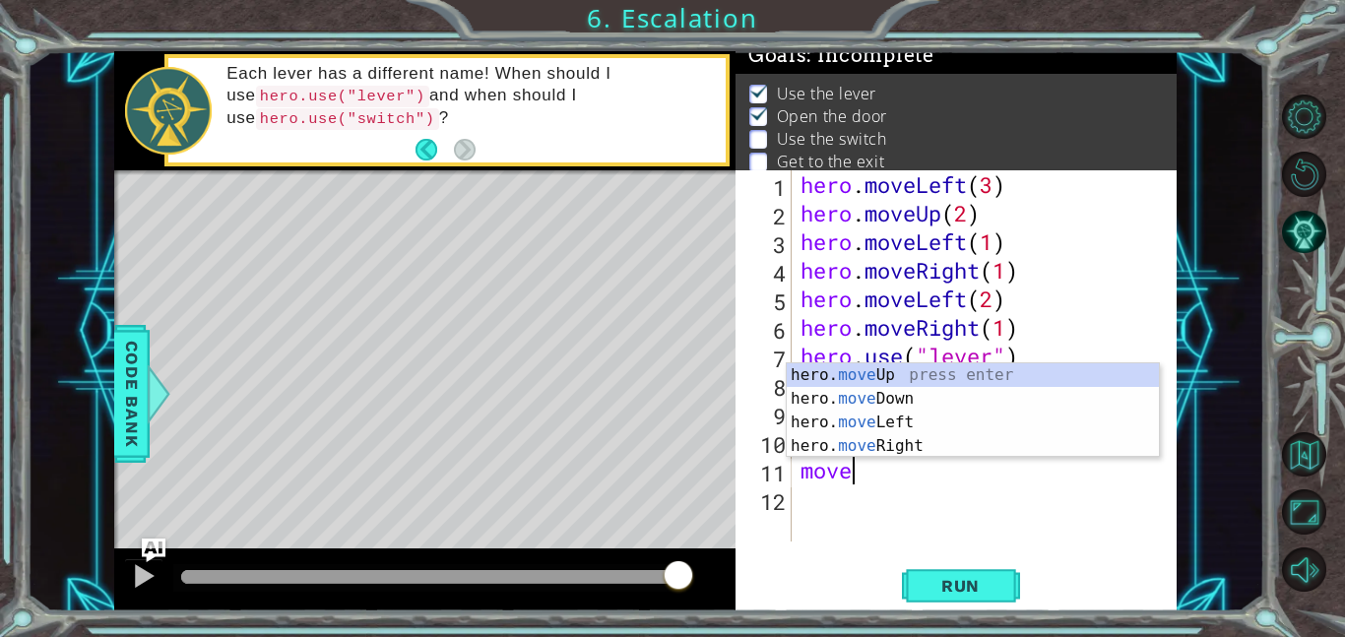
scroll to position [0, 2]
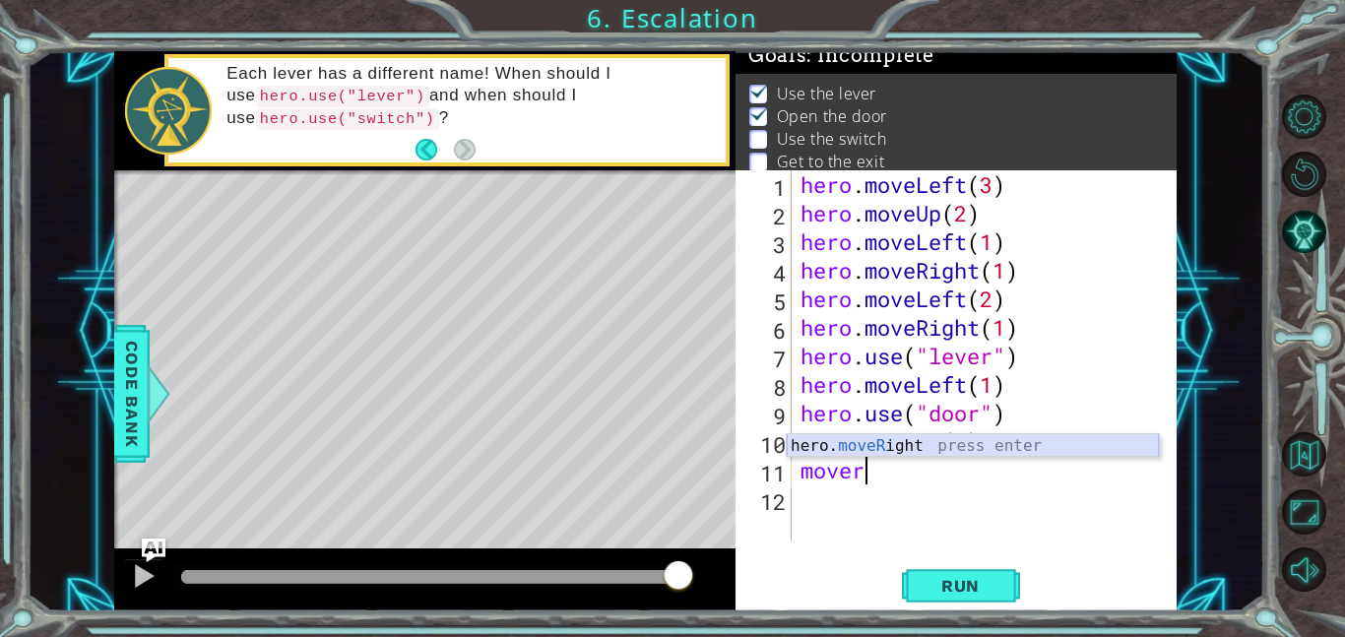
click at [878, 451] on div "hero. moveR ight press enter" at bounding box center [972, 469] width 372 height 71
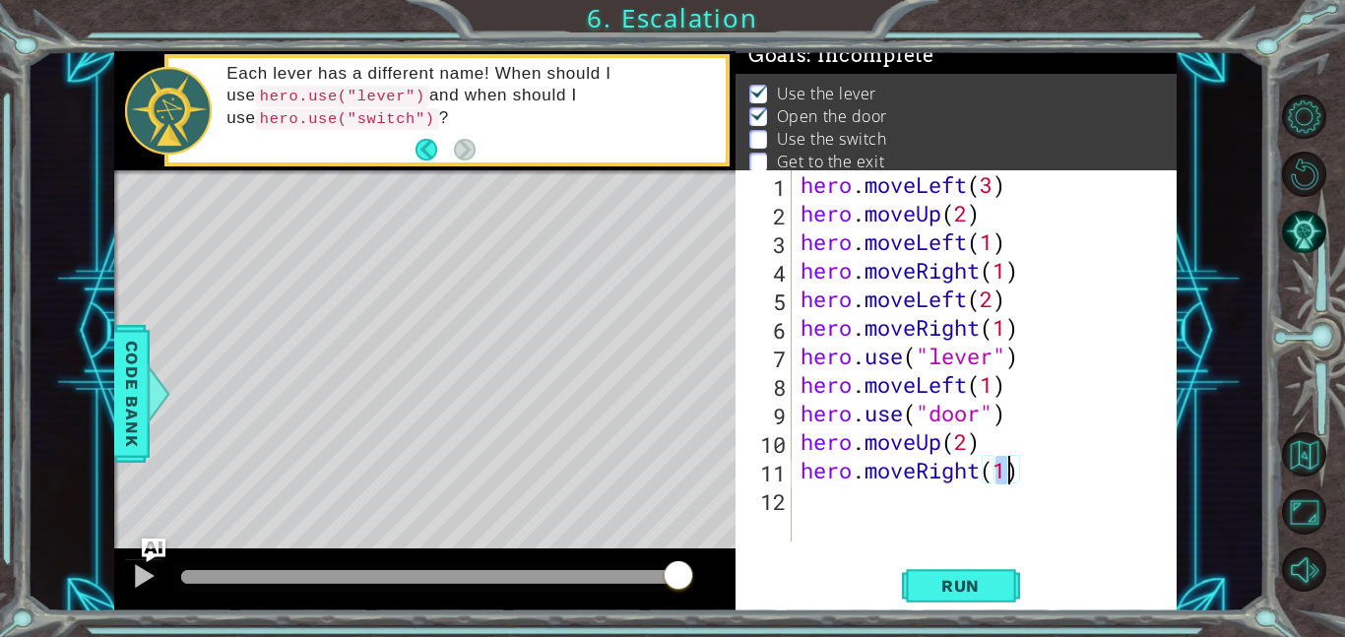
scroll to position [0, 9]
type textarea "hero.moveRight(2)"
click at [879, 507] on div "hero . moveLeft ( 3 ) hero . moveUp ( 2 ) hero . moveLeft ( 1 ) hero . moveRigh…" at bounding box center [989, 384] width 386 height 428
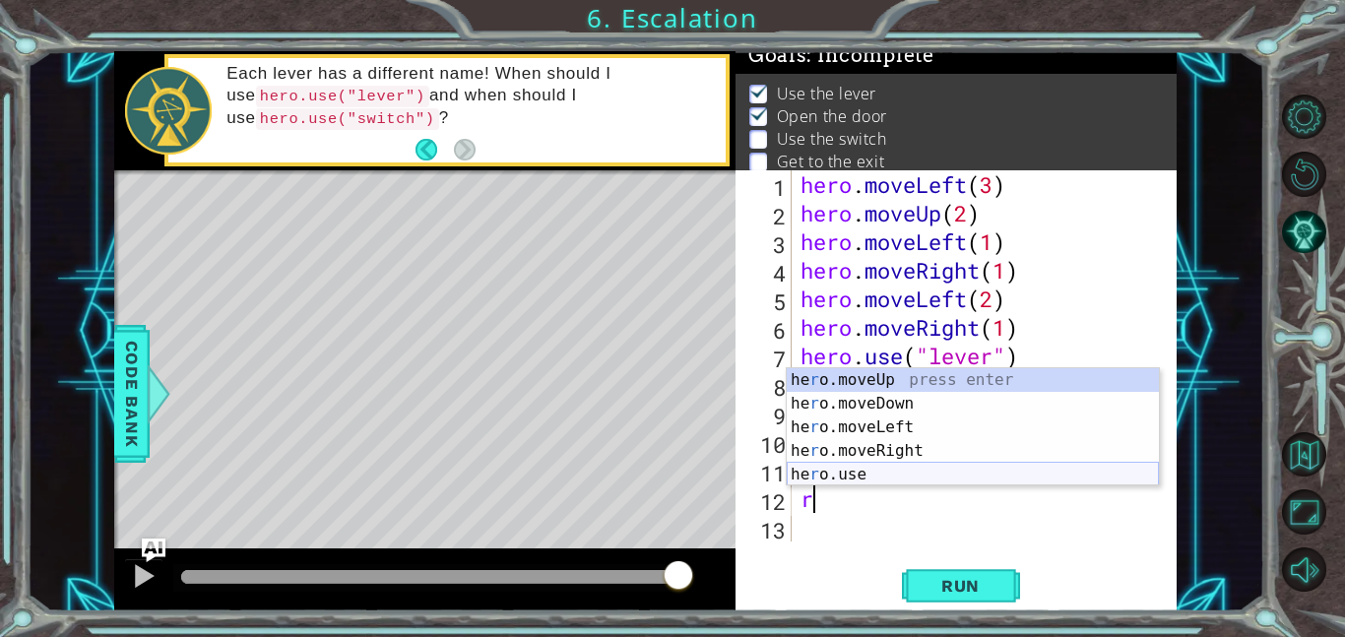
click at [863, 471] on div "he r o.moveUp press enter he r o.moveDown press enter he r o.moveLeft press ent…" at bounding box center [972, 450] width 372 height 165
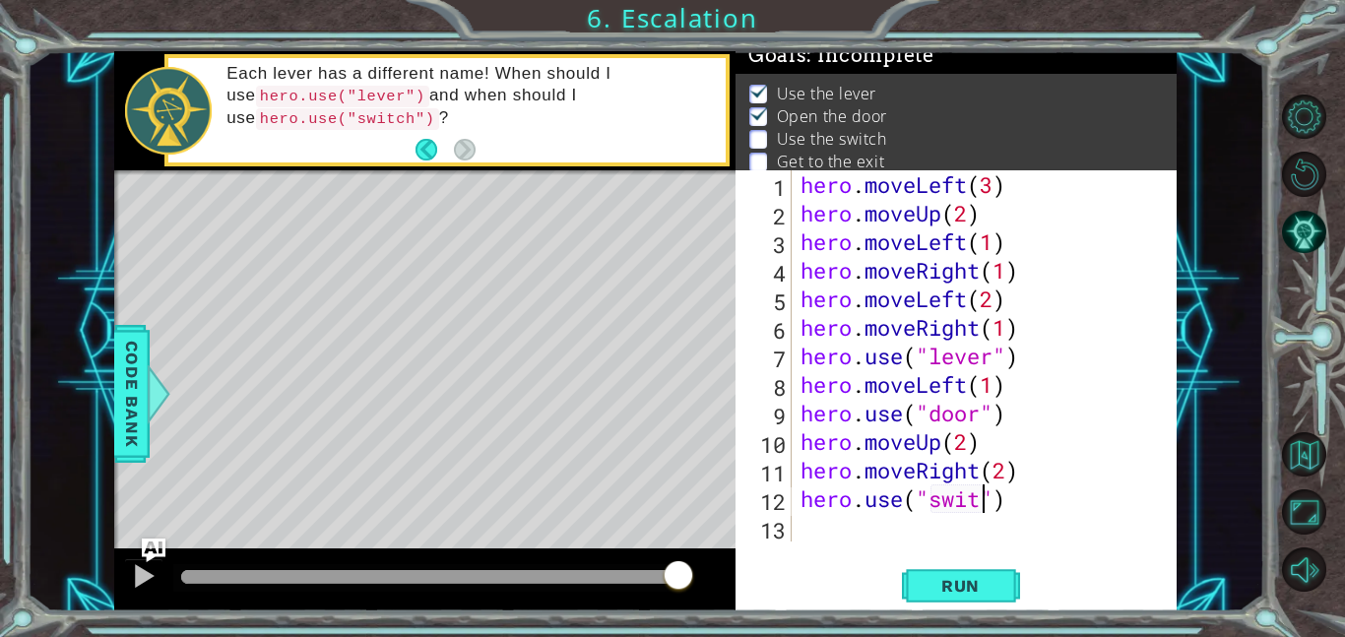
scroll to position [0, 9]
type textarea "hero.use("switch")"
click at [804, 530] on div "hero . moveLeft ( 3 ) hero . moveUp ( 2 ) hero . moveLeft ( 1 ) hero . moveRigh…" at bounding box center [989, 384] width 386 height 428
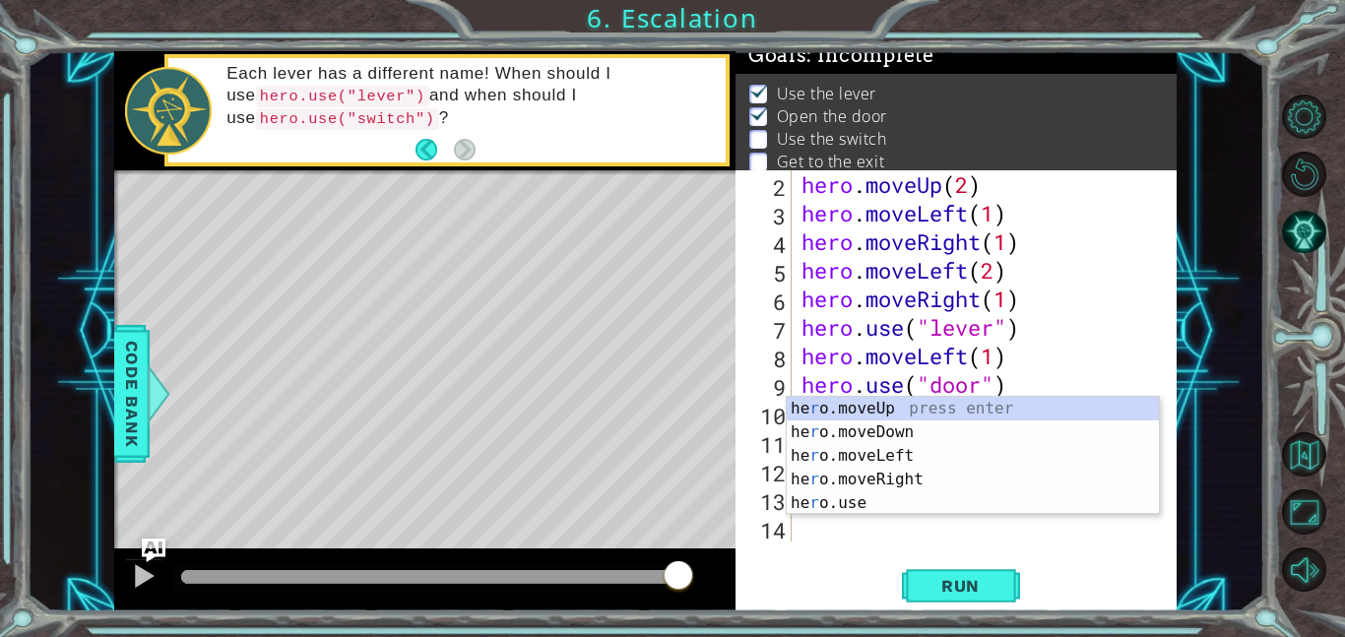
scroll to position [29, 0]
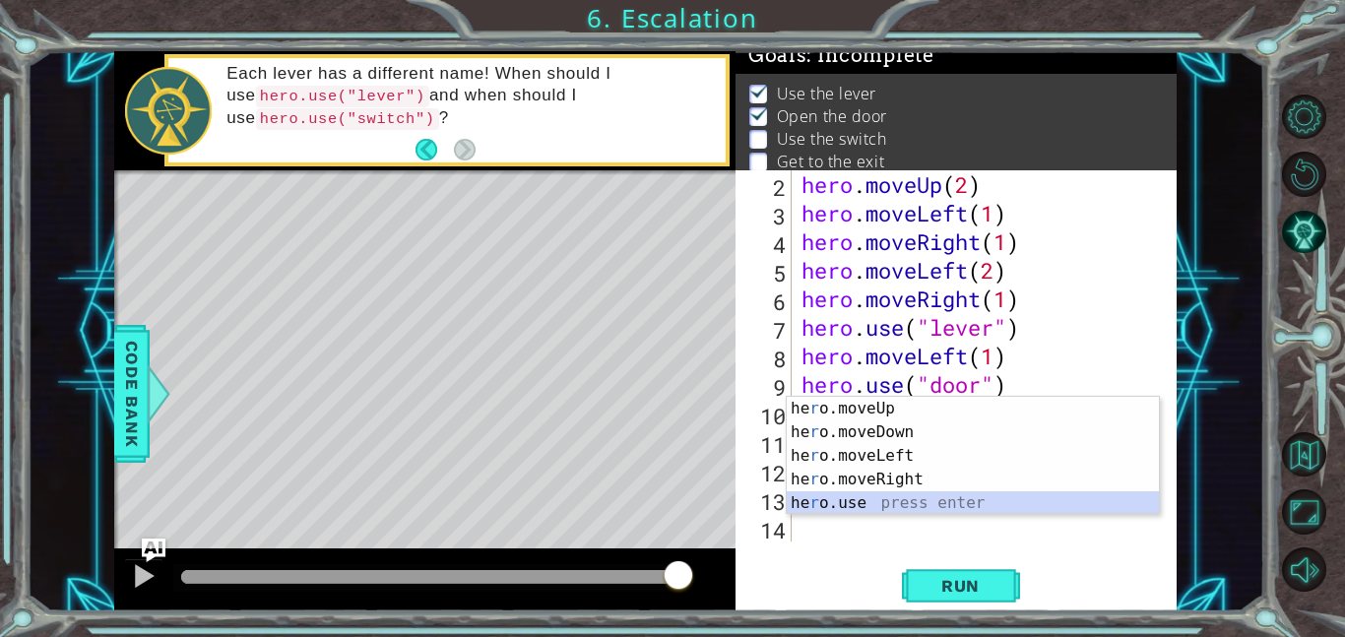
click at [910, 499] on div "he r o.moveUp press enter he r o.moveDown press enter he r o.moveLeft press ent…" at bounding box center [972, 479] width 372 height 165
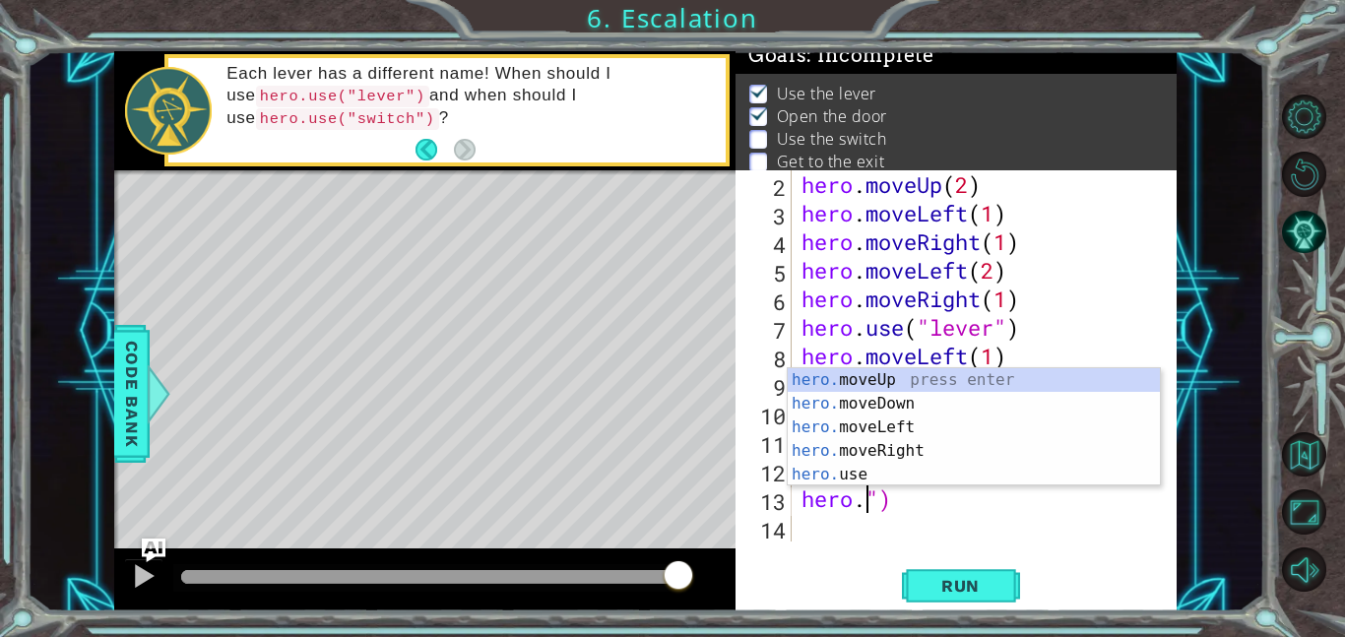
click at [905, 497] on div "hero . moveUp ( 2 ) hero . moveLeft ( 1 ) hero . moveRight ( 1 ) hero . moveLef…" at bounding box center [989, 384] width 385 height 428
type textarea "h"
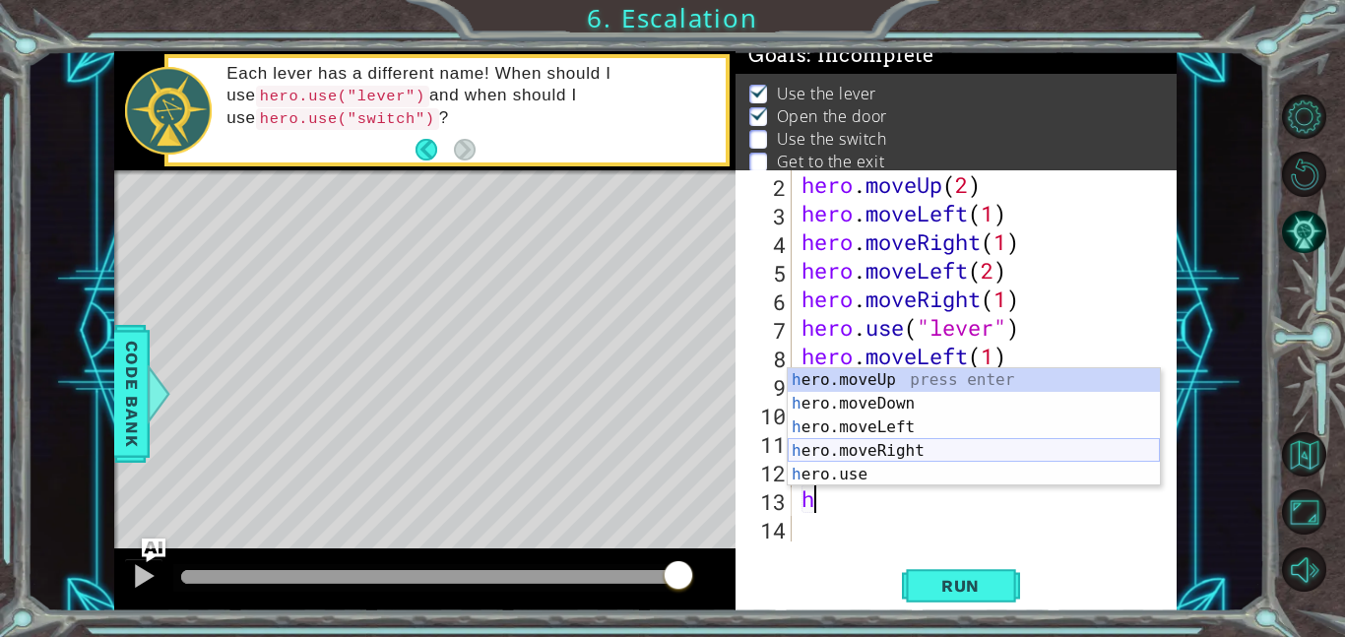
click at [851, 444] on div "h ero.moveUp press enter h ero.moveDown press enter h ero.moveLeft press enter …" at bounding box center [973, 450] width 372 height 165
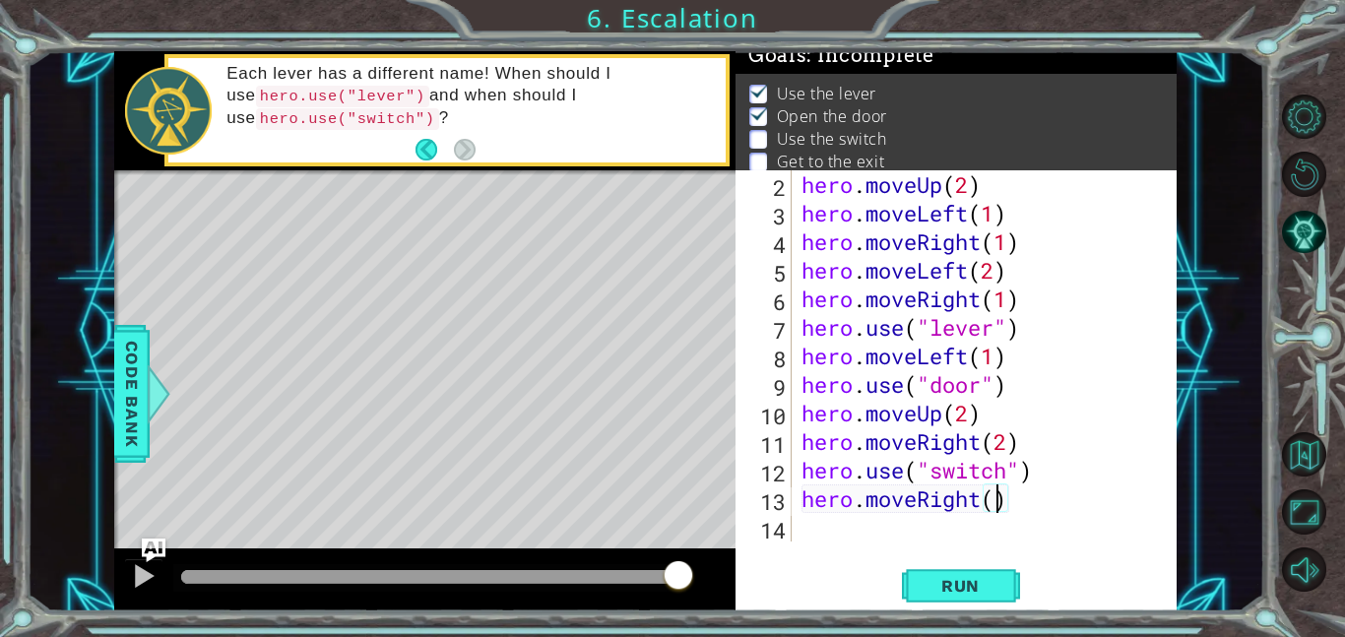
type textarea "hero.moveRight(2)"
click at [878, 507] on div "hero . moveUp ( 2 ) hero . moveLeft ( 1 ) hero . moveRight ( 1 ) hero . moveLef…" at bounding box center [989, 384] width 385 height 428
click at [875, 531] on div "hero . moveUp ( 2 ) hero . moveLeft ( 1 ) hero . moveRight ( 1 ) hero . moveLef…" at bounding box center [989, 384] width 385 height 428
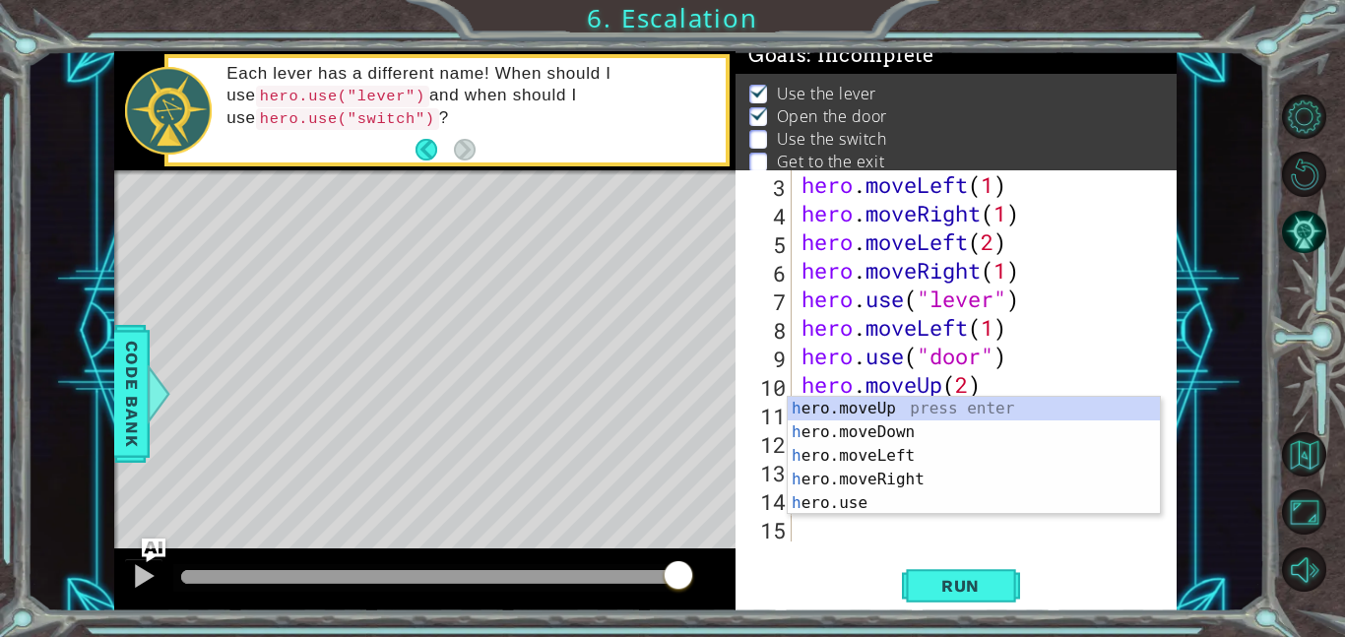
scroll to position [57, 0]
click at [890, 401] on div "h ero.moveUp press enter h ero.moveDown press enter h ero.moveLeft press enter …" at bounding box center [973, 479] width 372 height 165
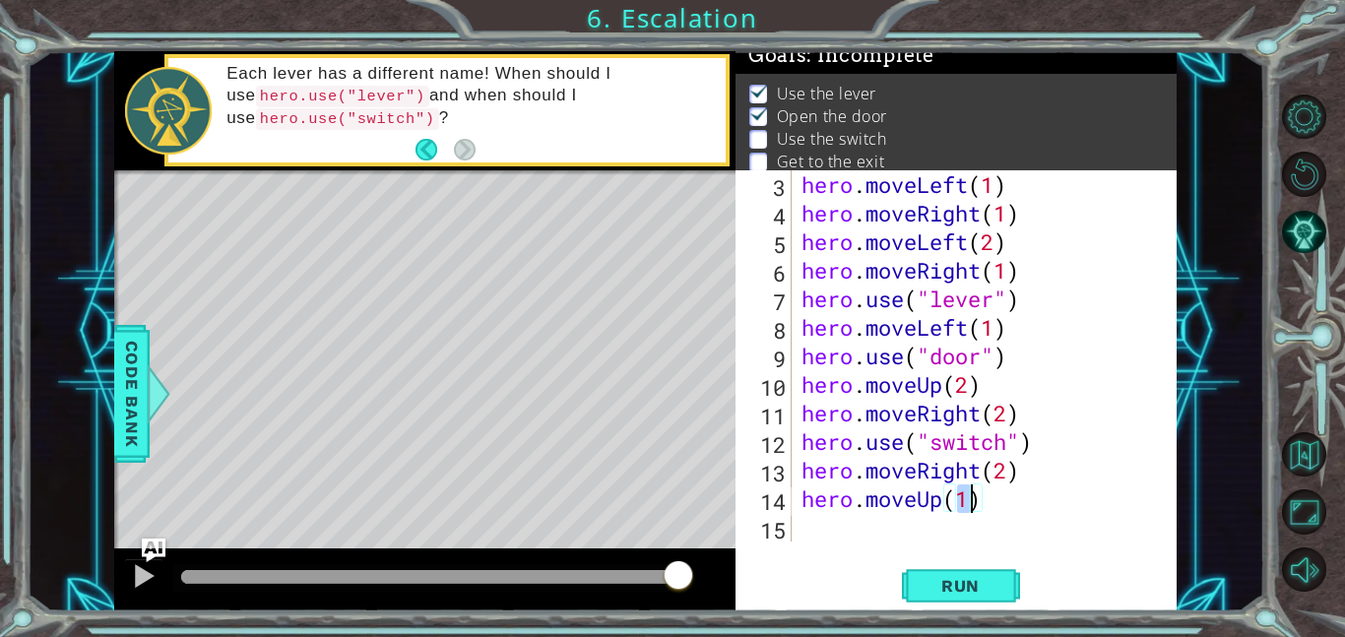
scroll to position [0, 0]
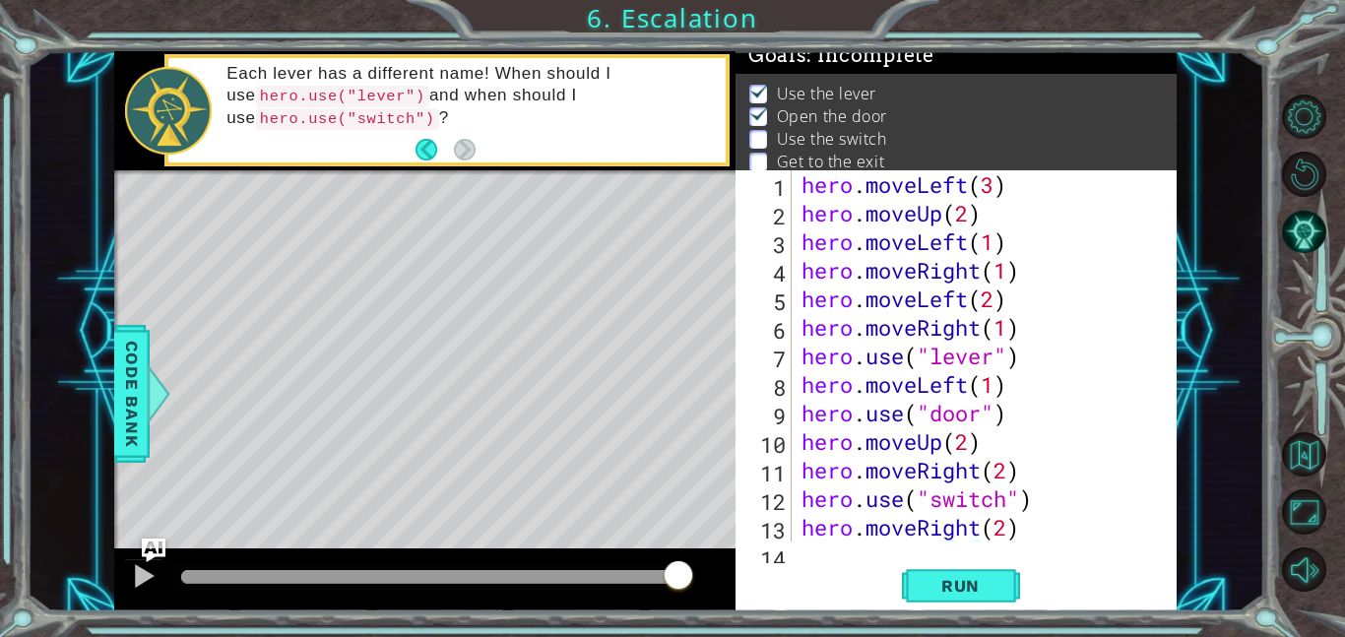
click at [984, 269] on div "hero . moveLeft ( 3 ) hero . moveUp ( 2 ) hero . moveLeft ( 1 ) hero . moveRigh…" at bounding box center [989, 384] width 385 height 428
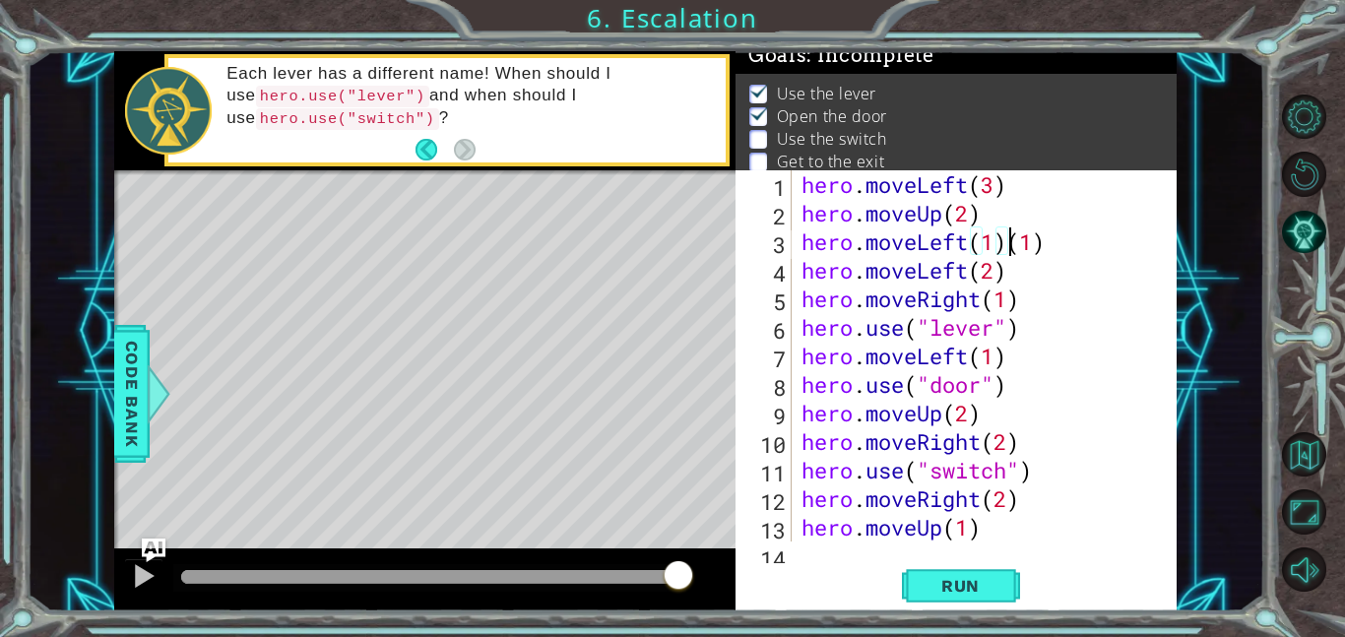
type textarea "hero.moveLeft(1)(1)"
click at [864, 551] on div "hero.moveLeft(1)[PHONE_NUMBER] 10 11 12 13 14 hero . moveLeft ( 3 ) hero . move…" at bounding box center [955, 390] width 441 height 441
click at [854, 547] on div "hero.moveLeft(1)[PHONE_NUMBER] 10 11 12 13 14 hero . moveLeft ( 3 ) hero . move…" at bounding box center [955, 390] width 441 height 441
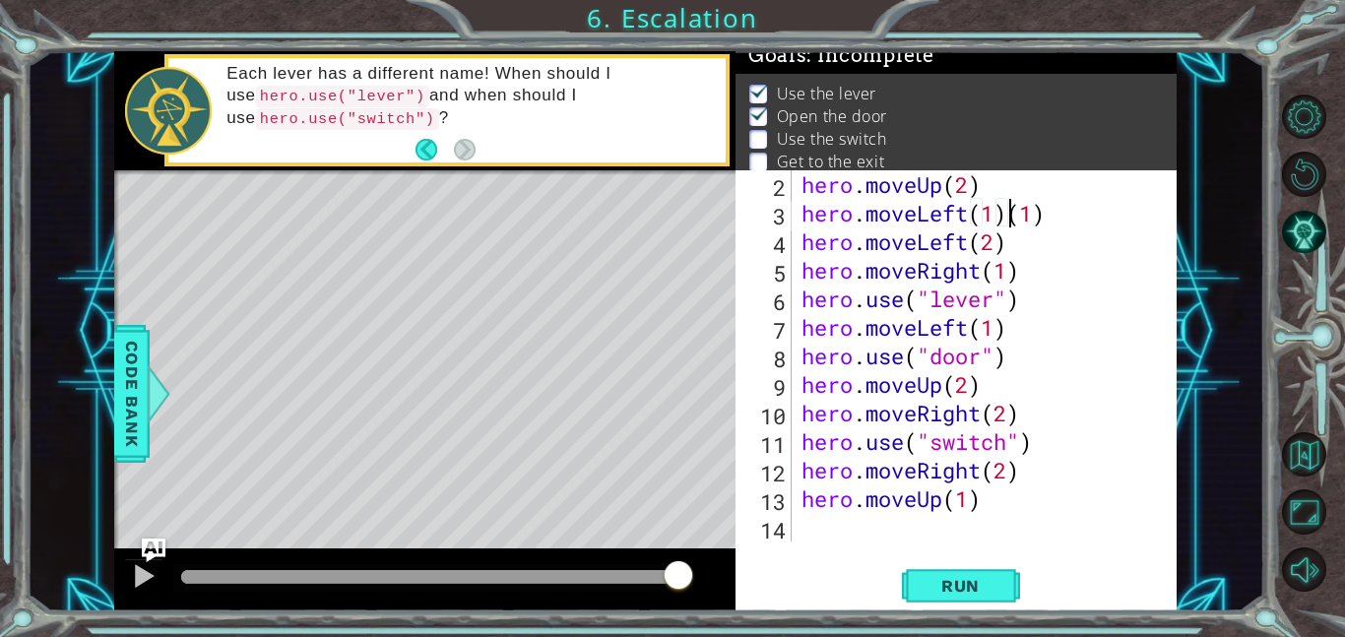
click at [811, 515] on div "hero . moveUp ( 2 ) hero . moveLeft ( 1 ) ( 1 ) hero . moveLeft ( 2 ) hero . mo…" at bounding box center [989, 384] width 385 height 428
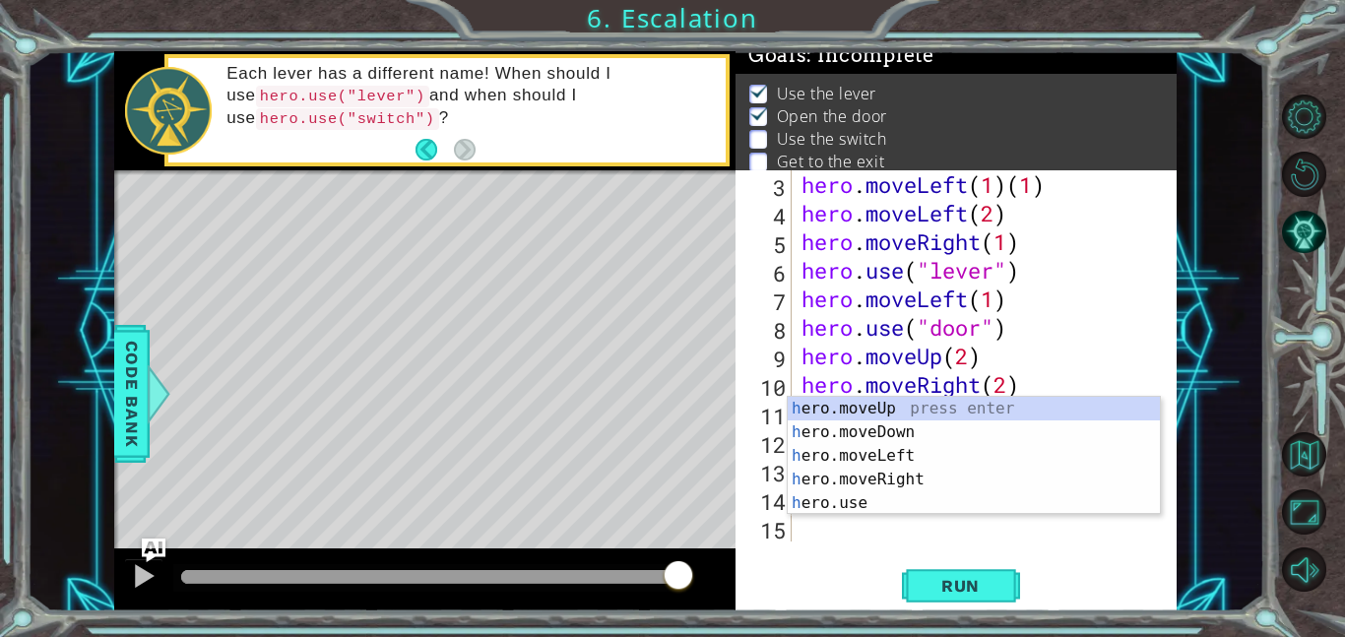
scroll to position [57, 0]
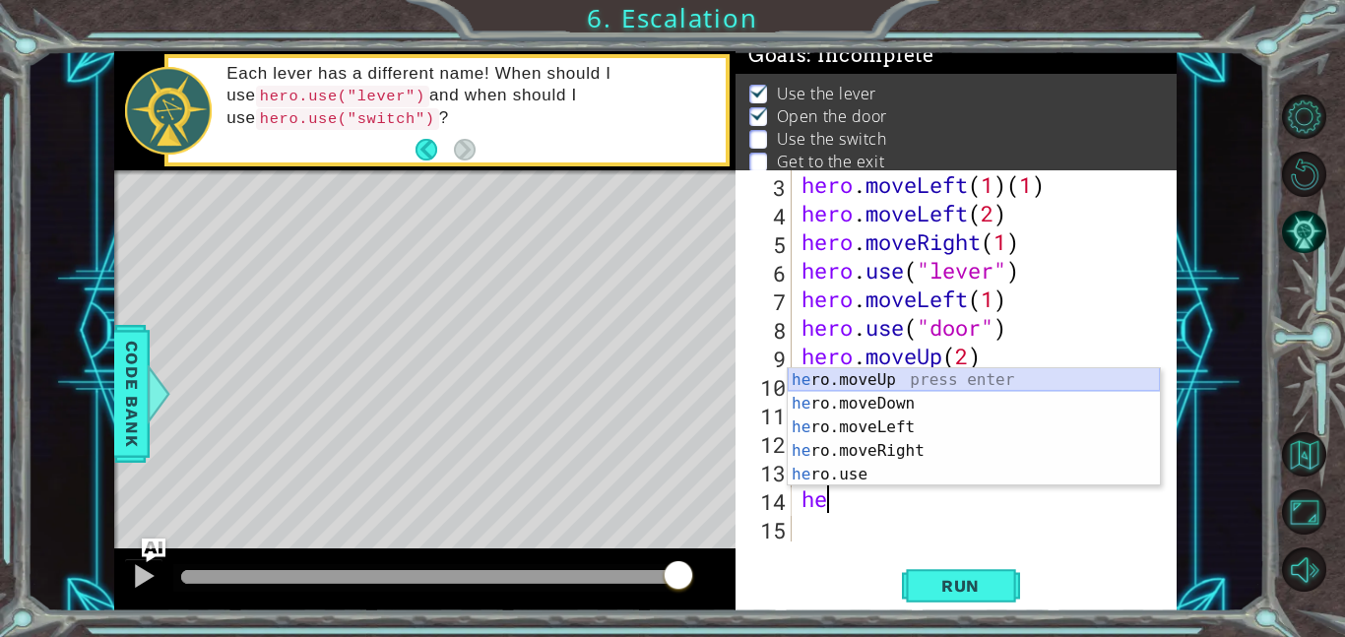
click at [858, 382] on div "he ro.moveUp press enter he ro.moveDown press enter he ro.moveLeft press enter …" at bounding box center [973, 450] width 372 height 165
type textarea "hero.moveUp(1)"
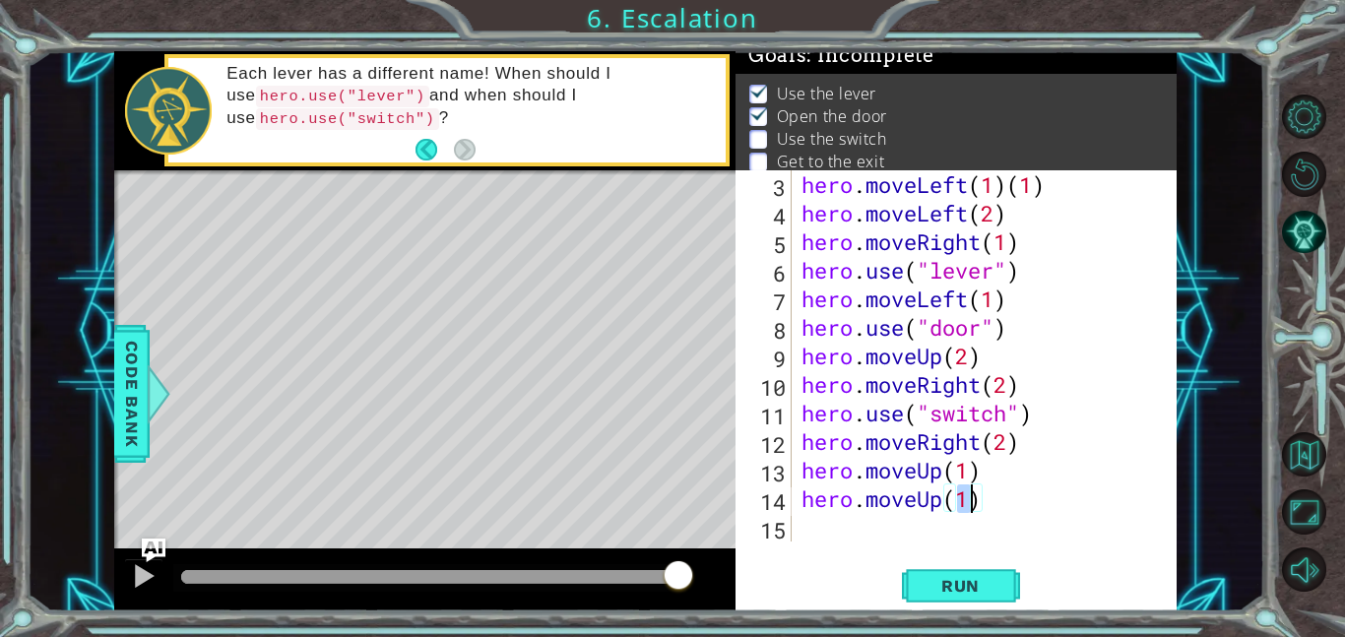
click at [895, 538] on div "hero . moveLeft ( 1 ) ( 1 ) hero . moveLeft ( 2 ) hero . moveRight ( 1 ) hero .…" at bounding box center [989, 384] width 385 height 428
click at [971, 500] on div "hero . moveLeft ( 1 ) ( 1 ) hero . moveLeft ( 2 ) hero . moveRight ( 1 ) hero .…" at bounding box center [989, 384] width 385 height 428
click at [957, 596] on button "Run" at bounding box center [961, 585] width 118 height 44
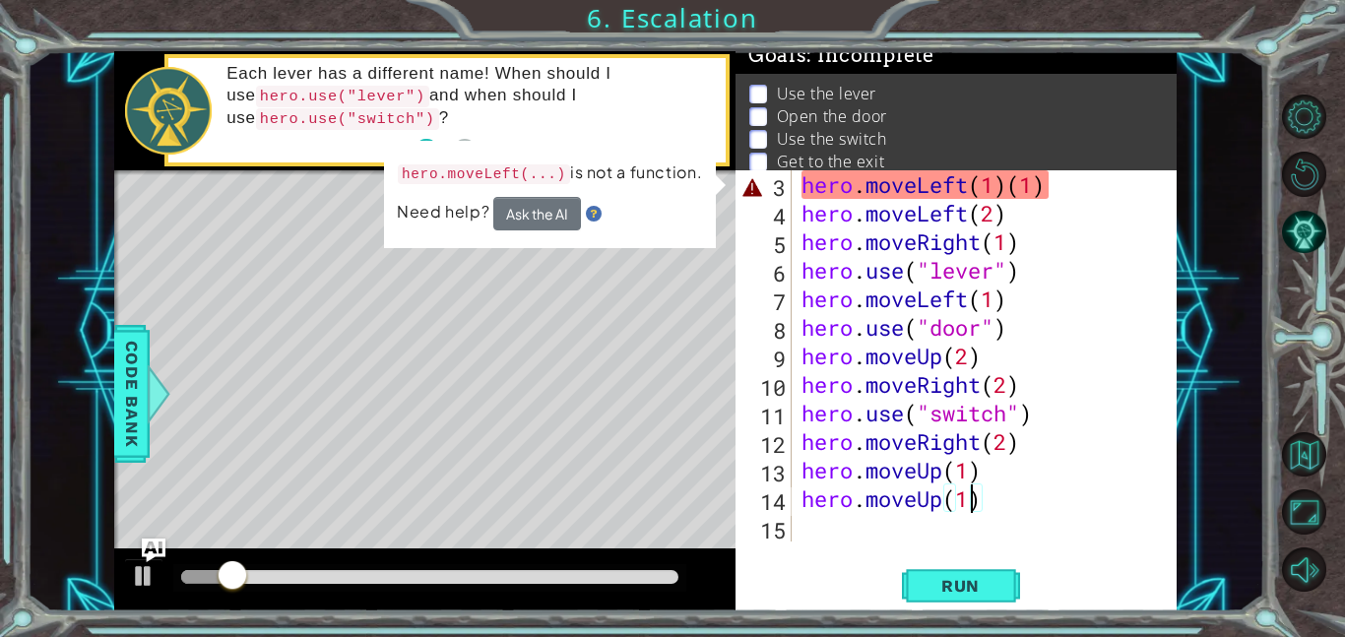
click at [1048, 179] on div "hero . moveLeft ( 1 ) ( 1 ) hero . moveLeft ( 2 ) hero . moveRight ( 1 ) hero .…" at bounding box center [989, 384] width 385 height 428
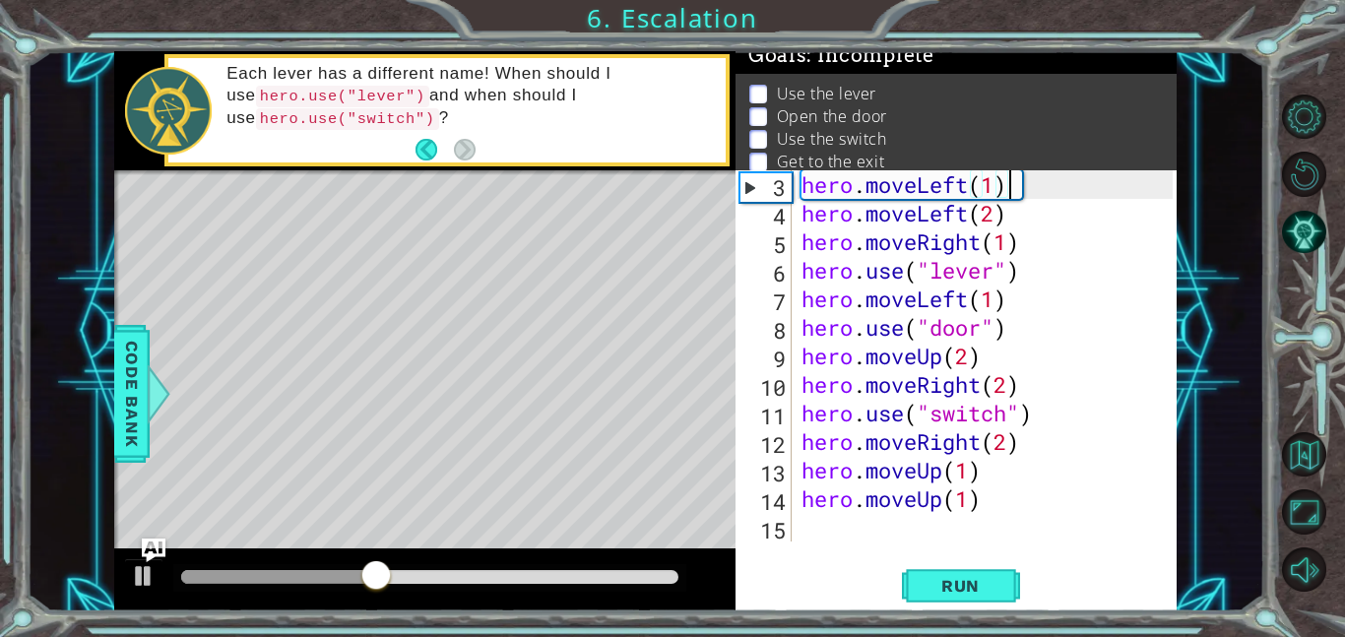
click at [1043, 254] on div "hero . moveLeft ( 1 ) hero . moveLeft ( 2 ) hero . moveRight ( 1 ) hero . use (…" at bounding box center [989, 384] width 385 height 428
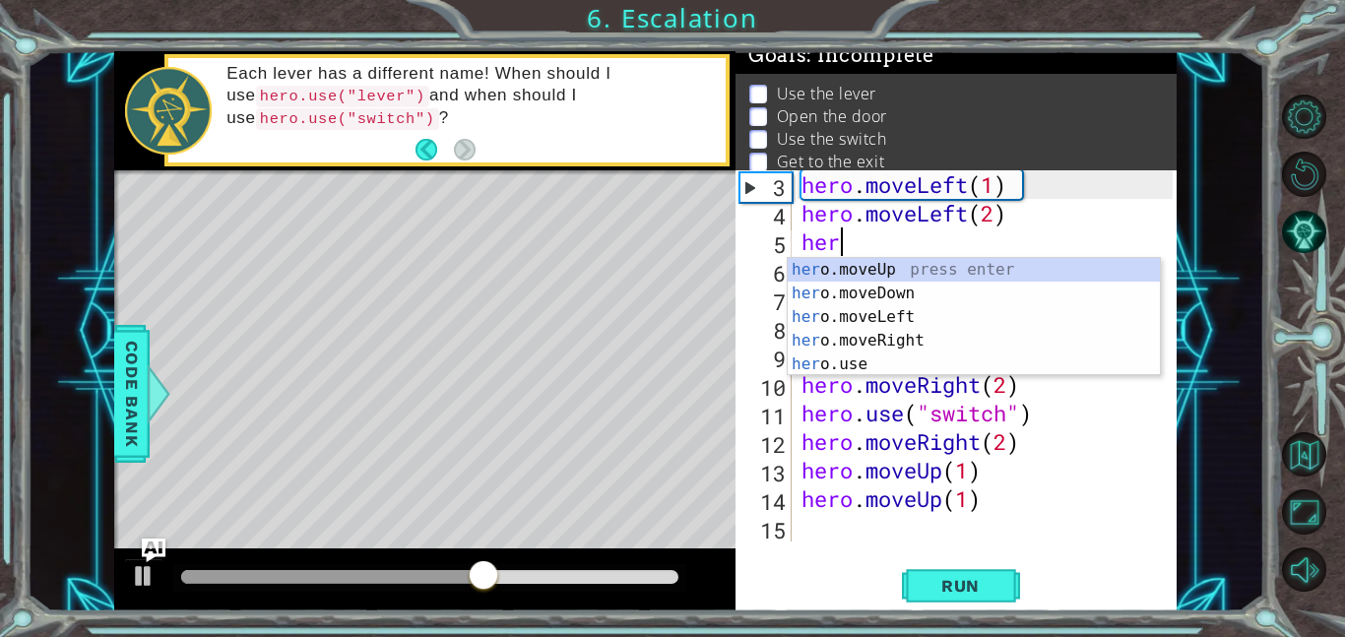
type textarea "h"
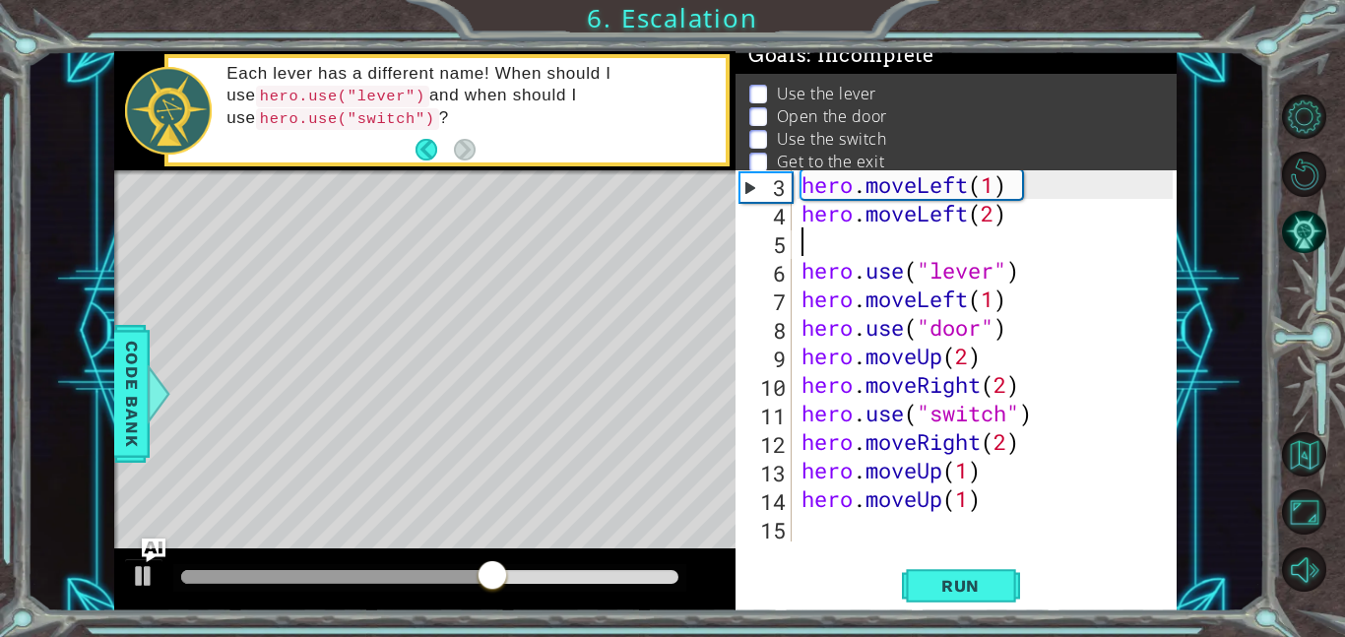
type textarea "hero.moveLeft(2)"
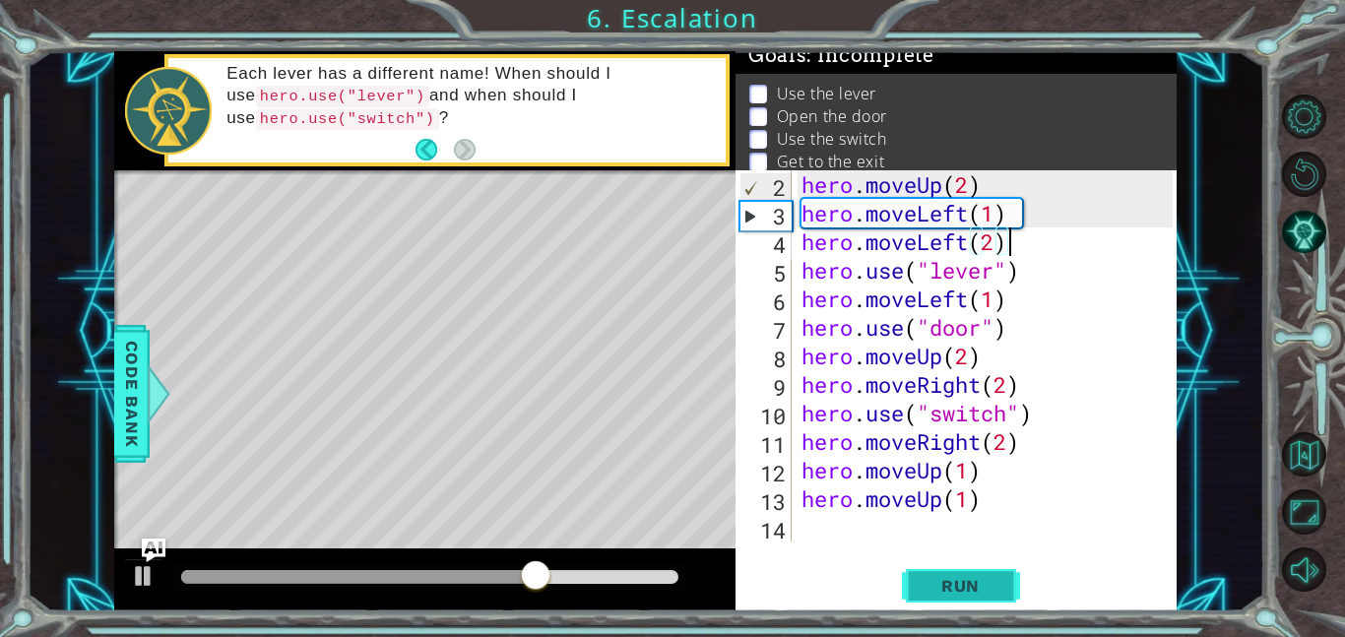
click at [968, 597] on button "Run" at bounding box center [961, 585] width 118 height 44
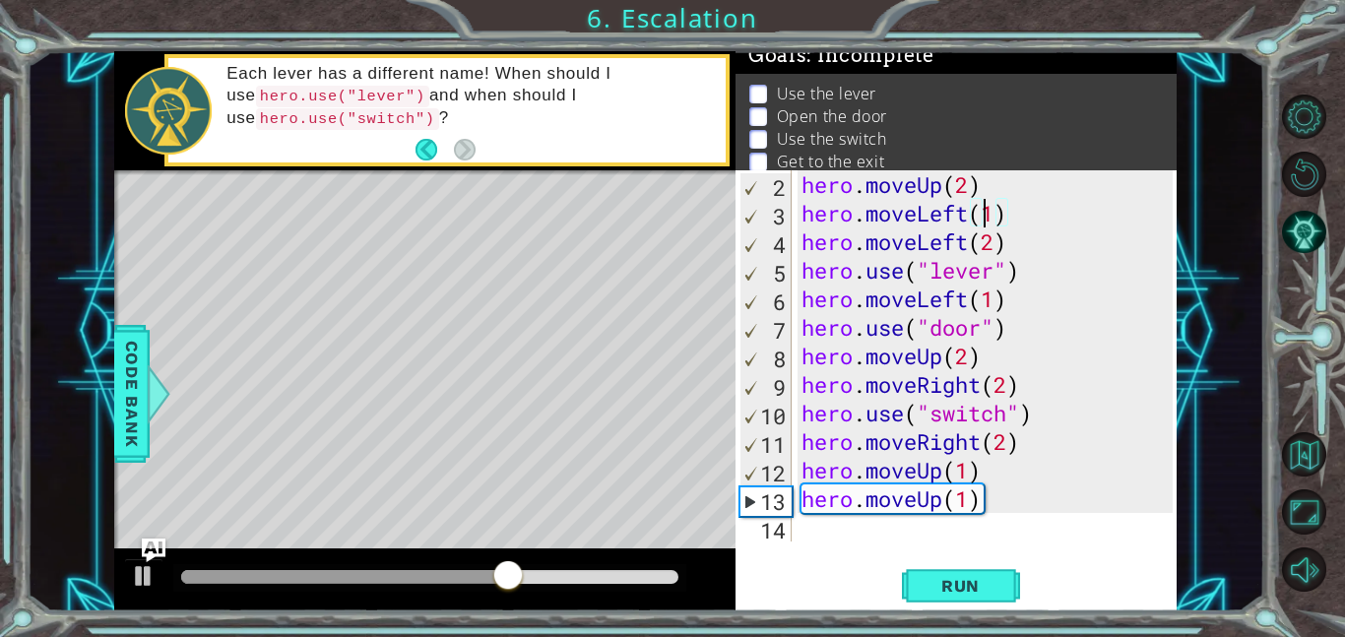
click at [989, 221] on div "hero . moveUp ( 2 ) hero . moveLeft ( 1 ) hero . moveLeft ( 2 ) hero . use ( "l…" at bounding box center [989, 384] width 385 height 428
click at [947, 222] on div "hero . moveUp ( 2 ) hero . moveLeft ( 1 ) hero . moveLeft ( 2 ) hero . use ( "l…" at bounding box center [989, 384] width 385 height 428
click at [998, 239] on div "hero . moveUp ( 2 ) hero . moveLeft ( 1 ) hero . moveLeft ( 2 ) hero . use ( "l…" at bounding box center [989, 384] width 385 height 428
click at [972, 243] on div "hero . moveUp ( 2 ) hero . moveLeft ( 1 ) hero . moveLeft ( 2 ) hero . use ( "l…" at bounding box center [989, 384] width 385 height 428
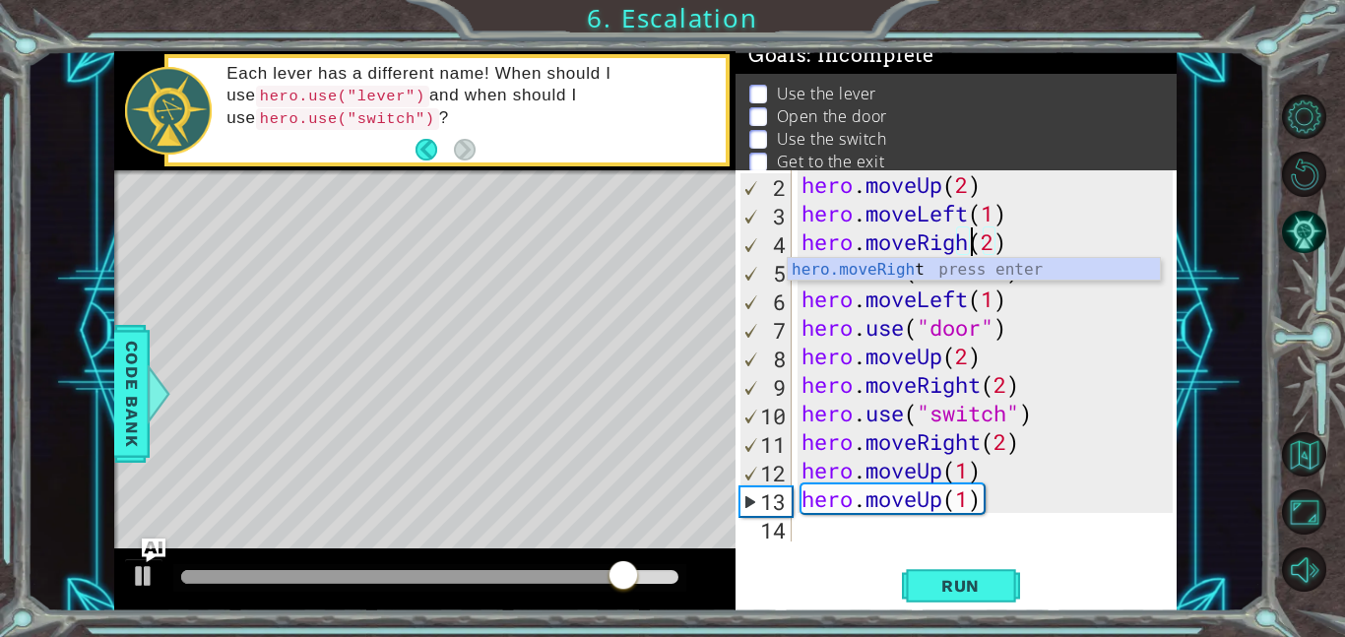
scroll to position [0, 8]
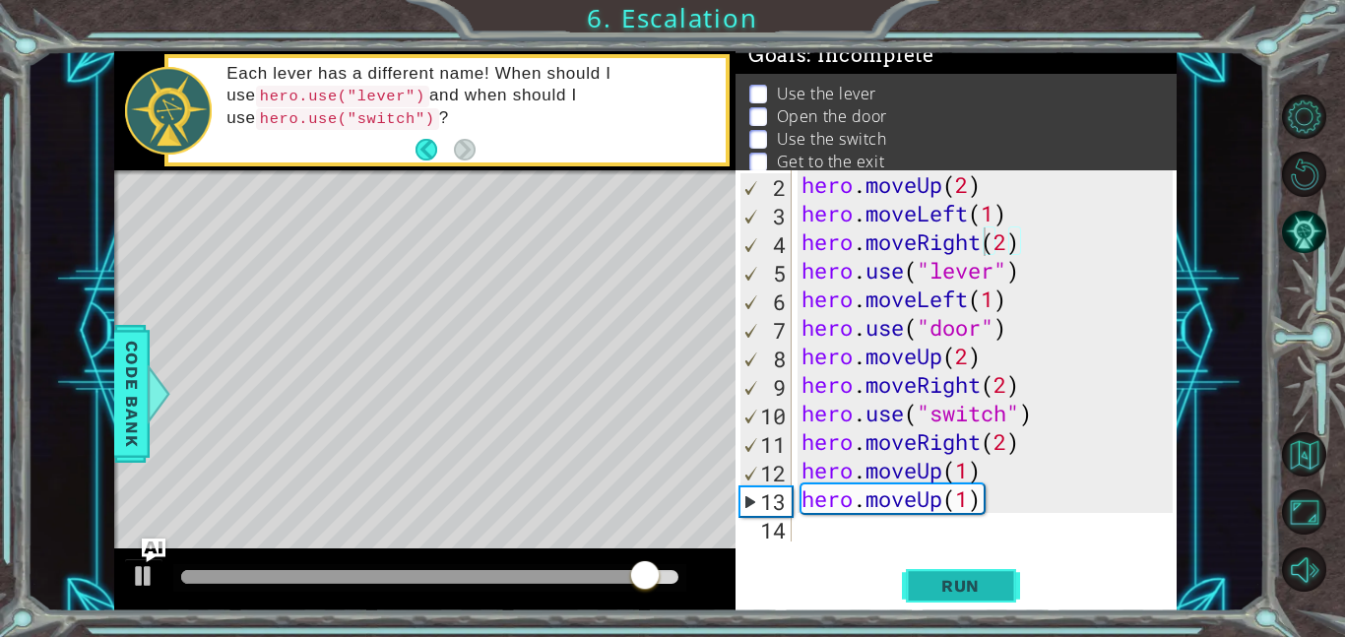
click at [974, 579] on span "Run" at bounding box center [960, 586] width 78 height 20
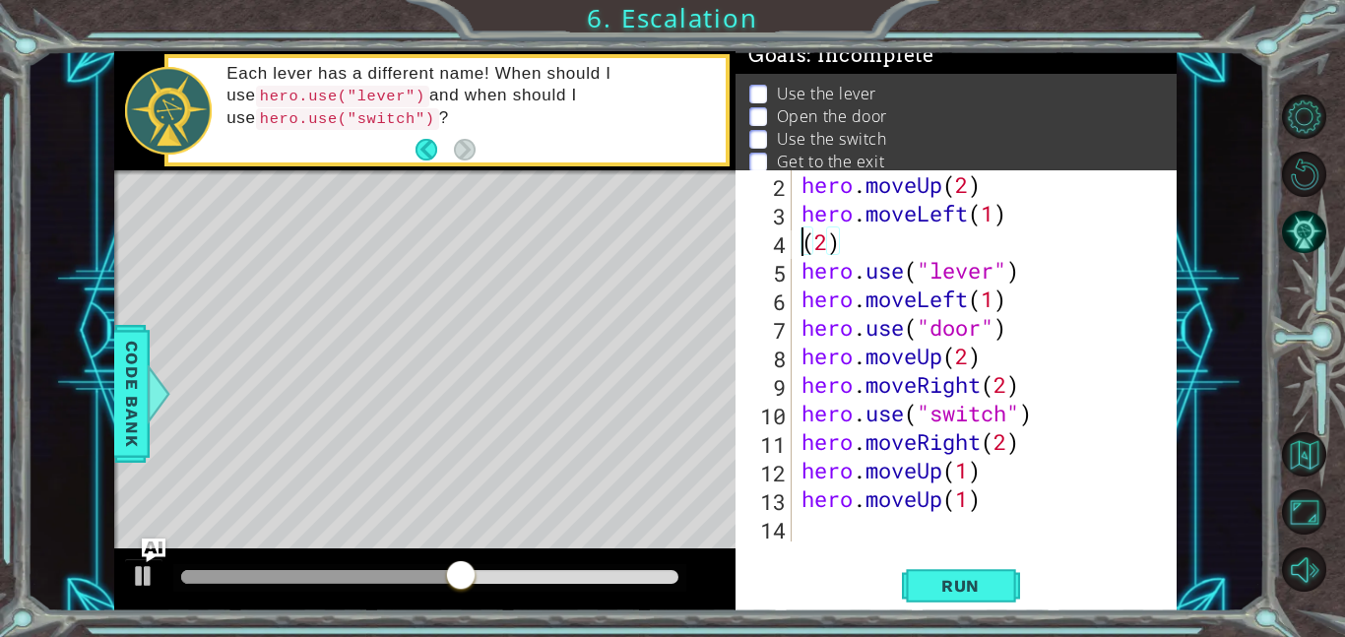
scroll to position [0, 1]
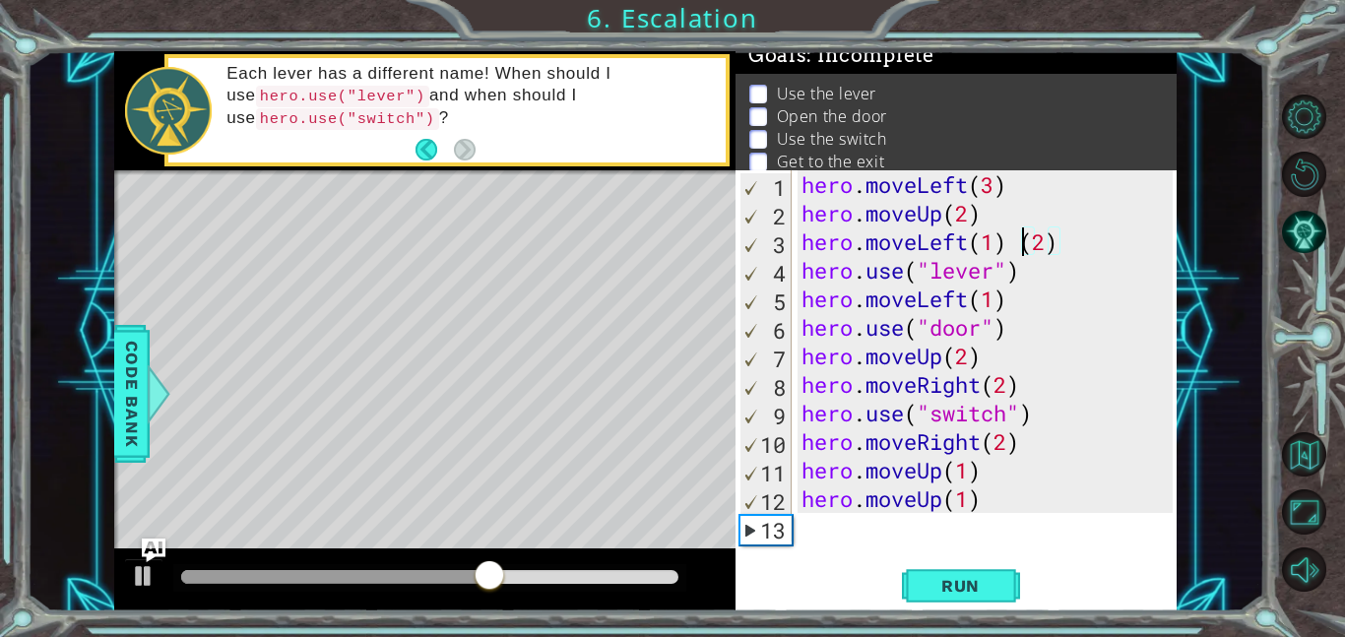
click at [1080, 243] on div "hero . moveLeft ( 3 ) hero . moveUp ( 2 ) hero . moveLeft ( 1 ) ( 2 ) hero . us…" at bounding box center [989, 384] width 385 height 428
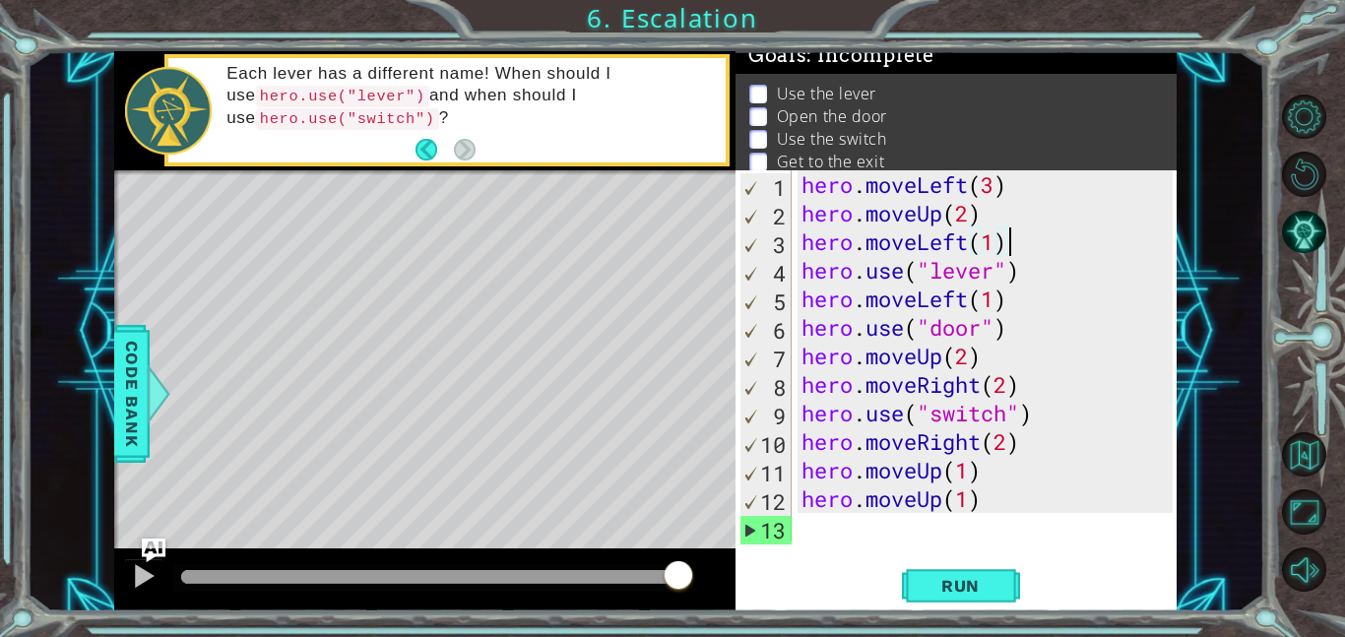
click at [997, 260] on div "hero . moveLeft ( 3 ) hero . moveUp ( 2 ) hero . moveLeft ( 1 ) hero . use ( "l…" at bounding box center [989, 384] width 385 height 428
type textarea "hero.use("lever")"
click at [986, 593] on span "Run" at bounding box center [960, 586] width 78 height 20
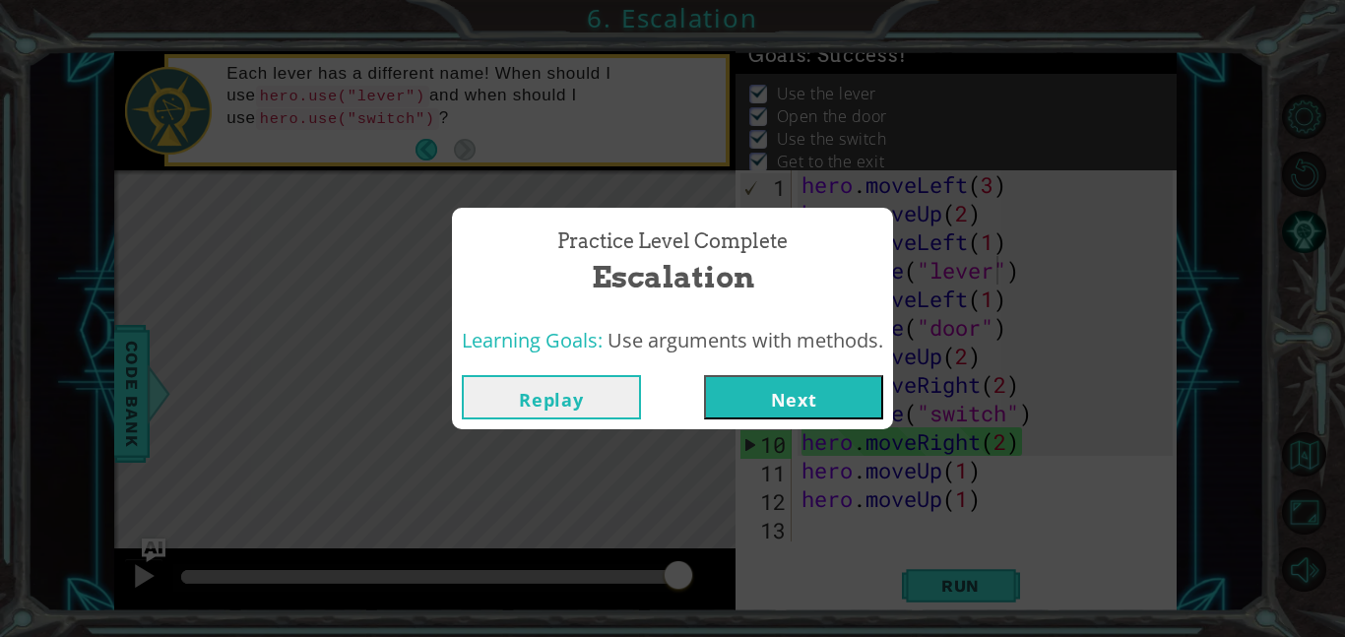
click at [832, 384] on button "Next" at bounding box center [793, 397] width 179 height 44
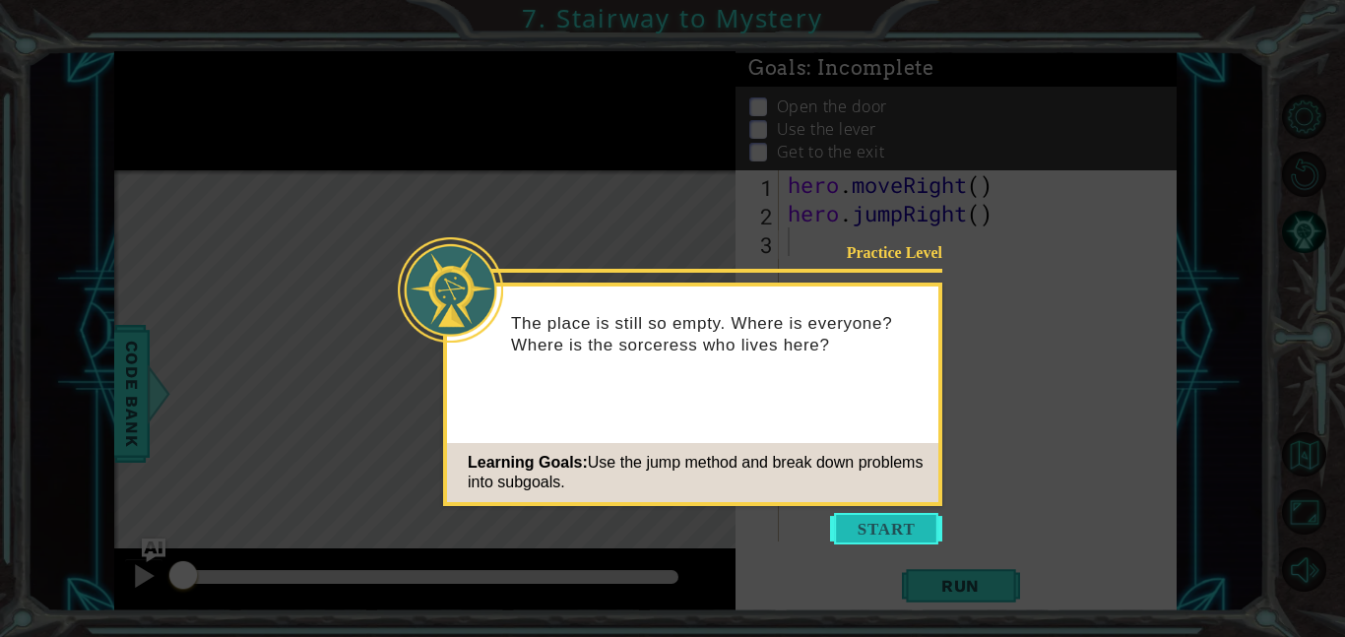
click at [865, 530] on button "Start" at bounding box center [886, 528] width 112 height 31
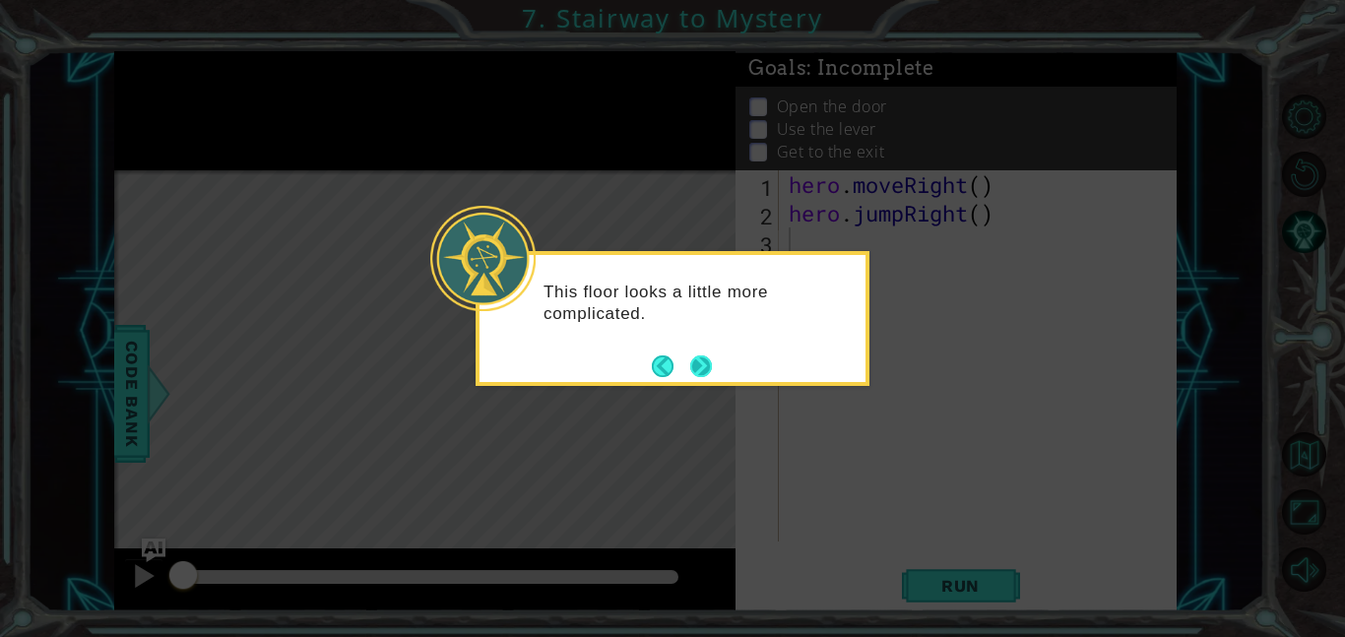
click at [704, 369] on button "Next" at bounding box center [701, 366] width 22 height 22
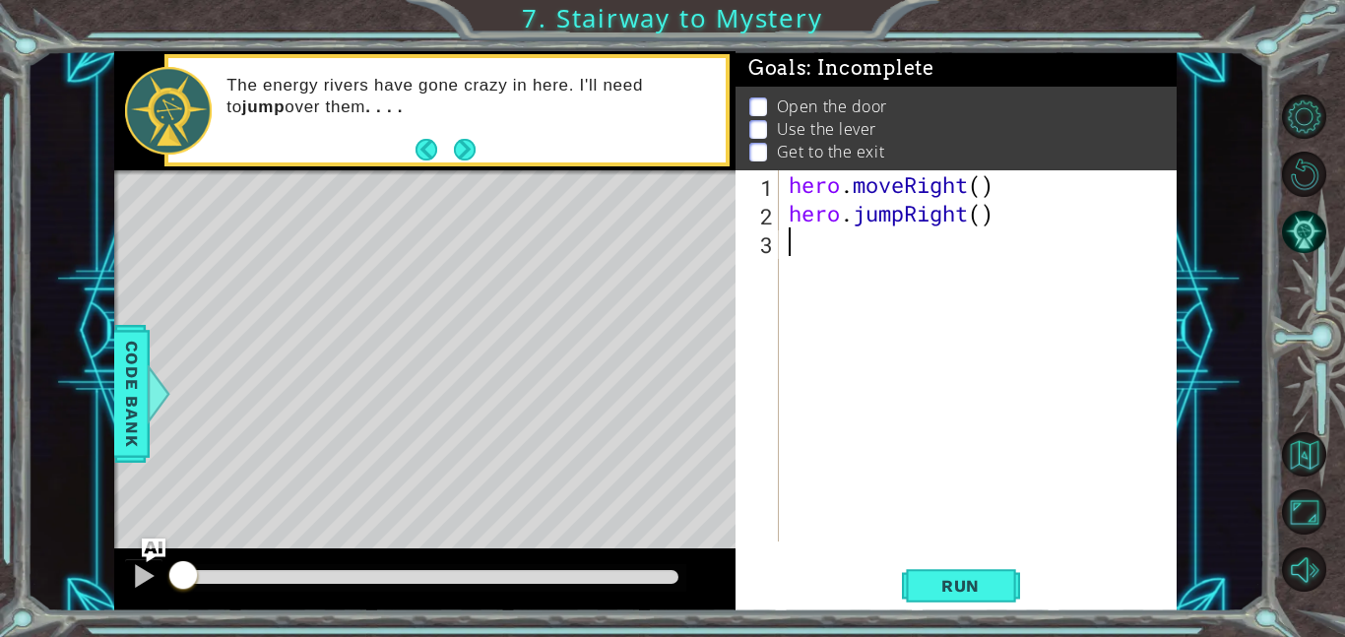
type textarea "r"
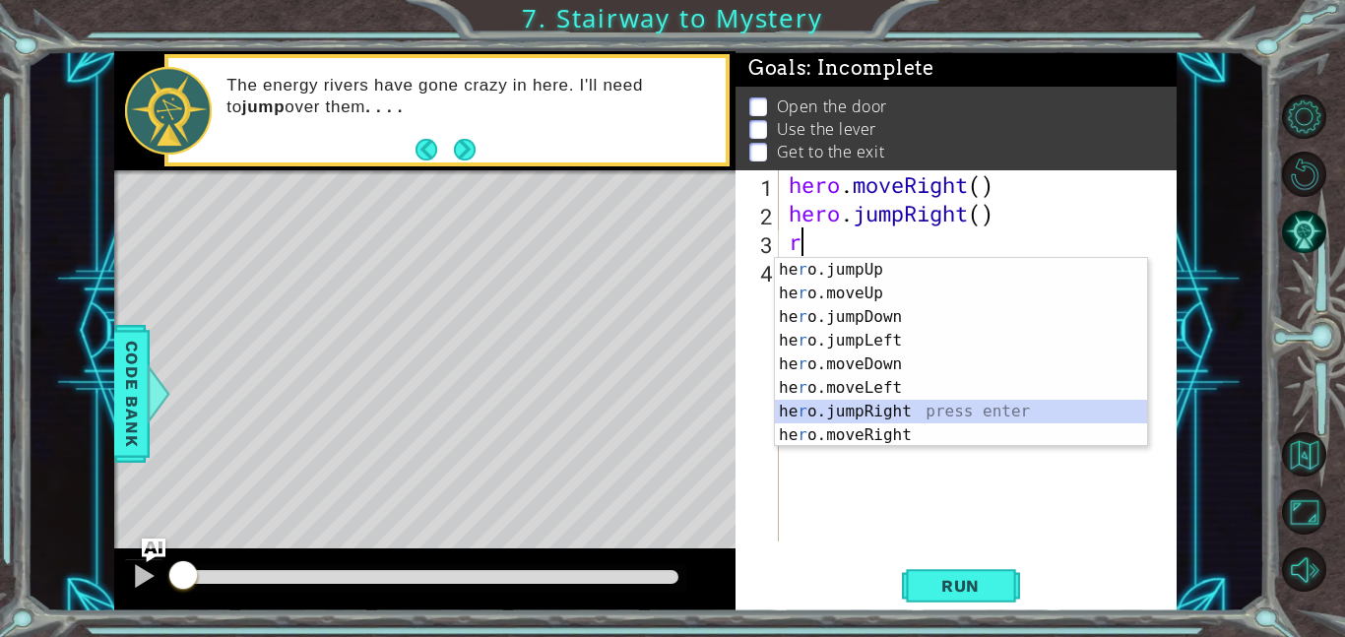
click at [895, 412] on div "he r o.jumpUp press enter he r o.moveUp press enter he r o.jumpDown press enter…" at bounding box center [961, 376] width 372 height 236
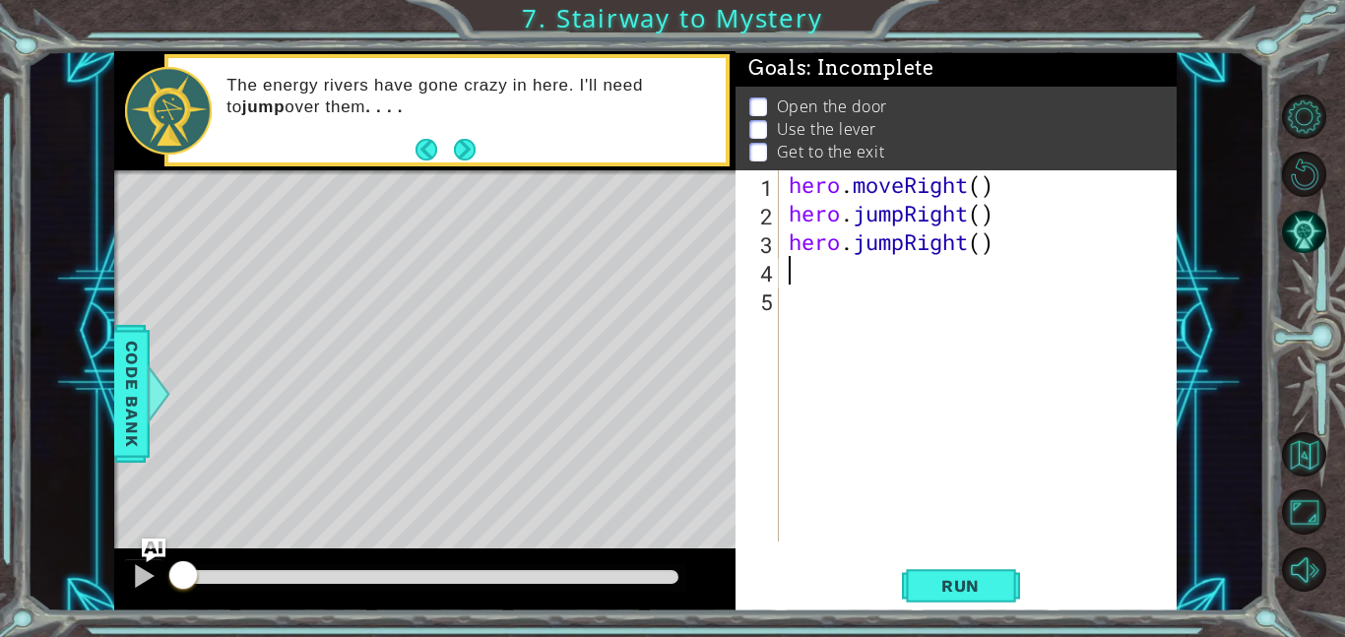
click at [984, 239] on div "hero . moveRight ( ) hero . jumpRight ( ) hero . jumpRight ( )" at bounding box center [983, 384] width 398 height 428
click at [906, 241] on div "hero . moveRight ( ) hero . jumpRight ( ) hero . jumpRight ( 2 )" at bounding box center [983, 384] width 398 height 428
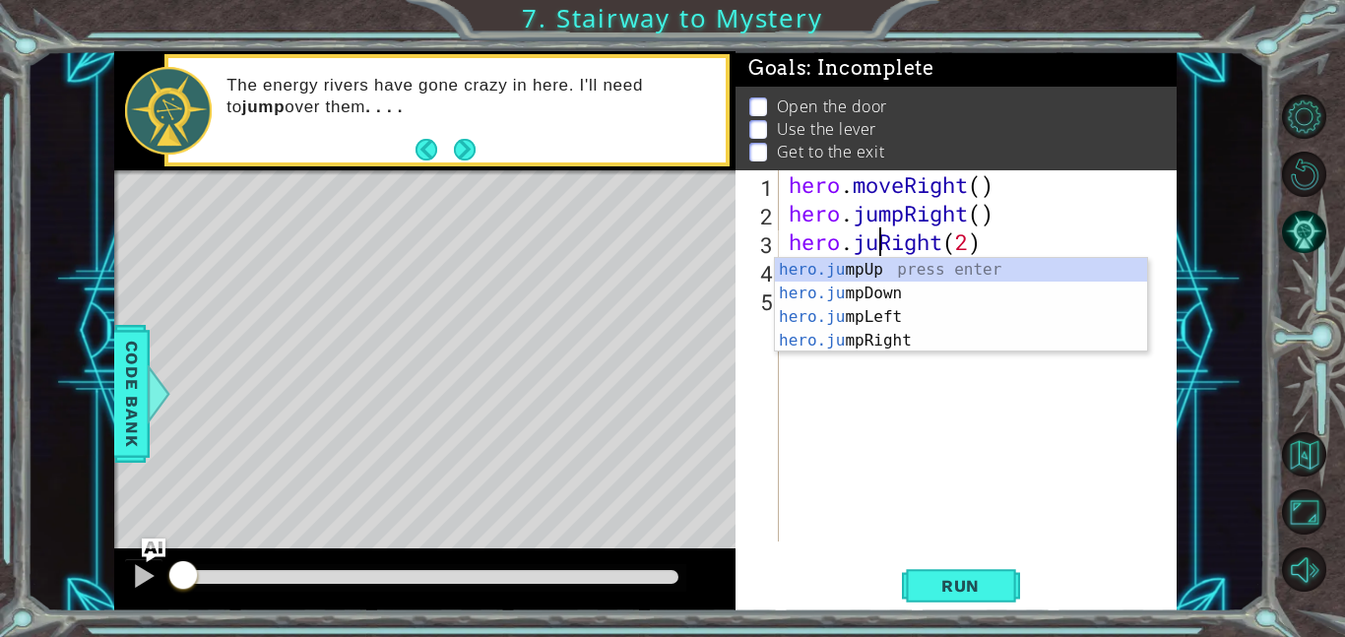
scroll to position [0, 7]
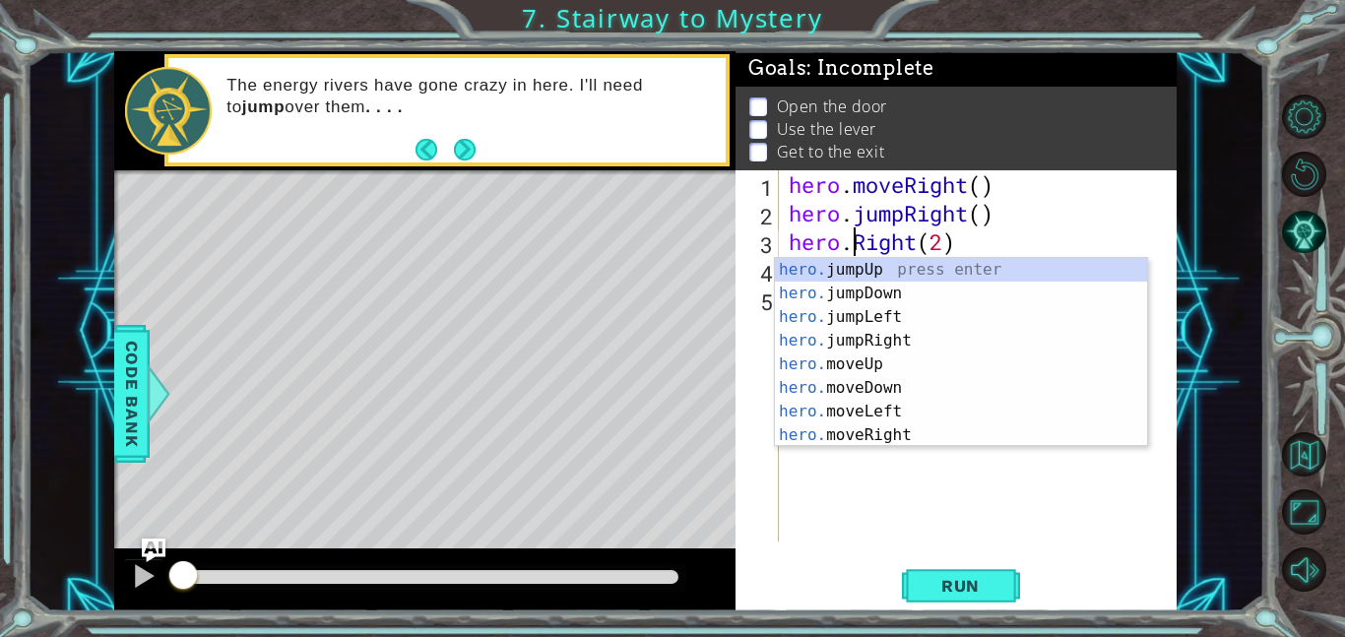
type textarea "e"
click at [928, 479] on body "1 ההההההההההההההההההההההההההההההההההההההההההההההההההההההההההההההההההההההההההההה…" at bounding box center [672, 318] width 1345 height 637
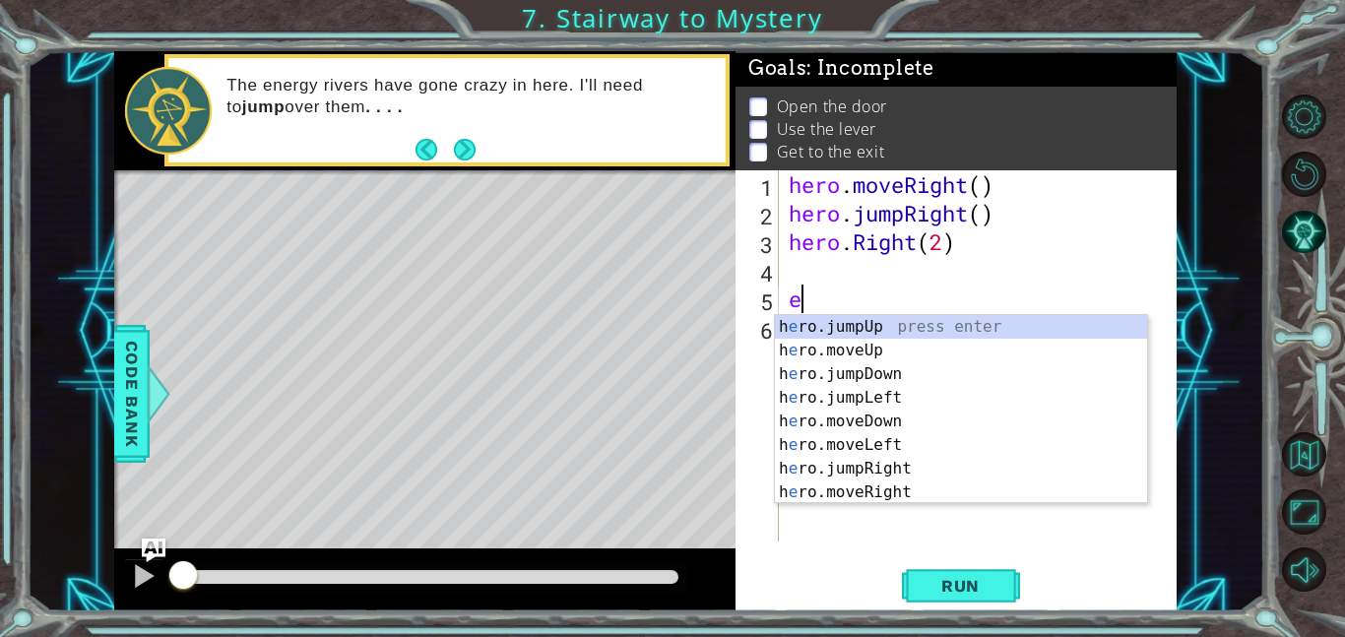
scroll to position [0, 0]
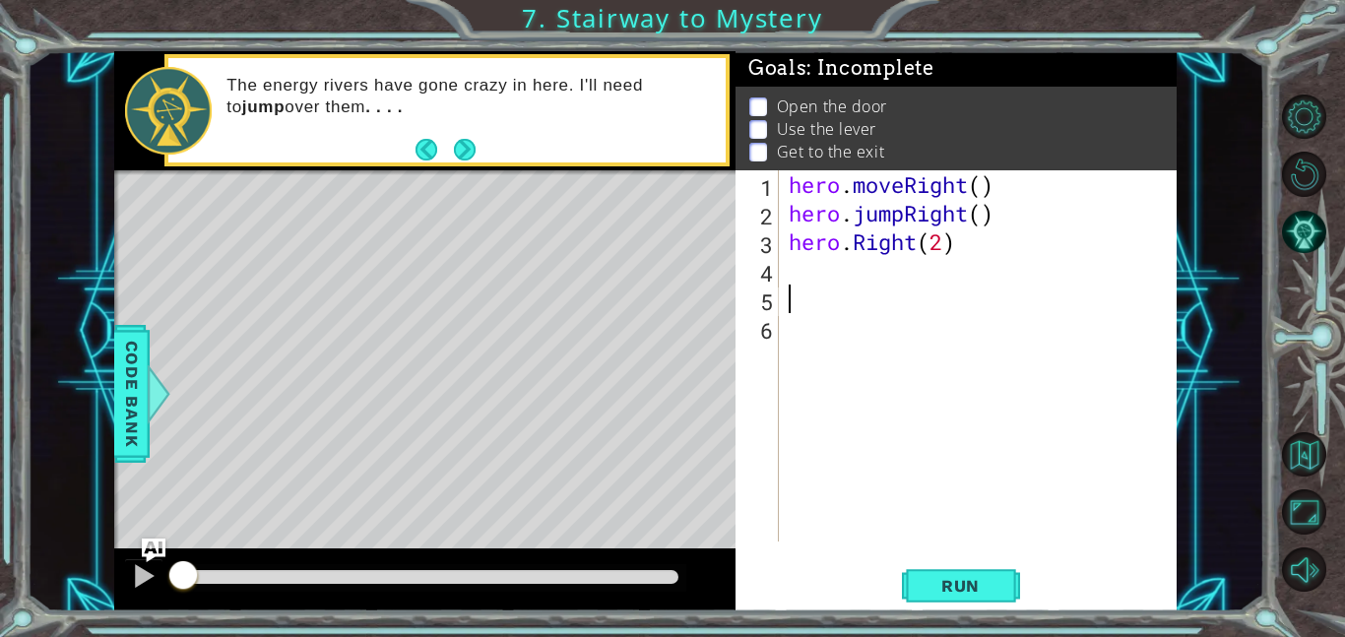
click at [856, 288] on div "hero . moveRight ( ) hero . jumpRight ( ) hero . Right ( 2 )" at bounding box center [983, 384] width 398 height 428
click at [913, 264] on div "hero . moveRight ( ) hero . jumpRight ( ) hero . Right ( 2 )" at bounding box center [983, 384] width 398 height 428
click at [908, 260] on div "hero . moveRight ( ) hero . jumpRight ( ) hero . Right ( 2 )" at bounding box center [983, 384] width 398 height 428
click at [903, 269] on div "hero . moveRight ( ) hero . jumpRight ( ) hero . Right ( 2 )" at bounding box center [983, 384] width 398 height 428
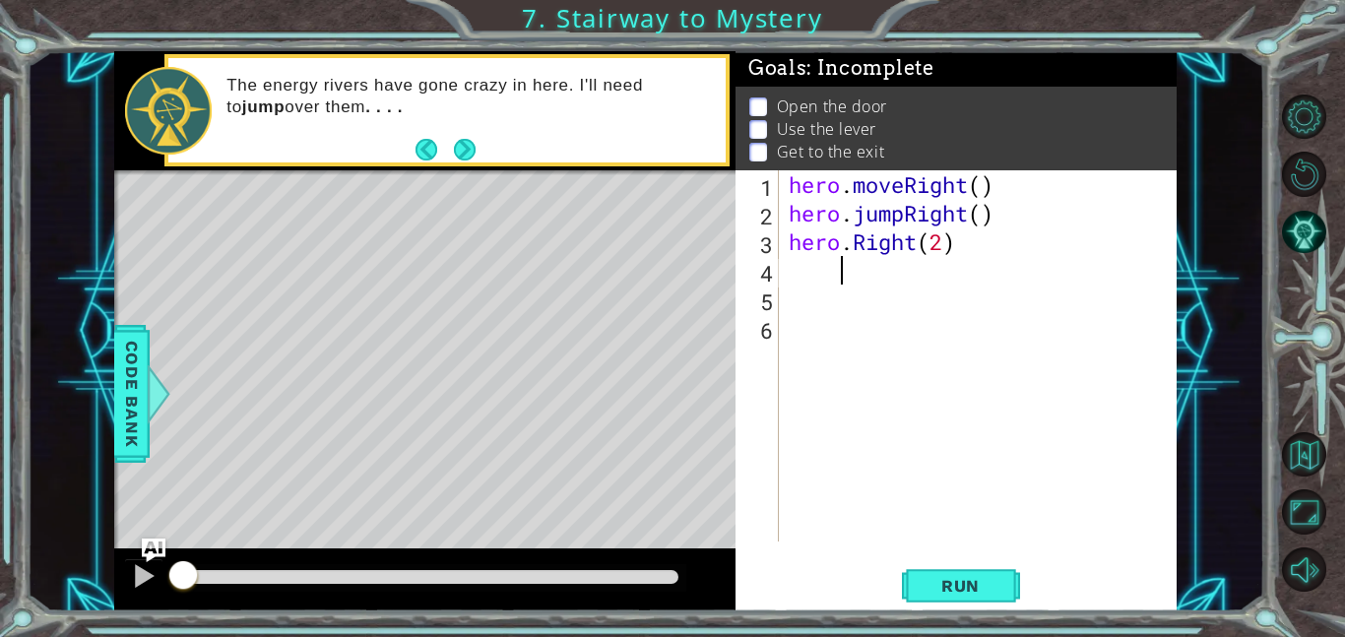
click at [864, 281] on div "hero . moveRight ( ) hero . jumpRight ( ) hero . Right ( 2 )" at bounding box center [983, 384] width 398 height 428
click at [805, 266] on div "hero . moveRight ( ) hero . jumpRight ( ) hero . Right ( 2 )" at bounding box center [983, 384] width 398 height 428
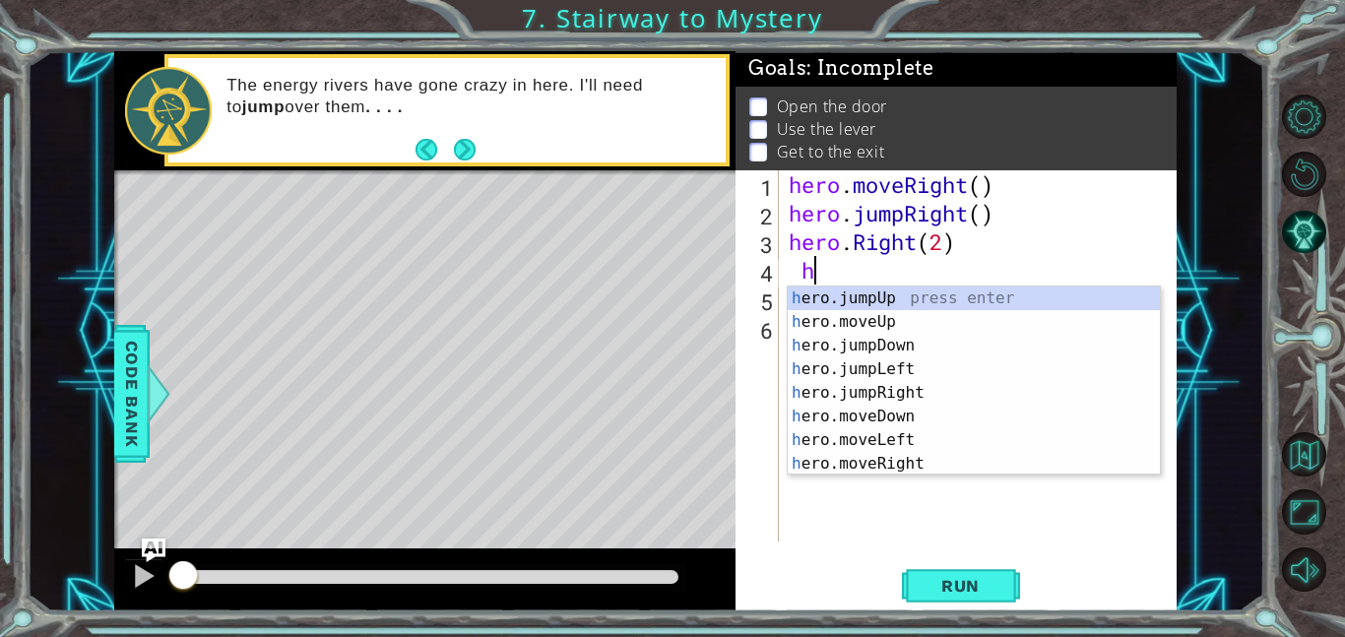
scroll to position [0, 1]
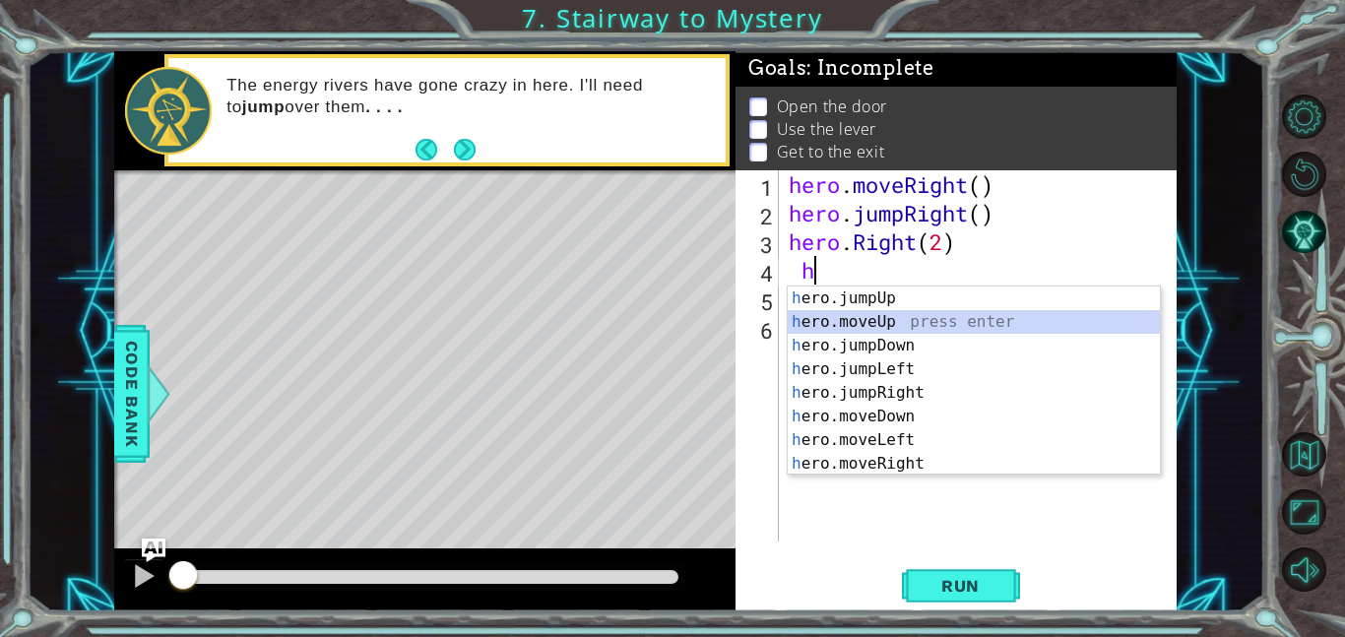
click at [895, 328] on div "h ero.jumpUp press enter h ero.moveUp press enter h ero.jumpDown press enter h …" at bounding box center [973, 404] width 372 height 236
type textarea "hero.moveUp(1)"
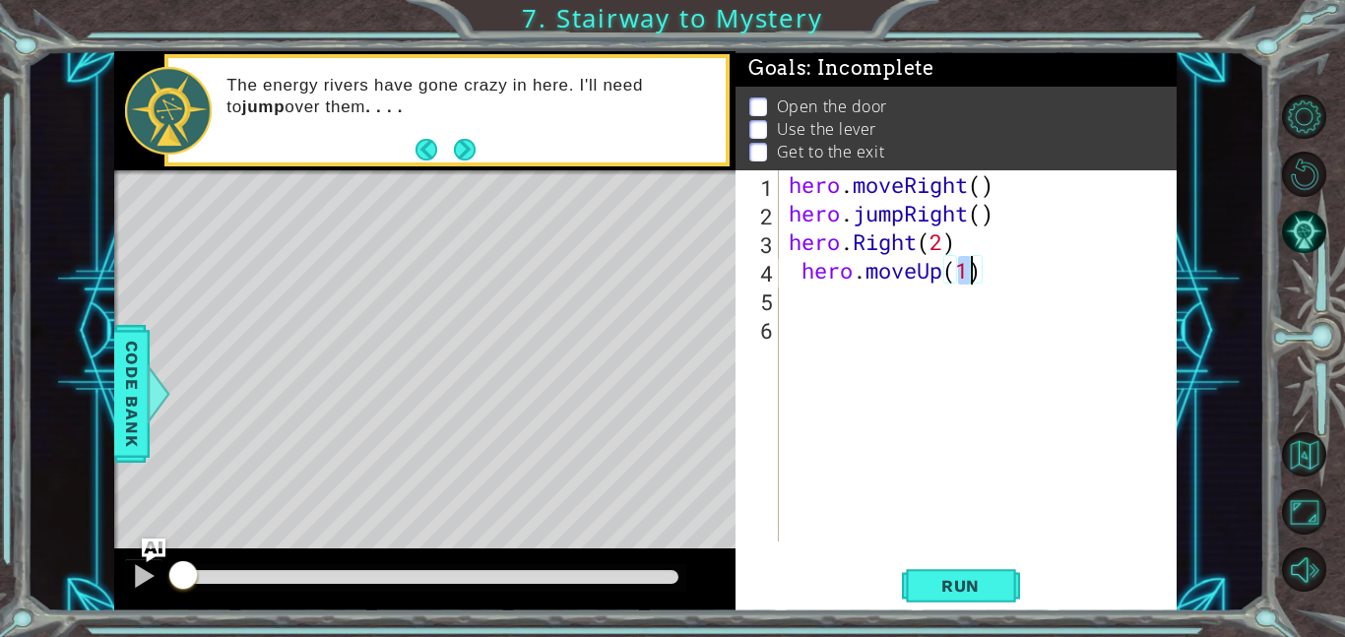
click at [841, 304] on div "hero . moveRight ( ) hero . jumpRight ( ) hero . Right ( 2 ) hero . moveUp ( 1 )" at bounding box center [983, 384] width 398 height 428
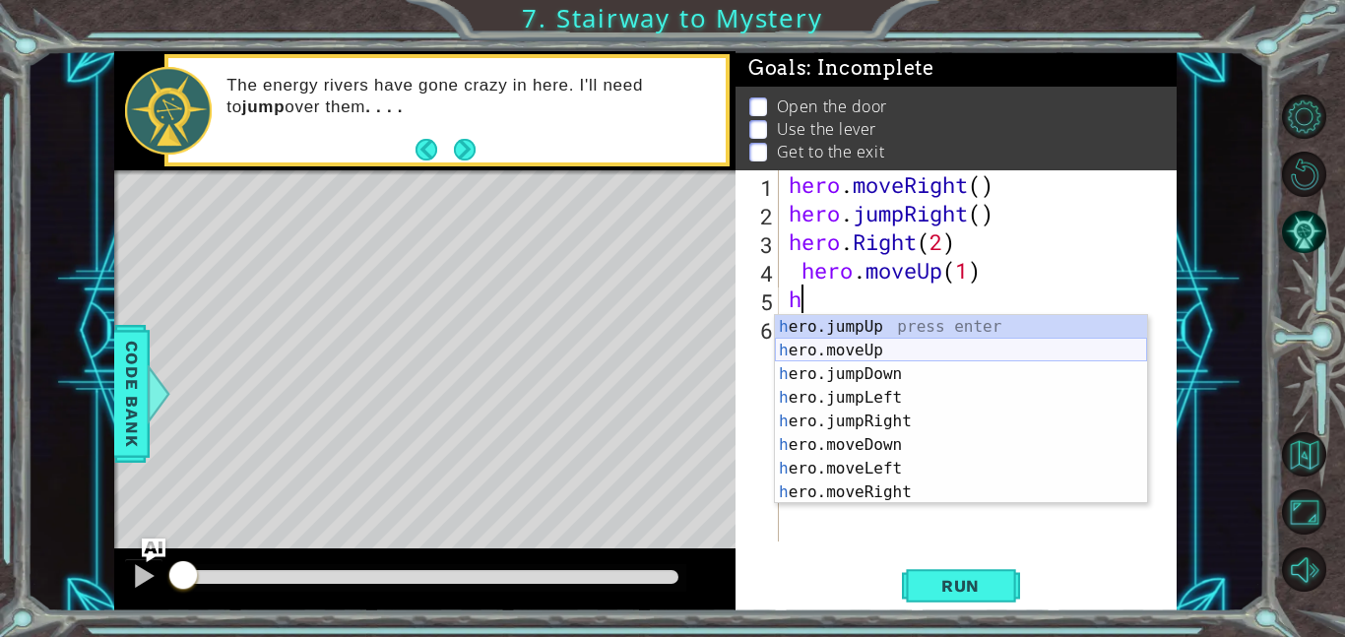
click at [879, 353] on div "h ero.jumpUp press enter h ero.moveUp press enter h ero.jumpDown press enter h …" at bounding box center [961, 433] width 372 height 236
type textarea "hero.moveUp(1)"
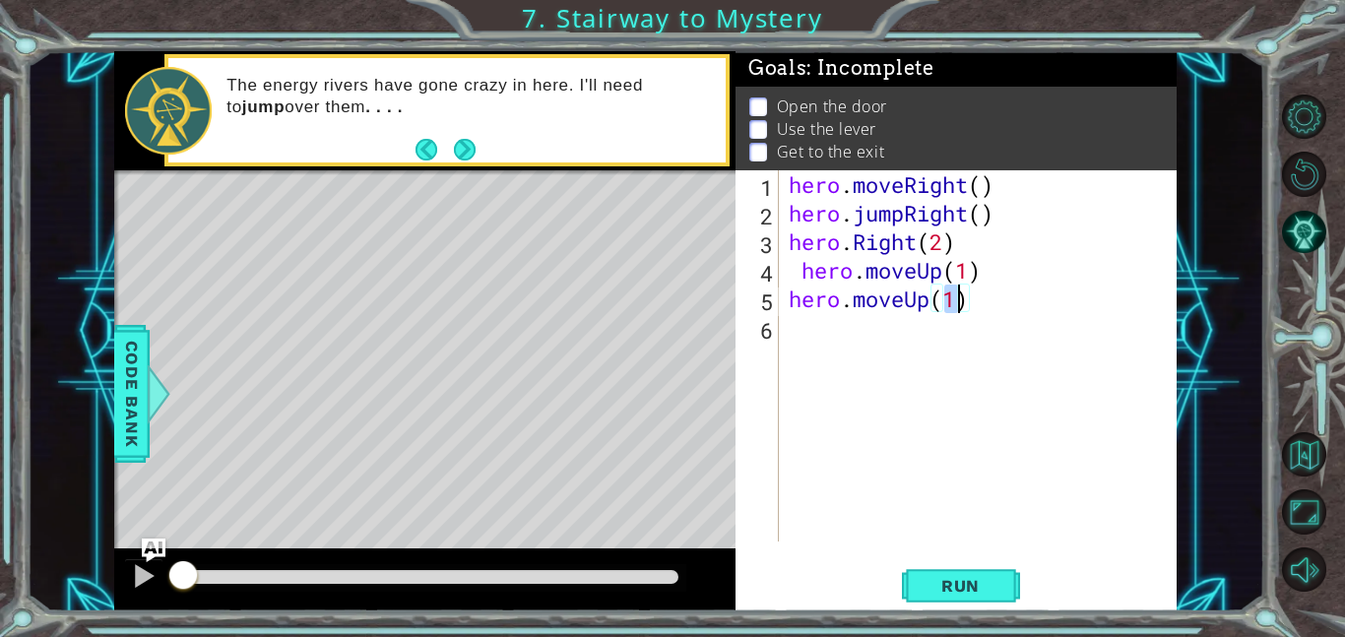
click at [792, 326] on div "hero . moveRight ( ) hero . jumpRight ( ) hero . Right ( 2 ) hero . moveUp ( 1 …" at bounding box center [983, 384] width 398 height 428
type textarea "h"
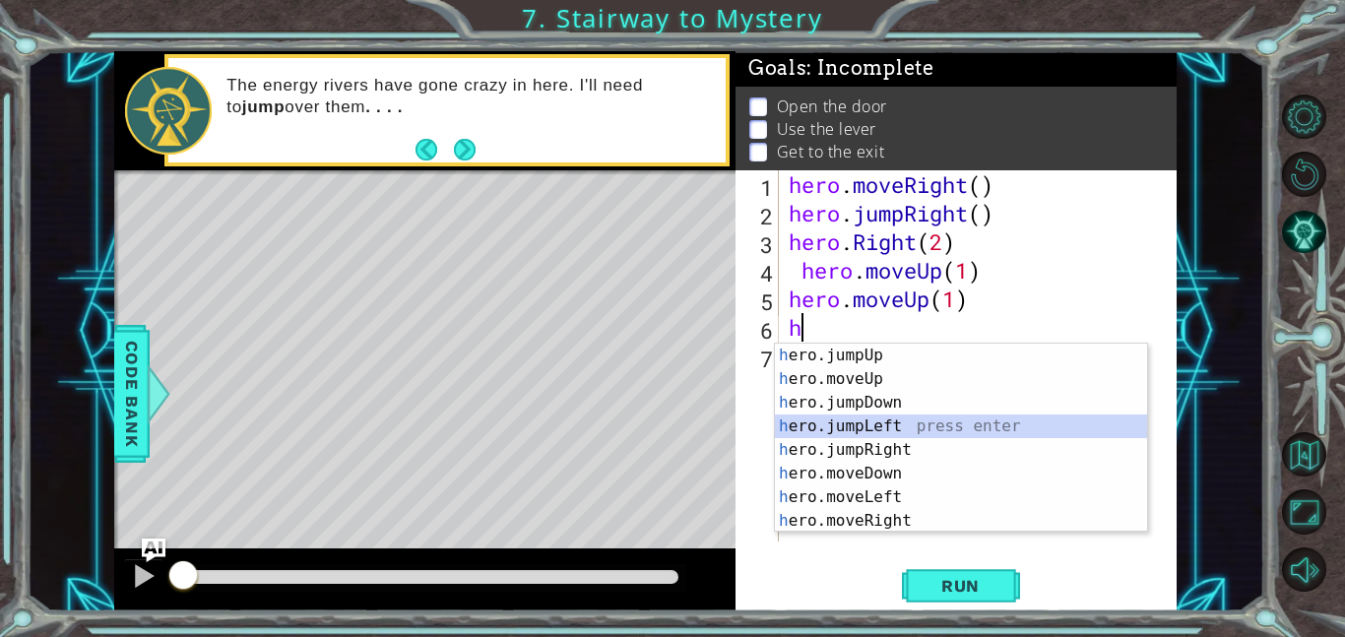
click at [908, 424] on div "h ero.jumpUp press enter h ero.moveUp press enter h ero.jumpDown press enter h …" at bounding box center [961, 462] width 372 height 236
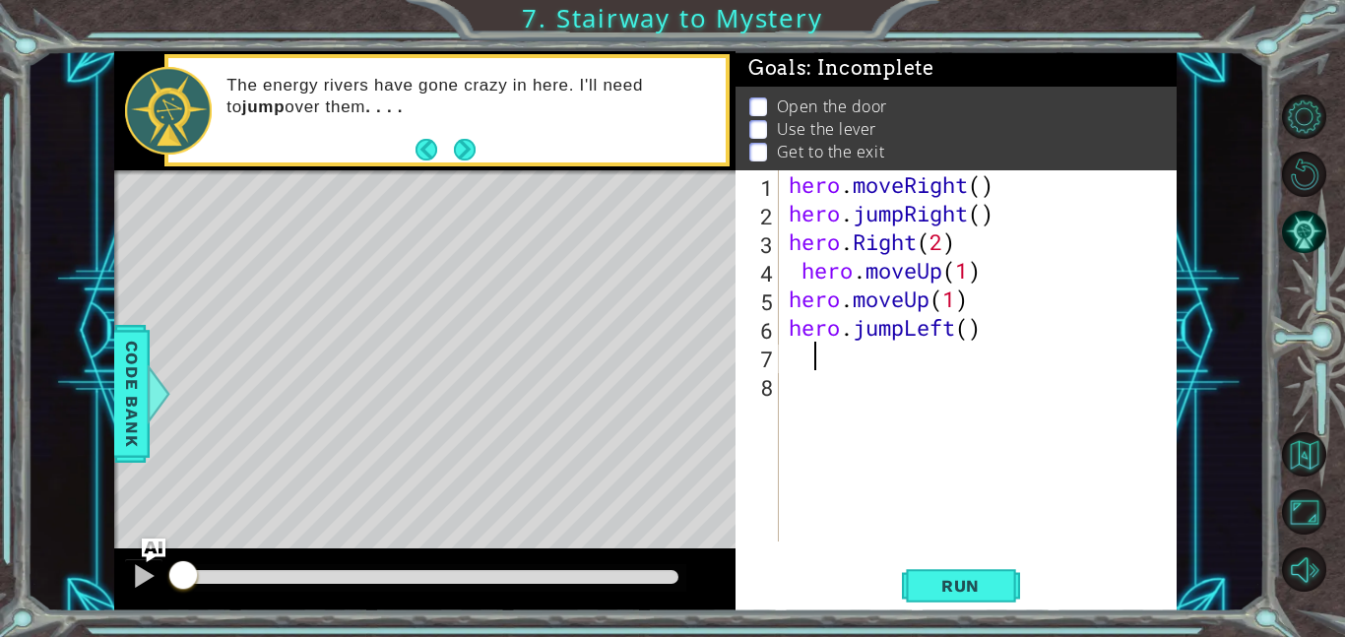
type textarea "j"
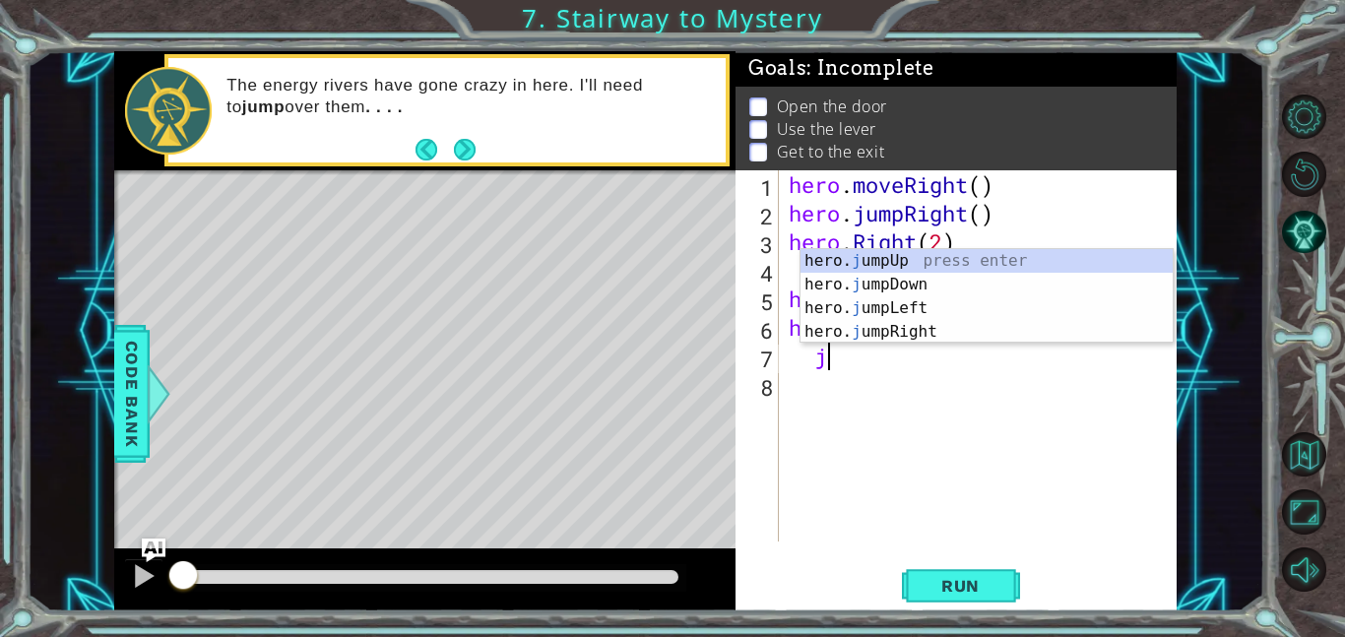
click at [983, 490] on div "hero . moveRight ( ) hero . jumpRight ( ) hero . Right ( 2 ) hero . moveUp ( 1 …" at bounding box center [983, 384] width 398 height 428
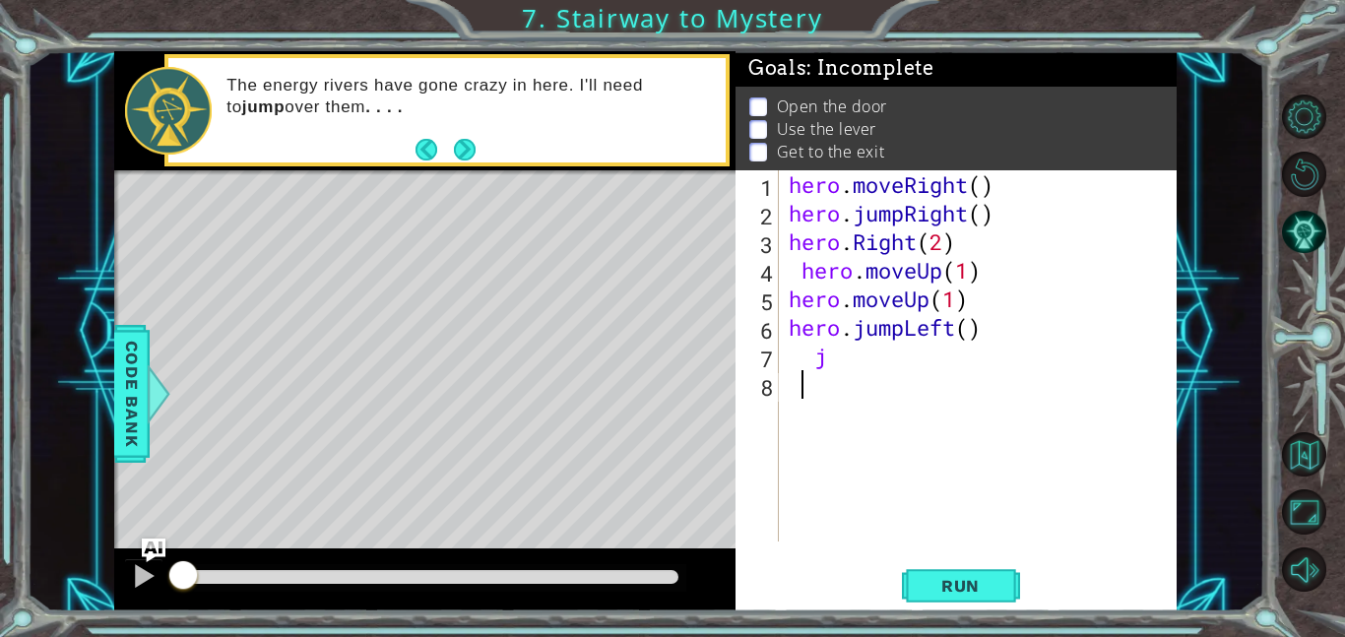
click at [906, 362] on div "hero . moveRight ( ) hero . jumpRight ( ) hero . Right ( 2 ) hero . moveUp ( 1 …" at bounding box center [983, 384] width 398 height 428
type textarea "j"
